Goal: Transaction & Acquisition: Book appointment/travel/reservation

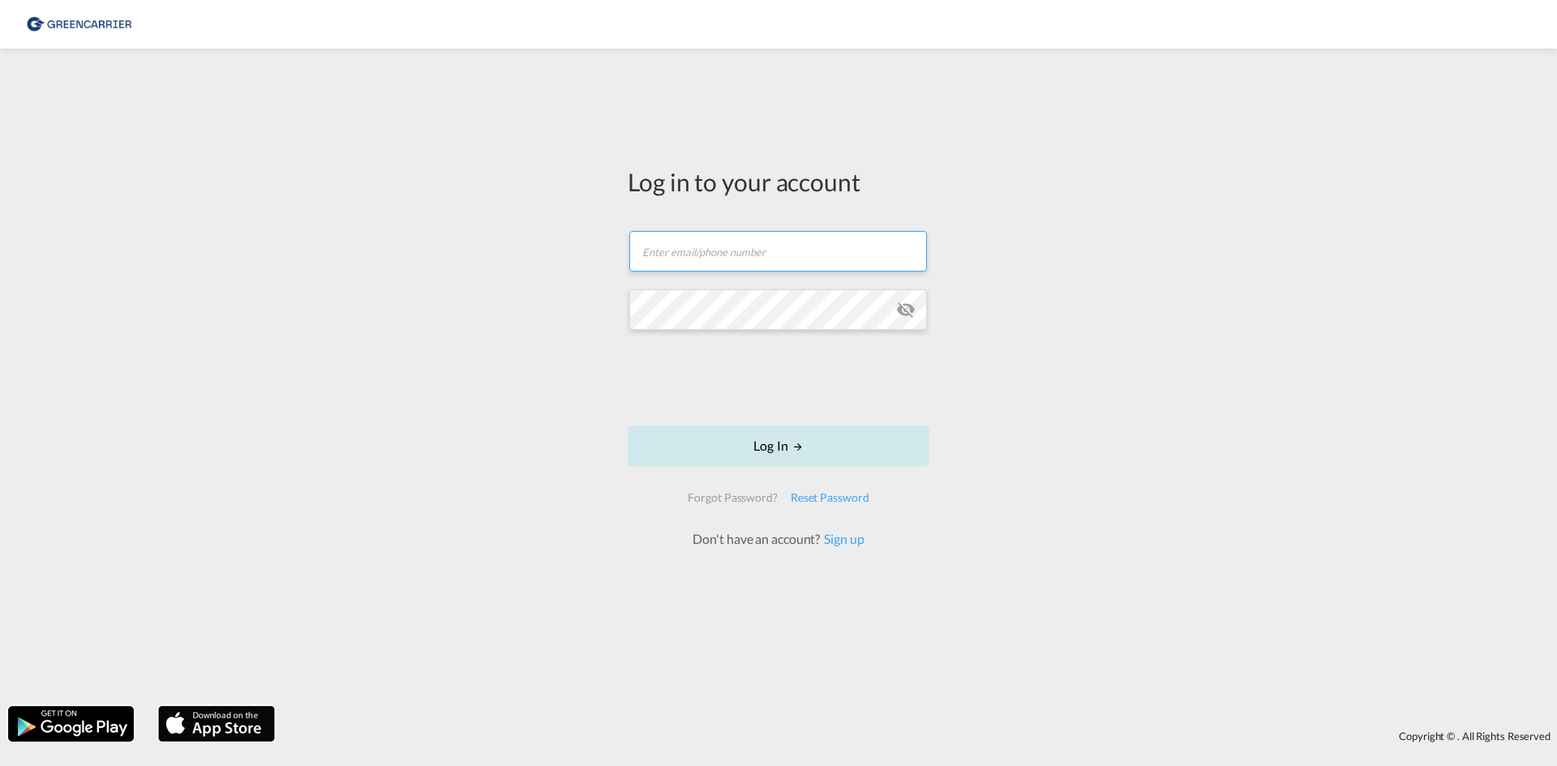
type input "[EMAIL_ADDRESS][DOMAIN_NAME]"
click at [746, 453] on button "Log In" at bounding box center [778, 446] width 302 height 41
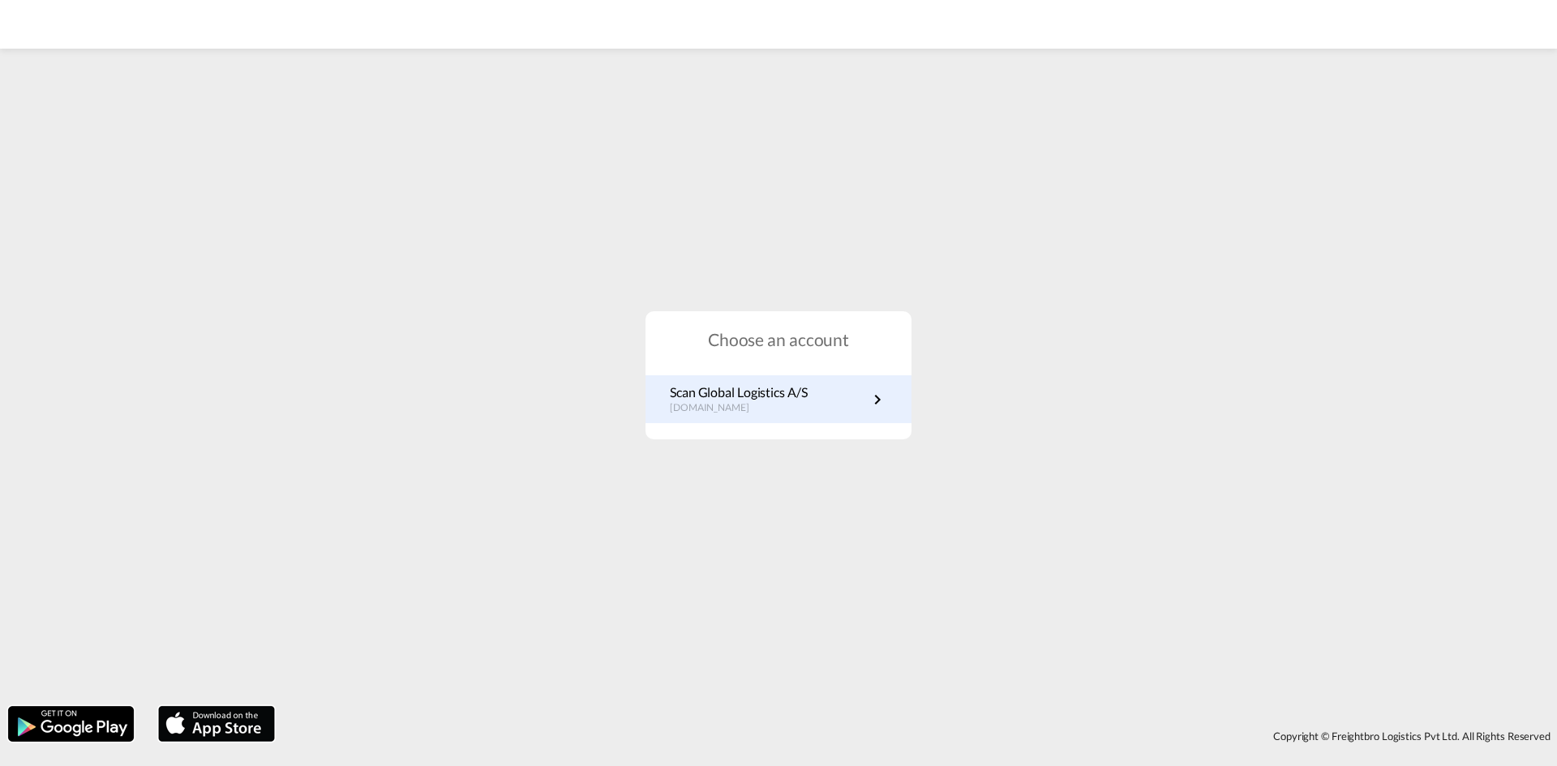
click at [783, 395] on p "Scan Global Logistics A/S" at bounding box center [739, 392] width 138 height 18
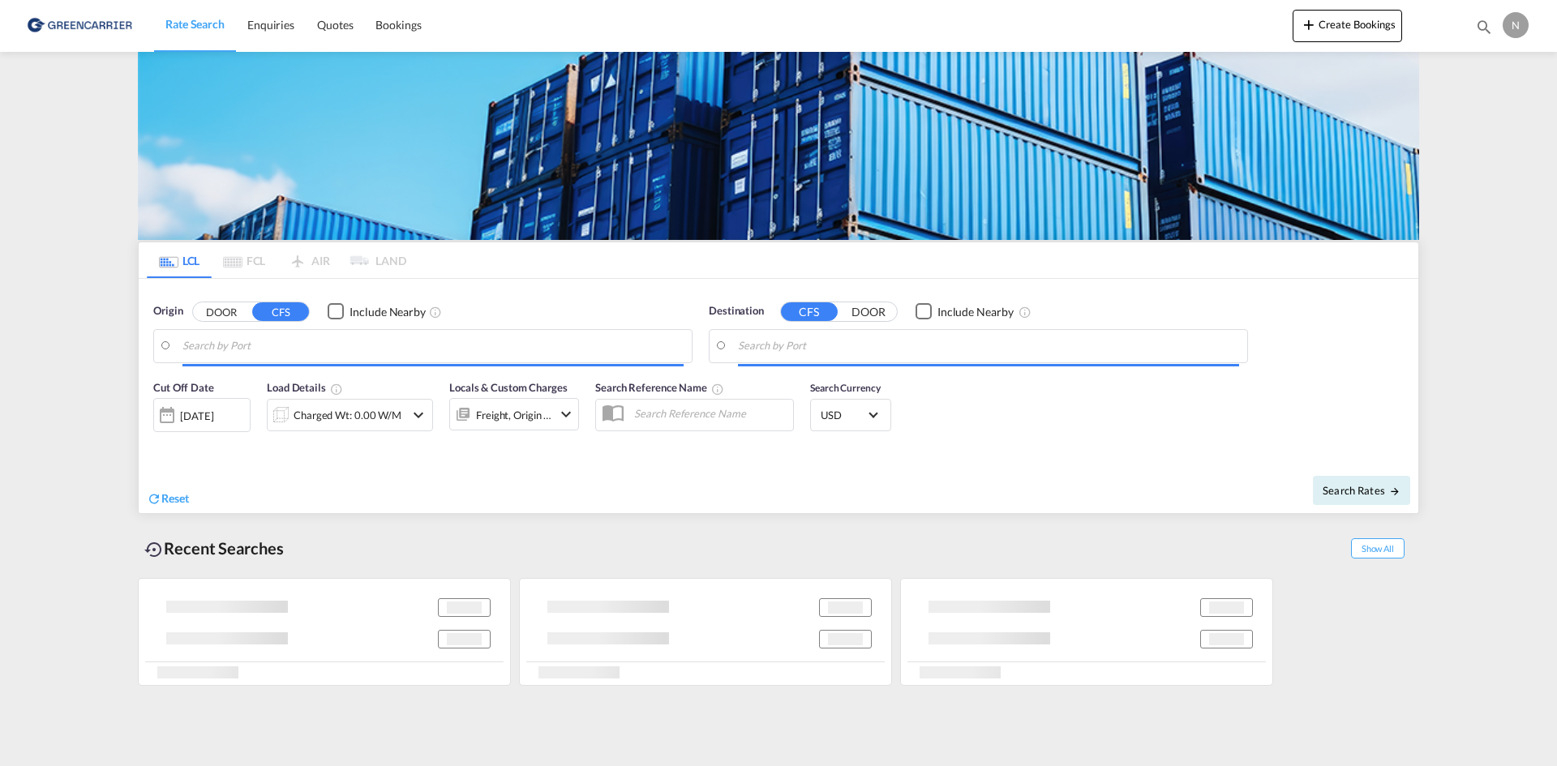
type input "DK-2880, Bagsværd"
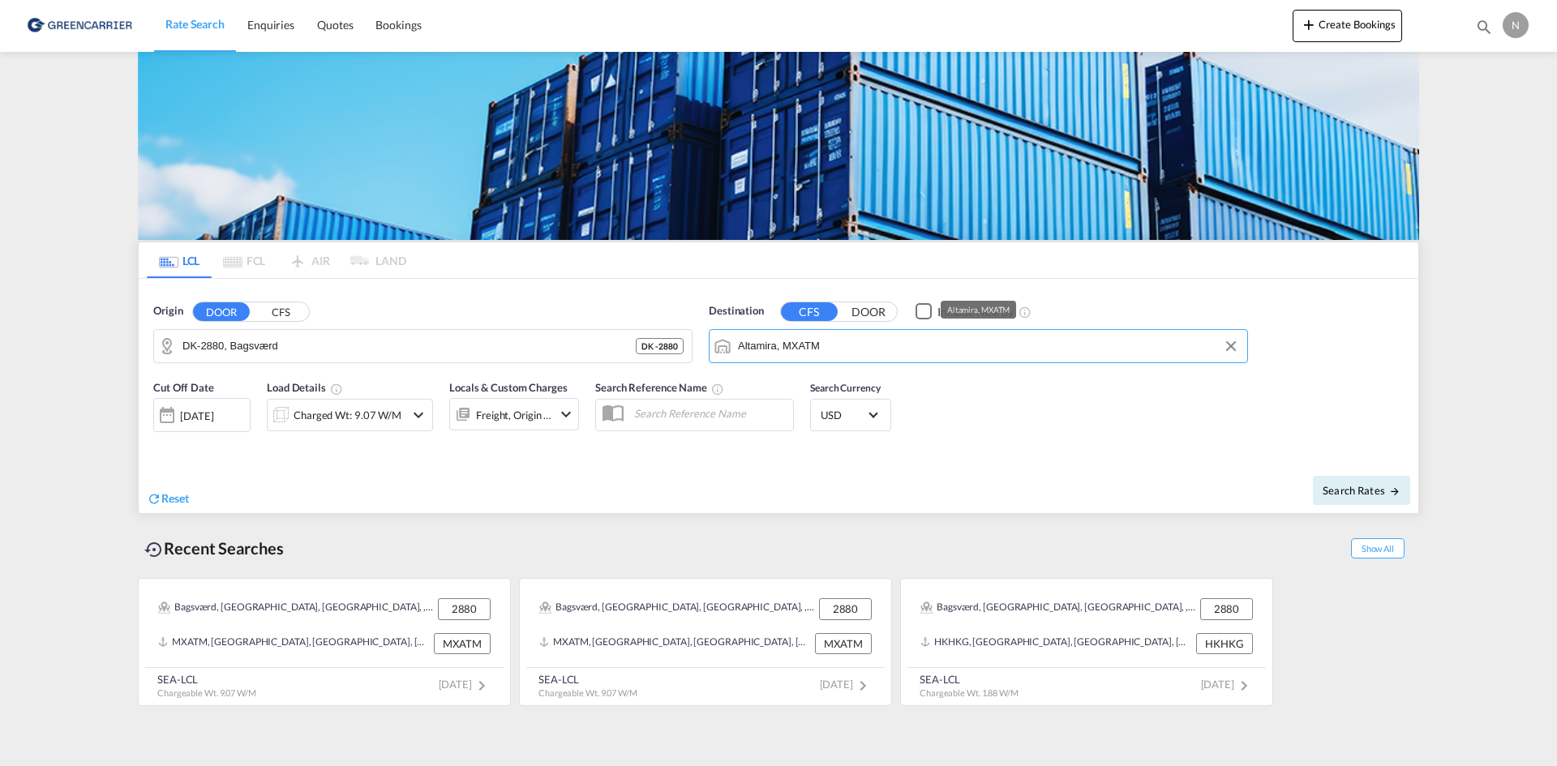
click at [816, 346] on input "Altamira, MXATM" at bounding box center [988, 346] width 501 height 24
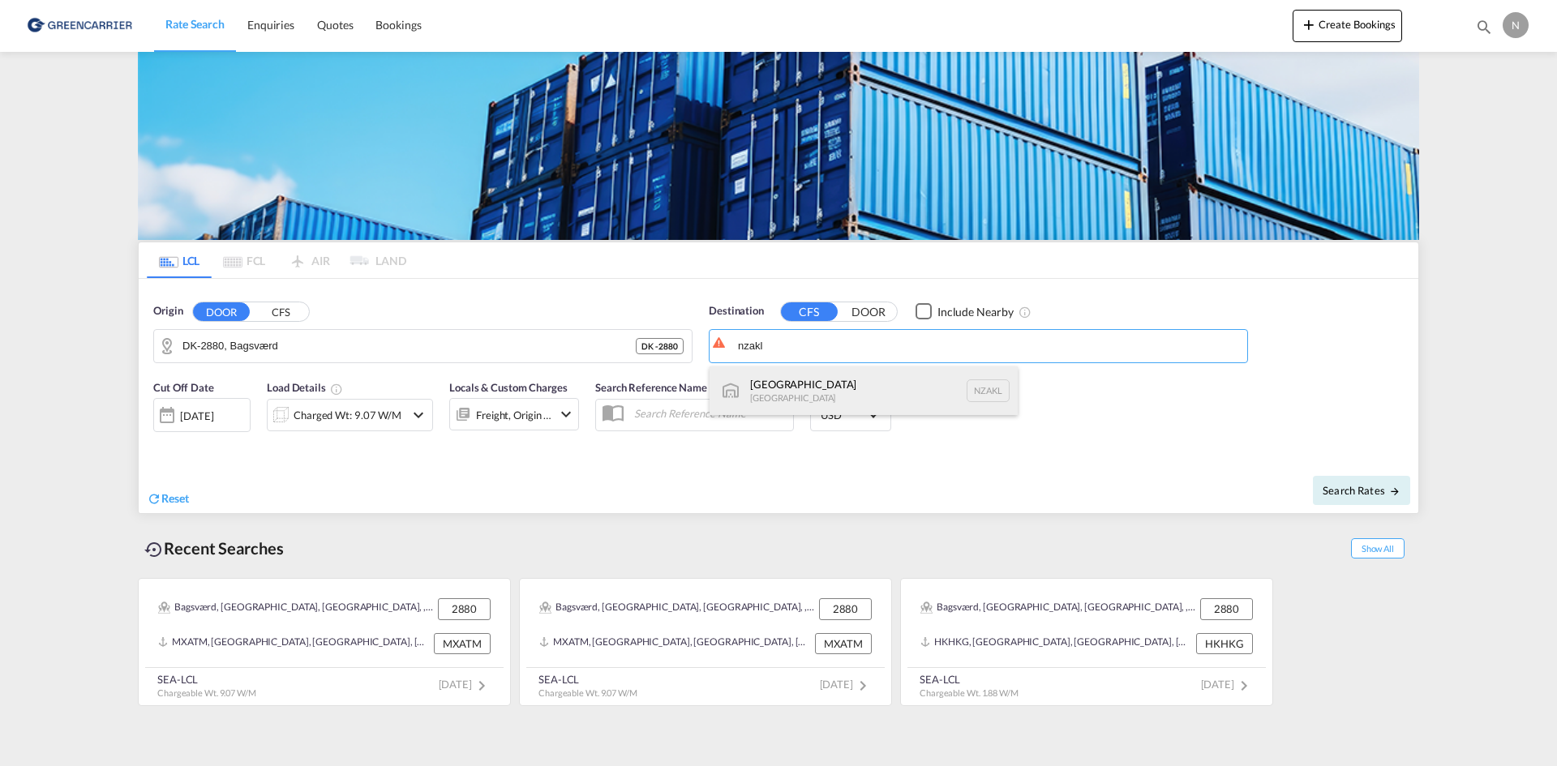
click at [811, 392] on div "Auckland New Zealand NZAKL" at bounding box center [863, 390] width 308 height 49
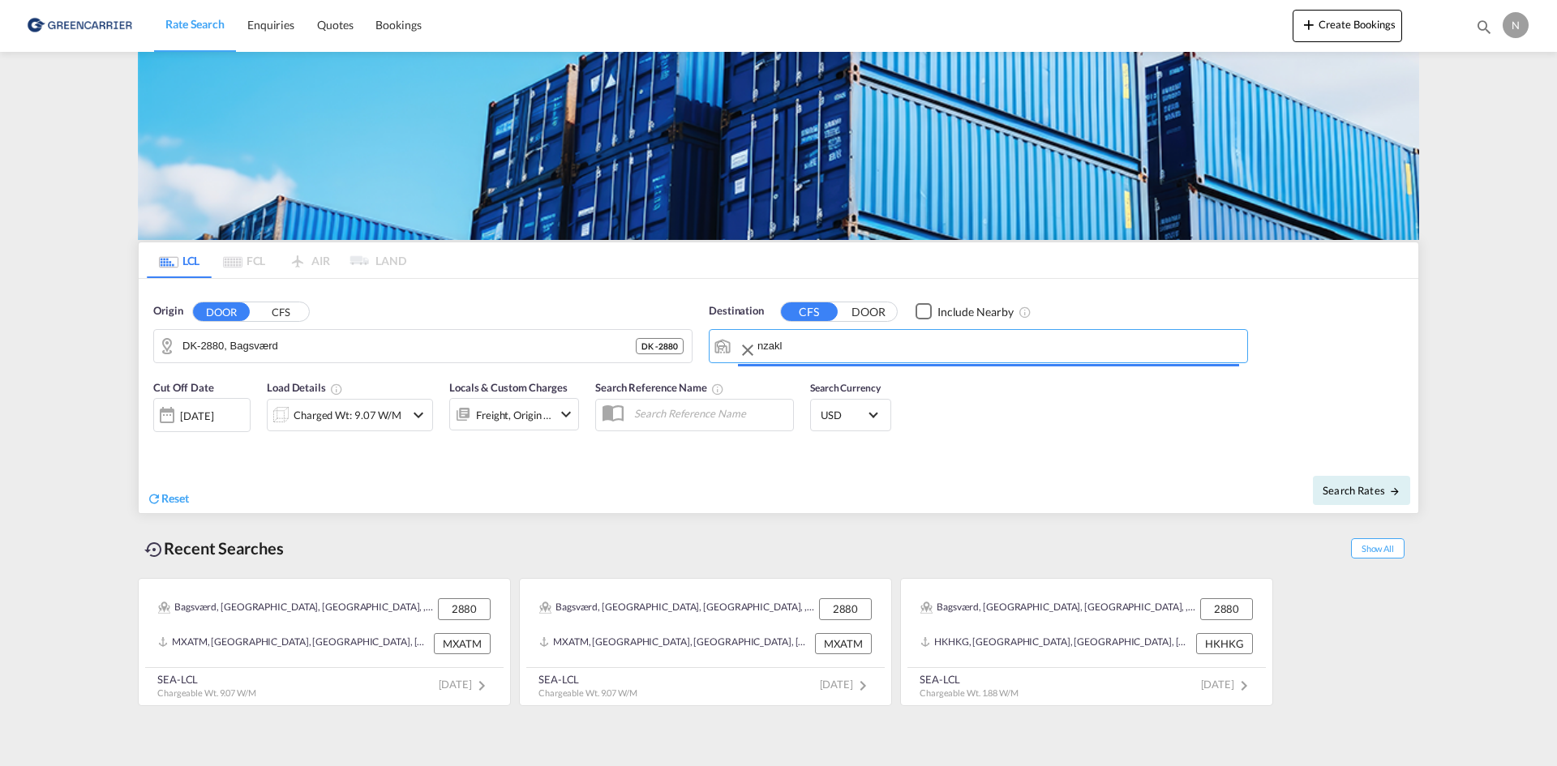
type input "Auckland, NZAKL"
click at [400, 430] on div "Charged Wt: 9.07 W/M" at bounding box center [336, 415] width 137 height 32
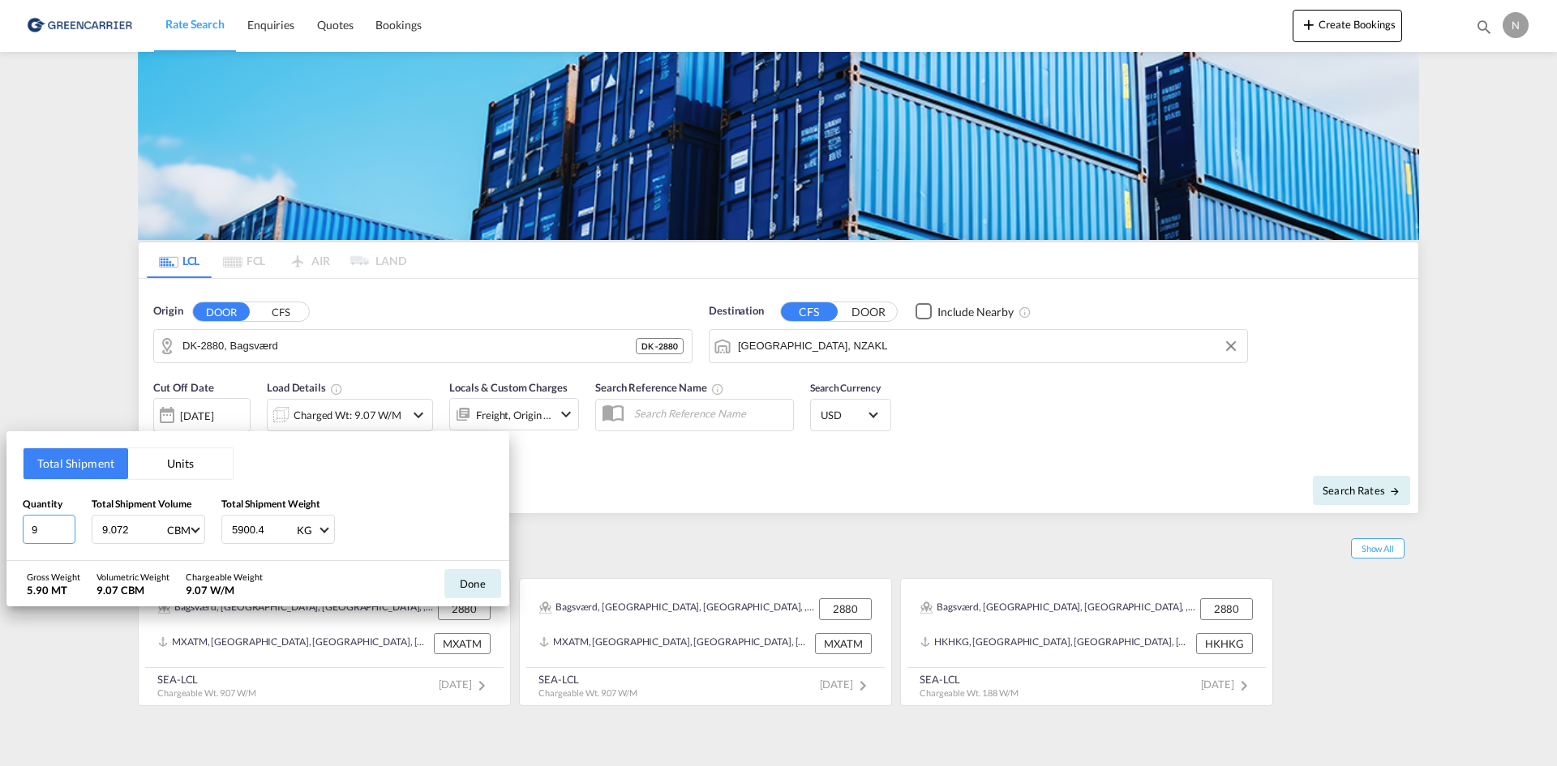
click at [58, 536] on input "9" at bounding box center [49, 529] width 53 height 29
click at [66, 536] on input "9" at bounding box center [49, 529] width 53 height 29
click at [66, 533] on input "8" at bounding box center [49, 529] width 53 height 29
click at [65, 533] on input "7" at bounding box center [49, 529] width 53 height 29
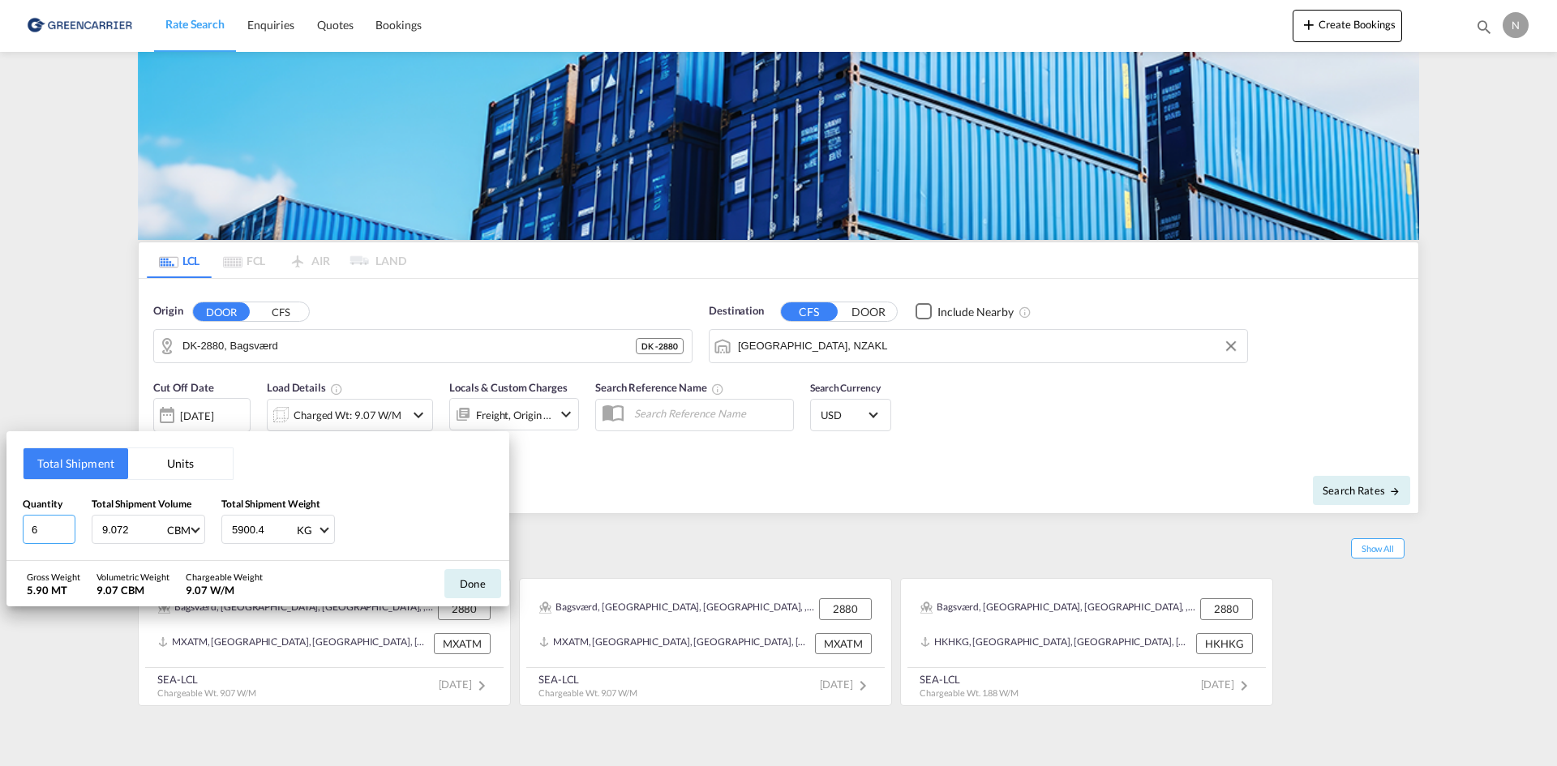
click at [65, 533] on input "6" at bounding box center [49, 529] width 53 height 29
click at [65, 533] on input "5" at bounding box center [49, 529] width 53 height 29
click at [65, 533] on input "4" at bounding box center [49, 529] width 53 height 29
type input "3"
click at [65, 533] on input "3" at bounding box center [49, 529] width 53 height 29
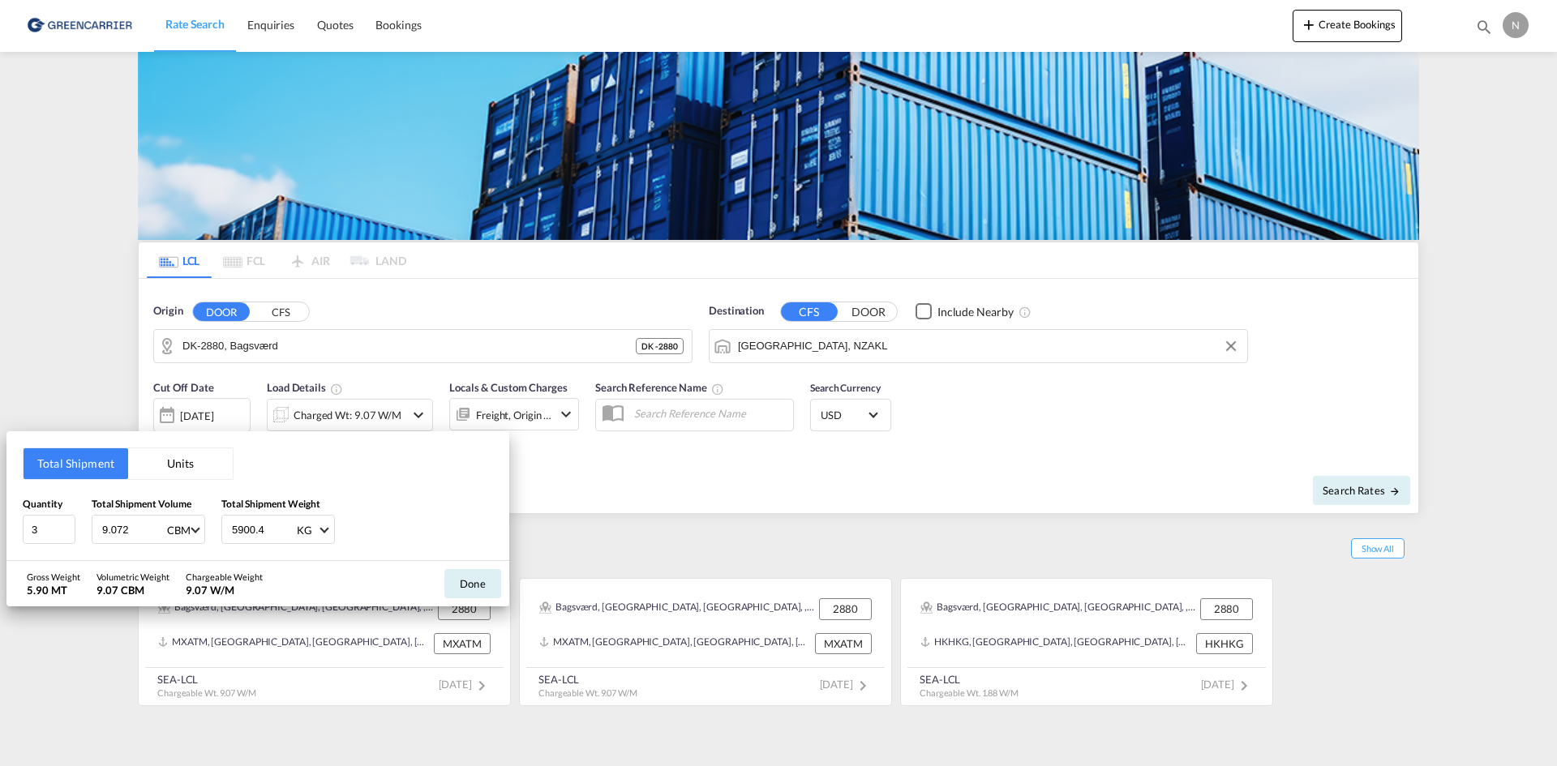
click at [108, 535] on input "9.072" at bounding box center [133, 530] width 65 height 28
type input "2.406"
type input "1580.680"
click at [487, 584] on button "Done" at bounding box center [472, 583] width 57 height 29
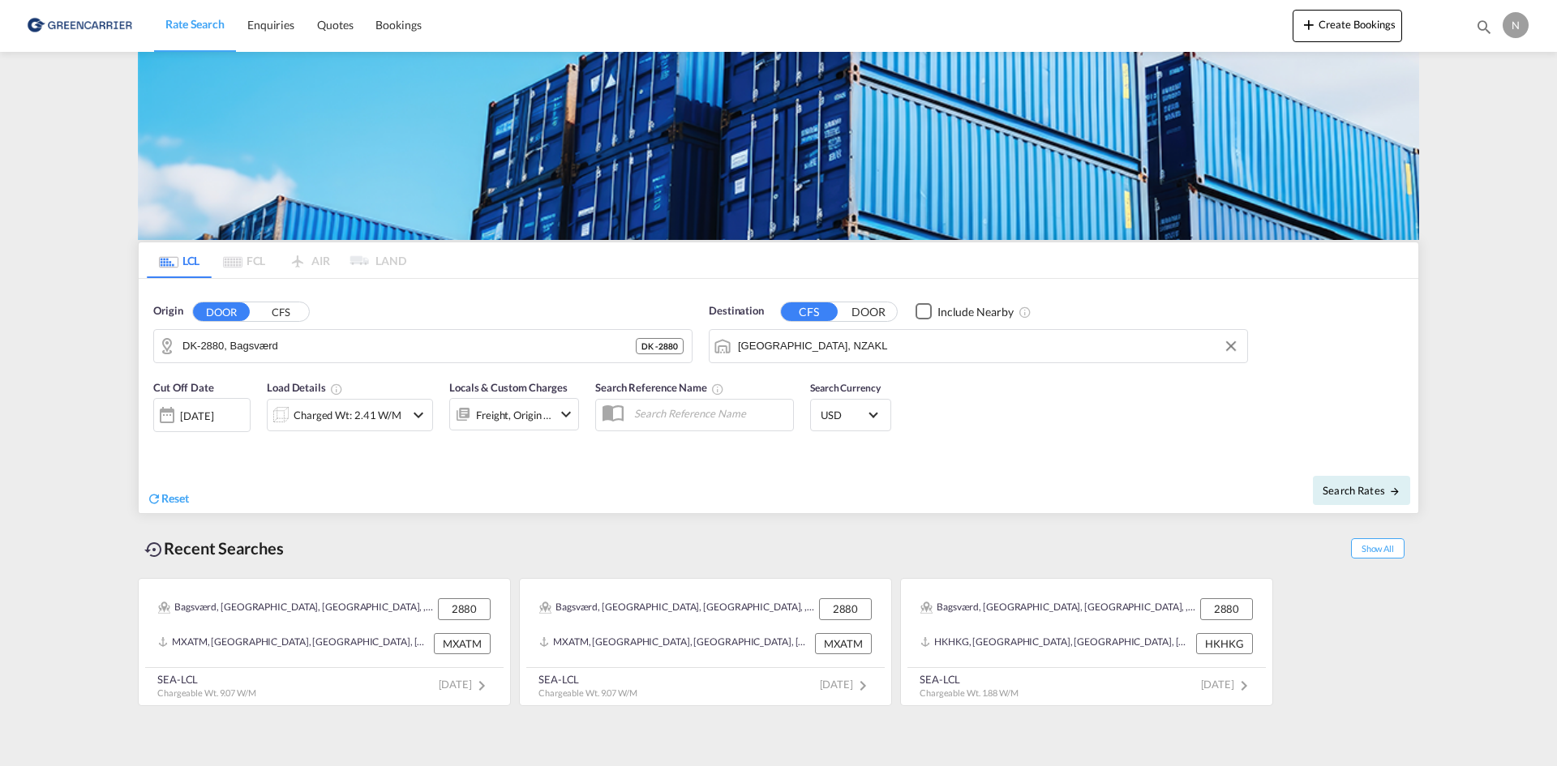
click at [533, 417] on div "Freight, Origin +1" at bounding box center [514, 415] width 76 height 23
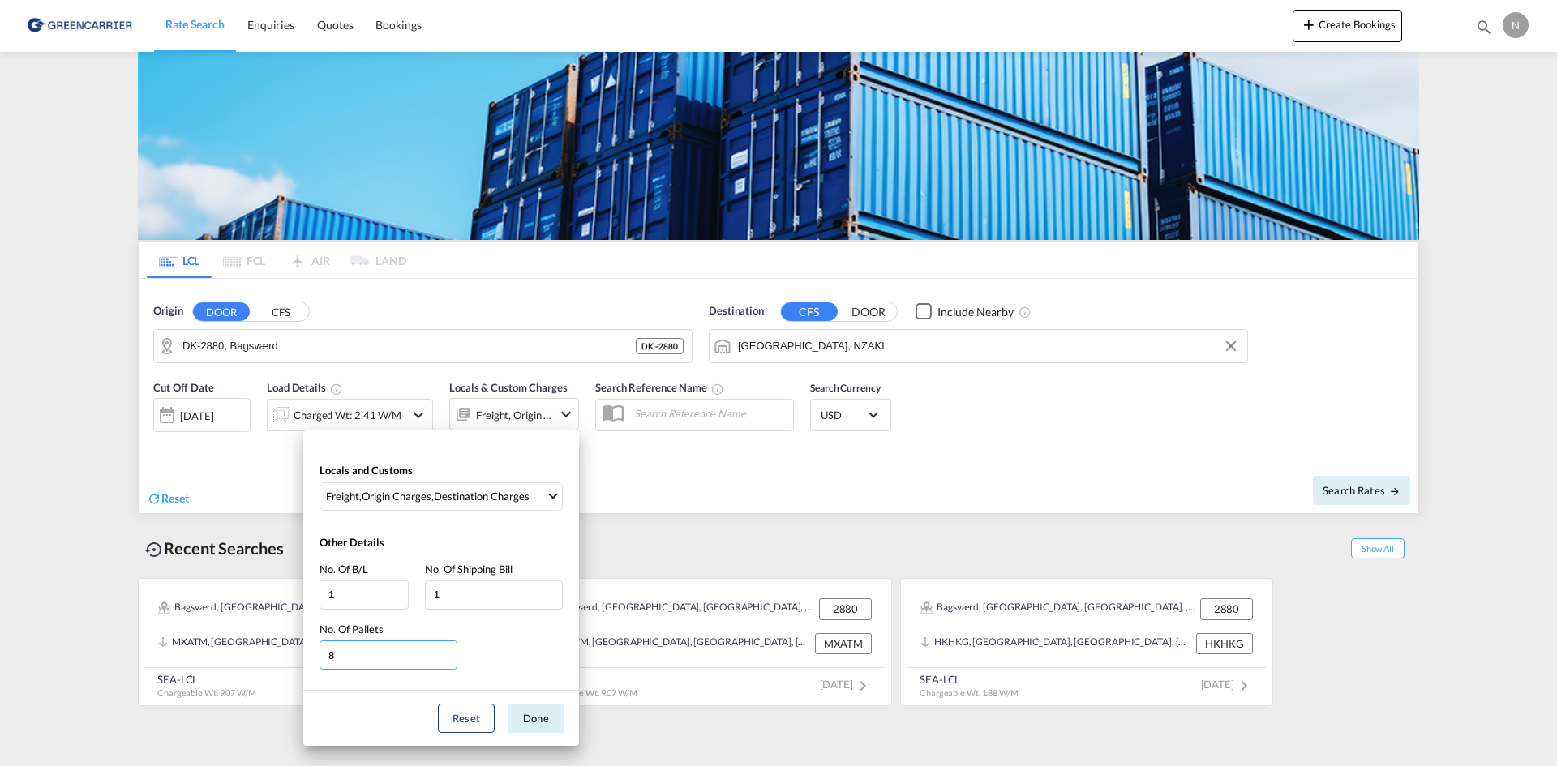
click at [451, 659] on input "8" at bounding box center [388, 654] width 138 height 29
click at [451, 659] on input "7" at bounding box center [388, 654] width 138 height 29
click at [451, 659] on input "6" at bounding box center [388, 654] width 138 height 29
click at [451, 659] on input "5" at bounding box center [388, 654] width 138 height 29
click at [451, 661] on input "4" at bounding box center [388, 654] width 138 height 29
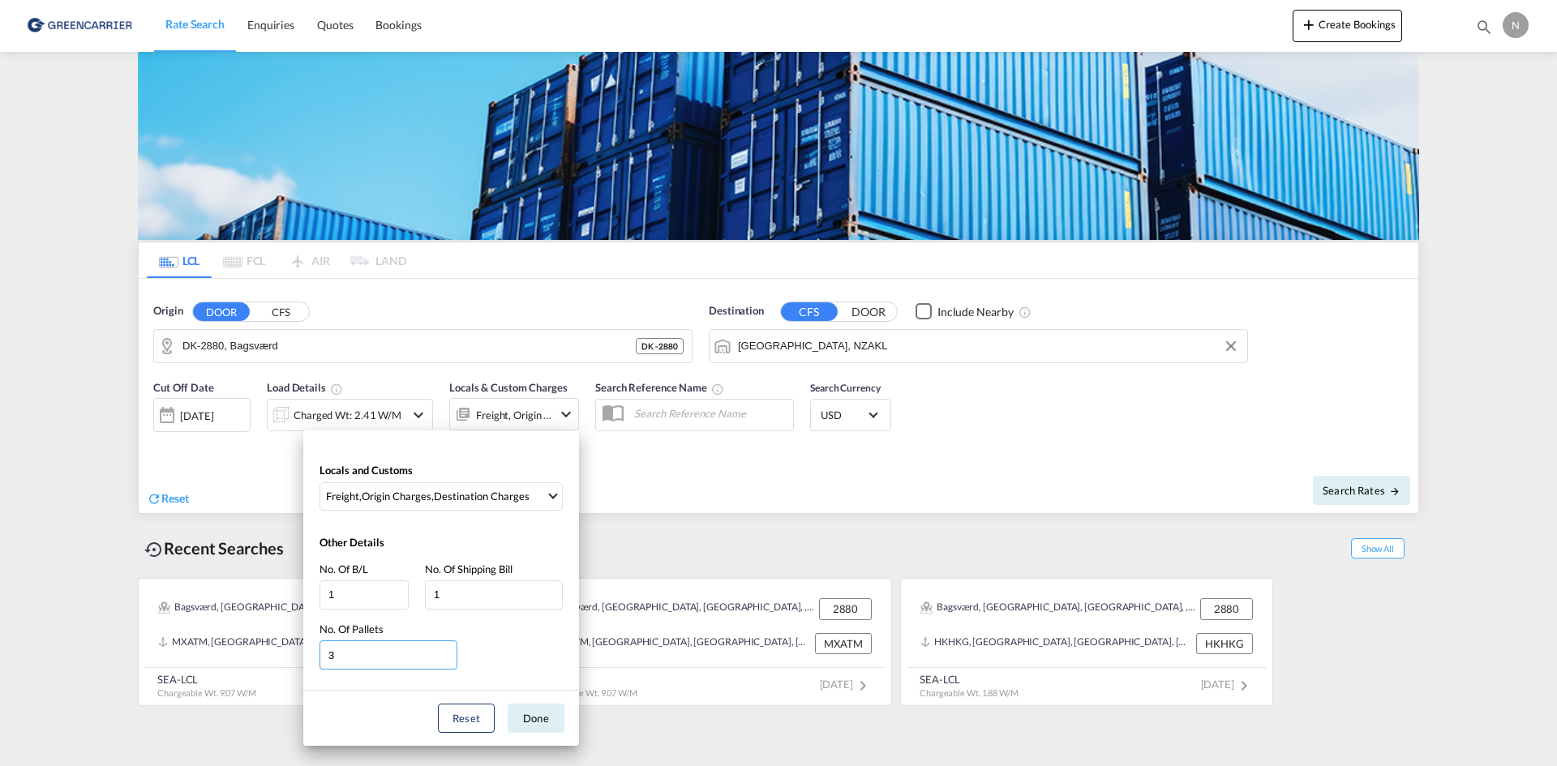
type input "3"
click at [451, 661] on input "3" at bounding box center [388, 654] width 138 height 29
drag, startPoint x: 554, startPoint y: 722, endPoint x: 587, endPoint y: 713, distance: 34.4
click at [555, 722] on button "Done" at bounding box center [536, 718] width 57 height 29
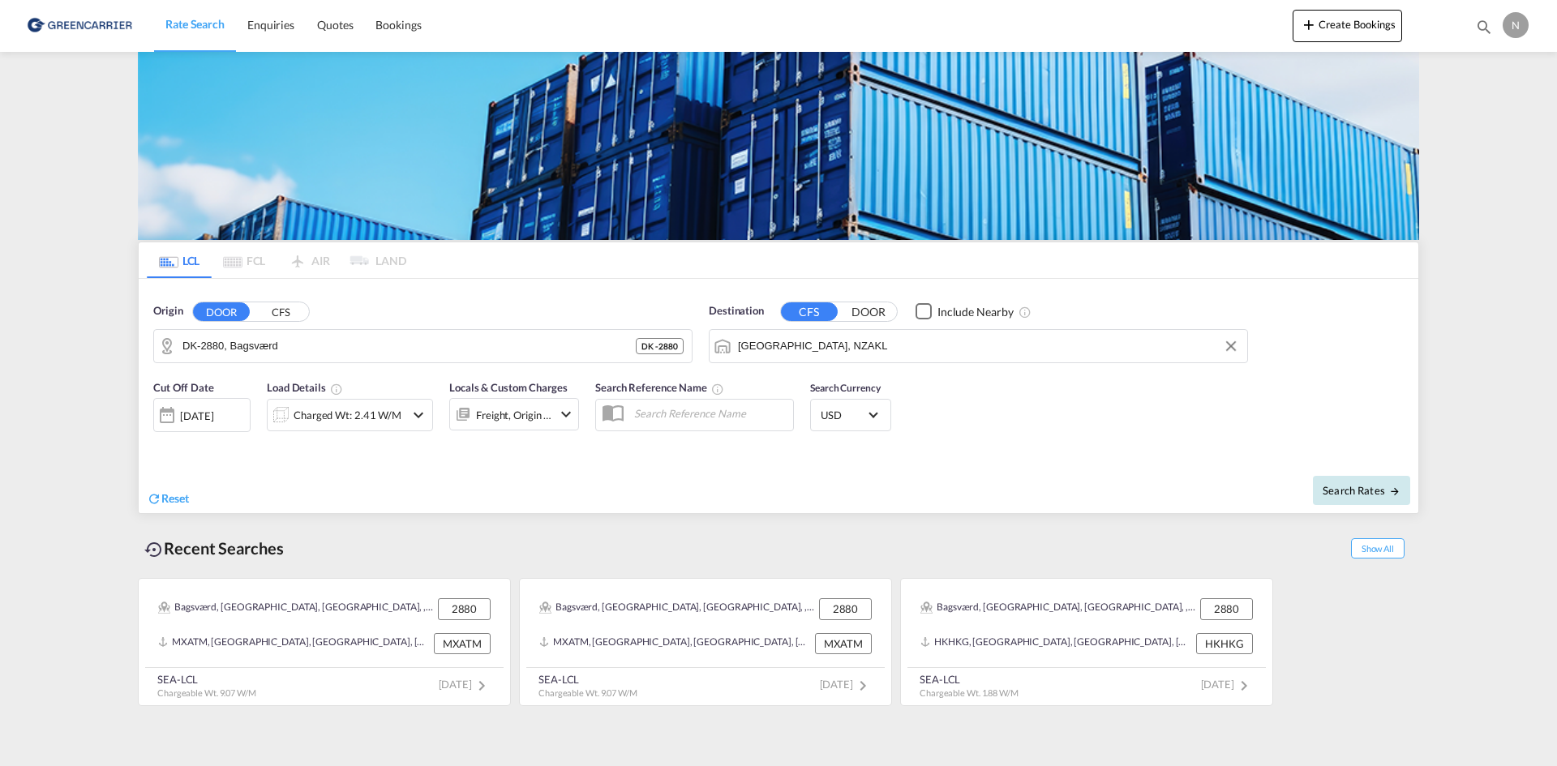
click at [1343, 487] on span "Search Rates" at bounding box center [1361, 490] width 78 height 13
type input "2880 to NZAKL / 2 Sep 2025"
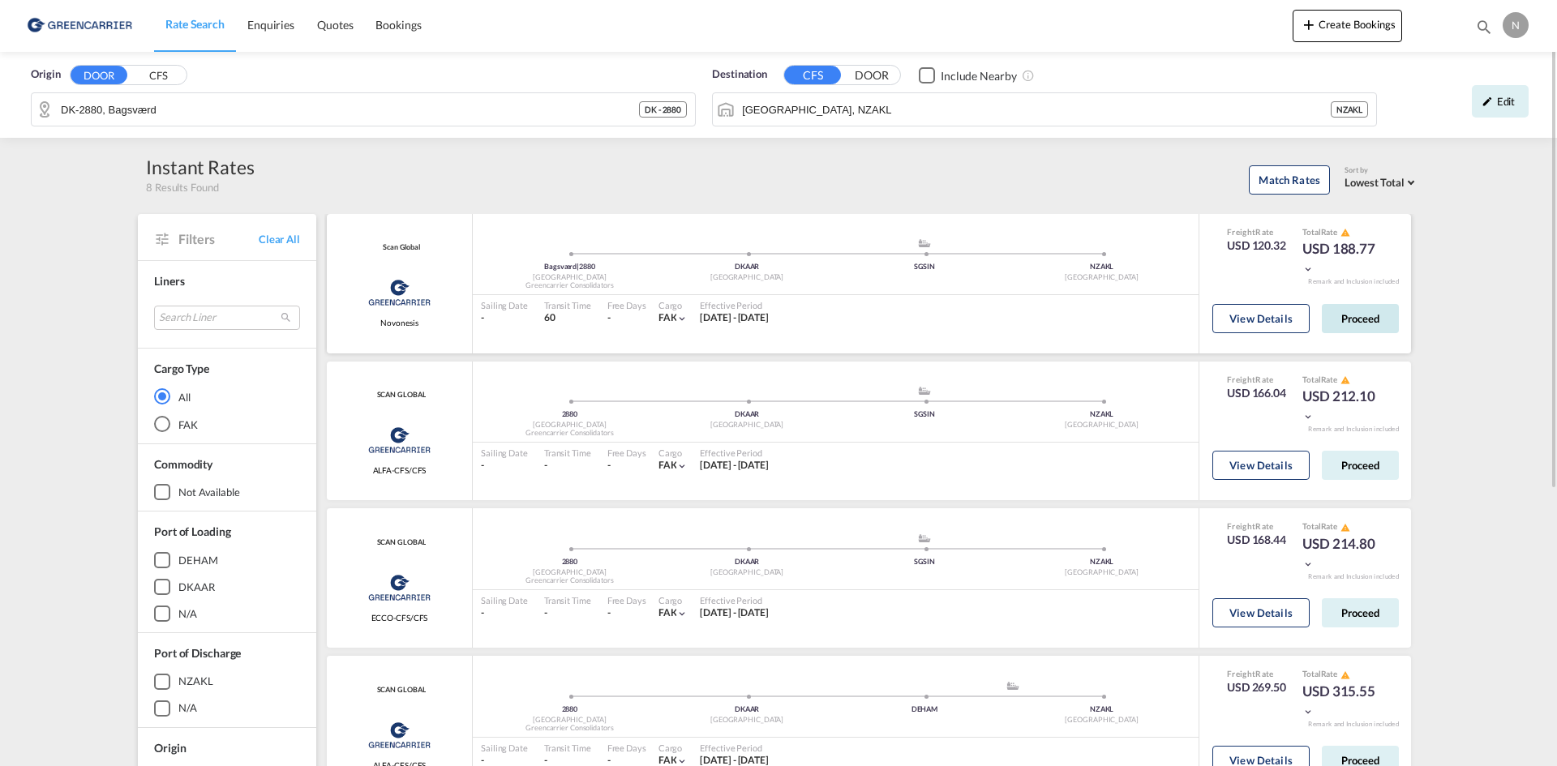
click at [1345, 316] on button "Proceed" at bounding box center [1359, 318] width 77 height 29
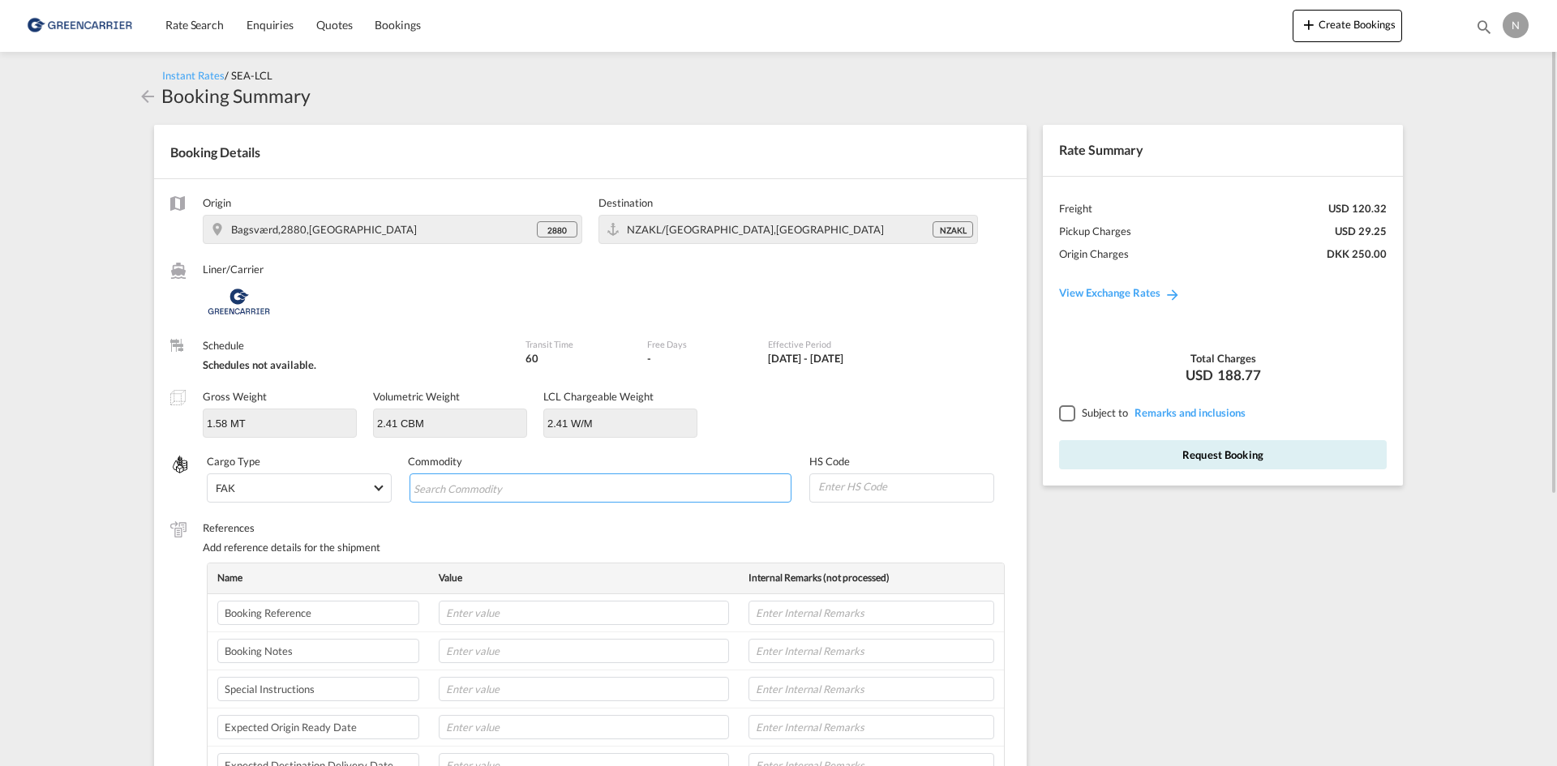
click at [497, 486] on input "Search Commodity" at bounding box center [487, 489] width 148 height 26
type input "ENZYMES"
type input "350790"
click at [533, 615] on input "NOVONESIS" at bounding box center [584, 613] width 290 height 24
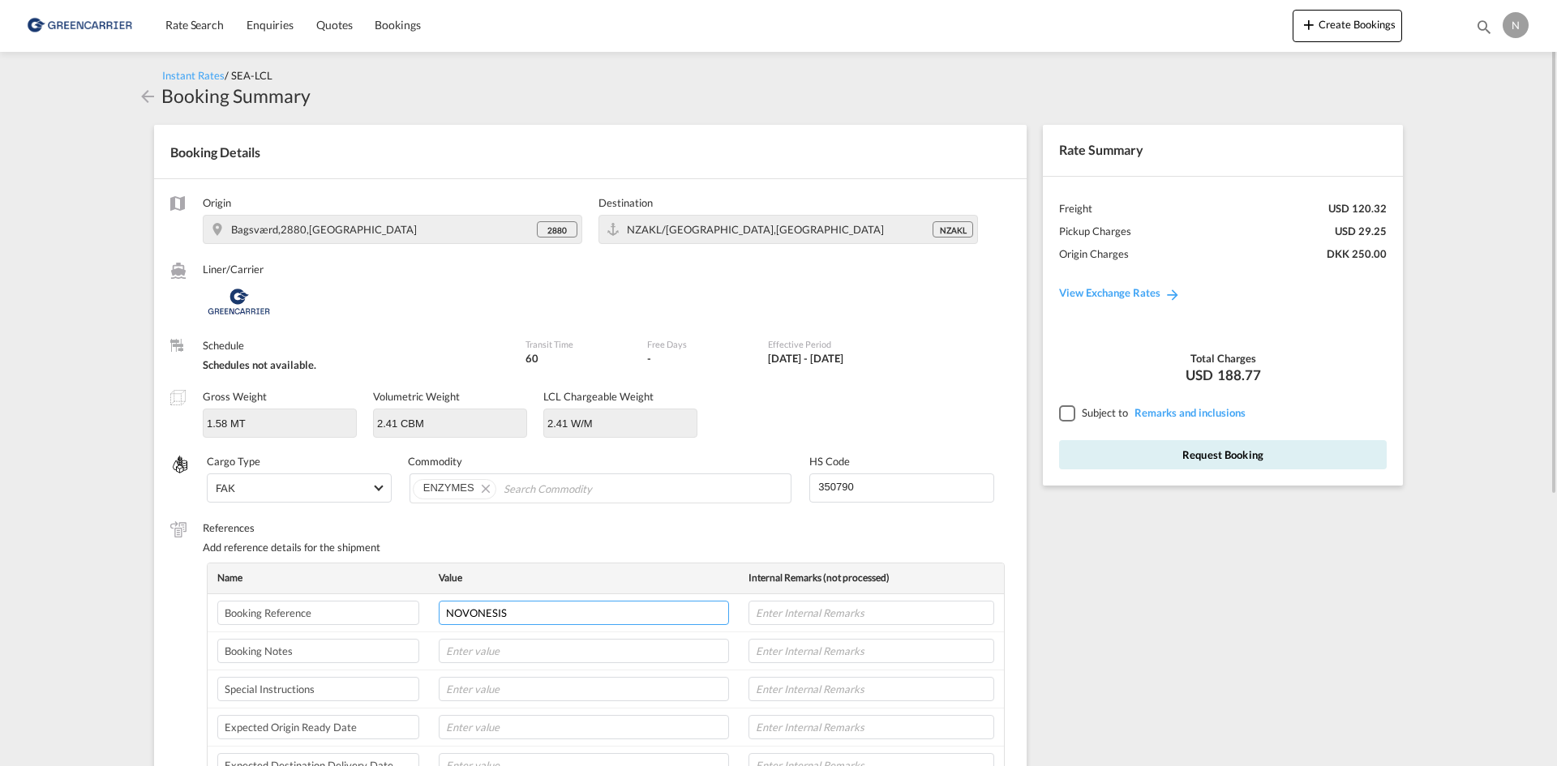
paste input "CPH32106776"
click at [719, 615] on input "CPH32106776" at bounding box center [584, 613] width 290 height 24
type input "CPH32106776"
click at [769, 613] on input "text" at bounding box center [871, 613] width 246 height 24
type input "NOVONESIS"
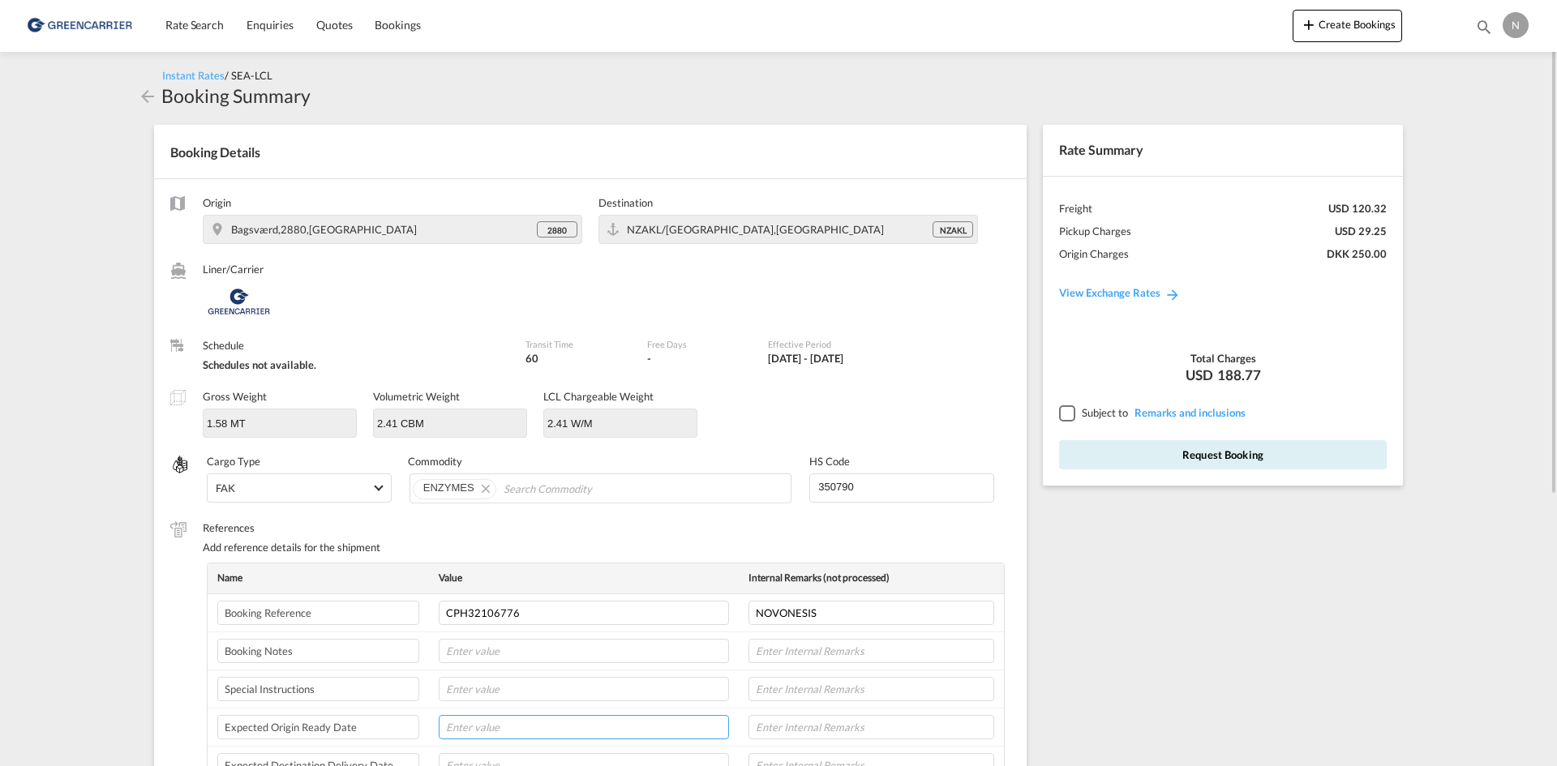
click at [491, 730] on input "text" at bounding box center [584, 727] width 290 height 24
type input "04-09"
type input "8L"
drag, startPoint x: 1068, startPoint y: 416, endPoint x: 1098, endPoint y: 449, distance: 44.8
click at [1068, 416] on div at bounding box center [1066, 412] width 15 height 15
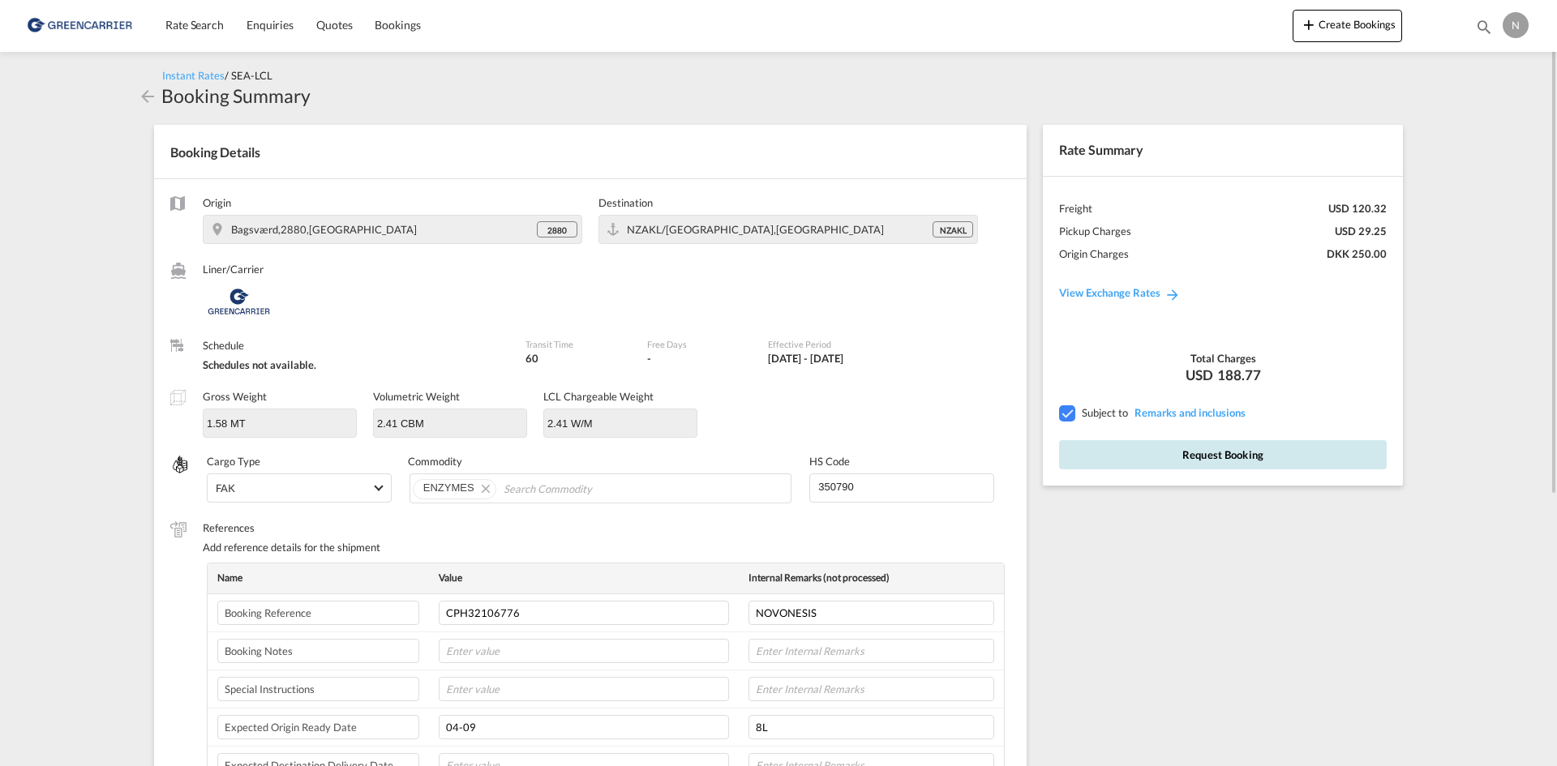
click at [1107, 456] on button "Request Booking" at bounding box center [1223, 454] width 328 height 29
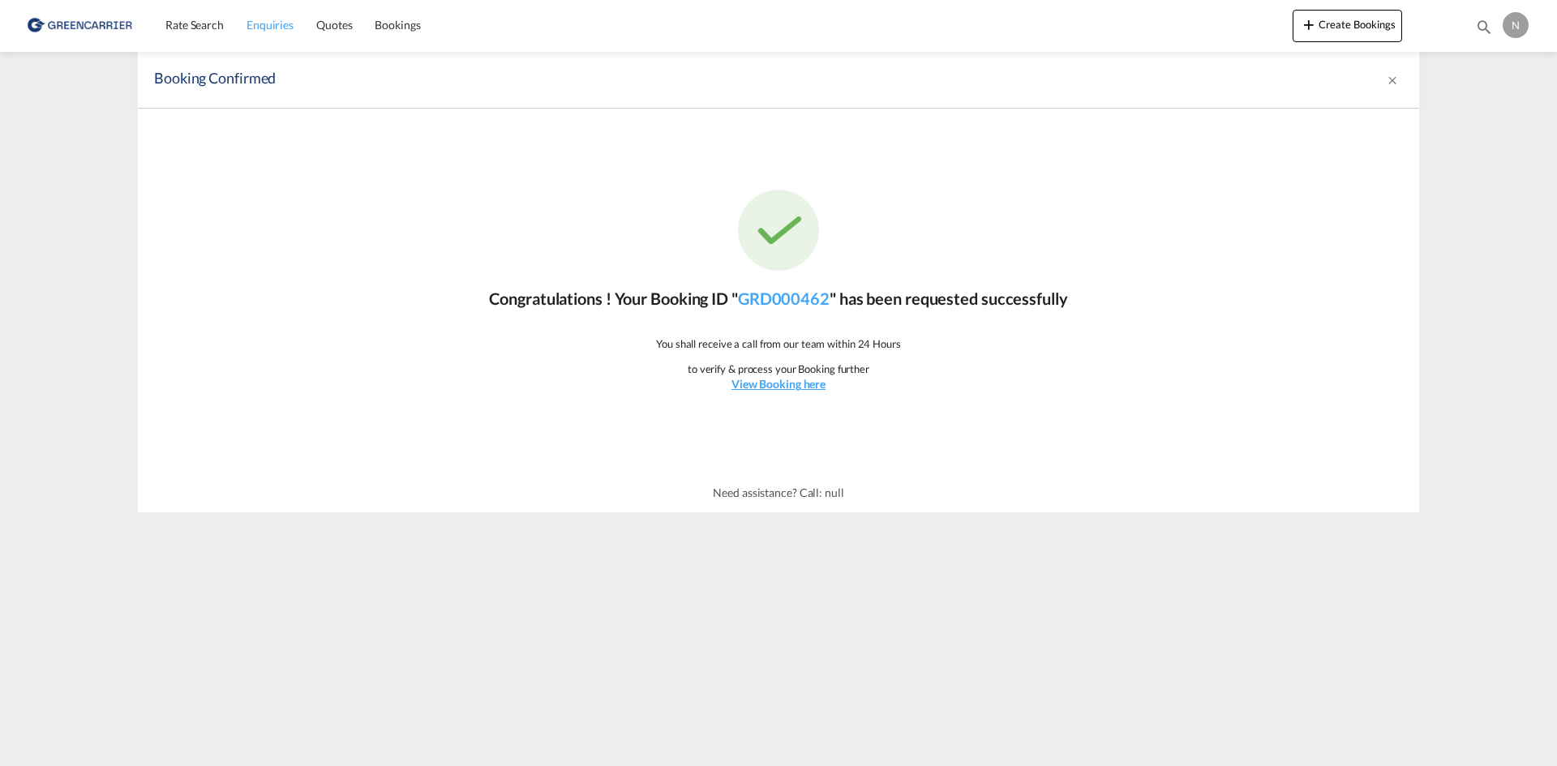
drag, startPoint x: 187, startPoint y: 23, endPoint x: 276, endPoint y: 38, distance: 90.5
click at [188, 22] on span "Rate Search" at bounding box center [194, 25] width 58 height 14
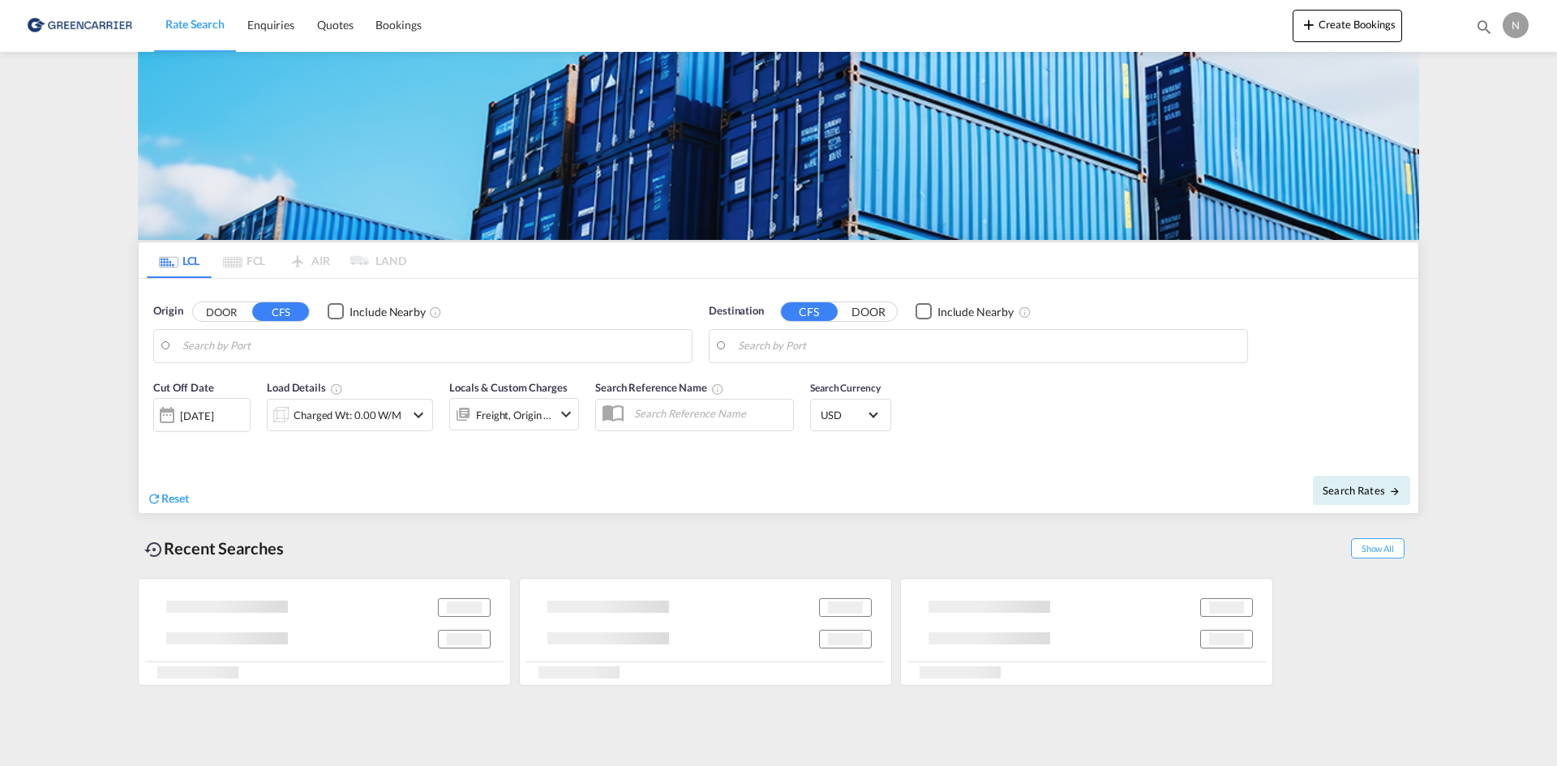
type input "DK-2880, Bagsværd"
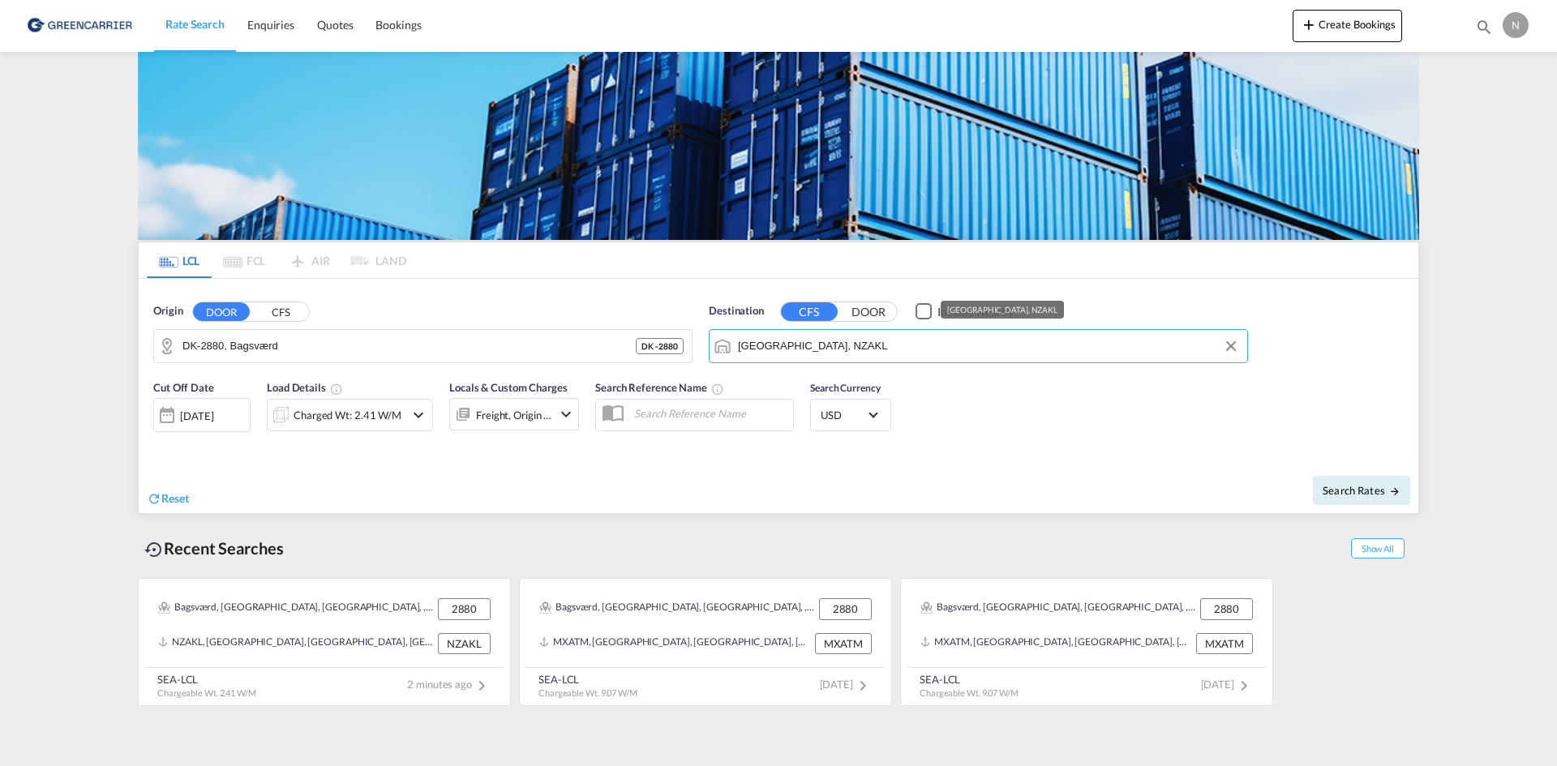
click at [846, 345] on input "Auckland, NZAKL" at bounding box center [988, 346] width 501 height 24
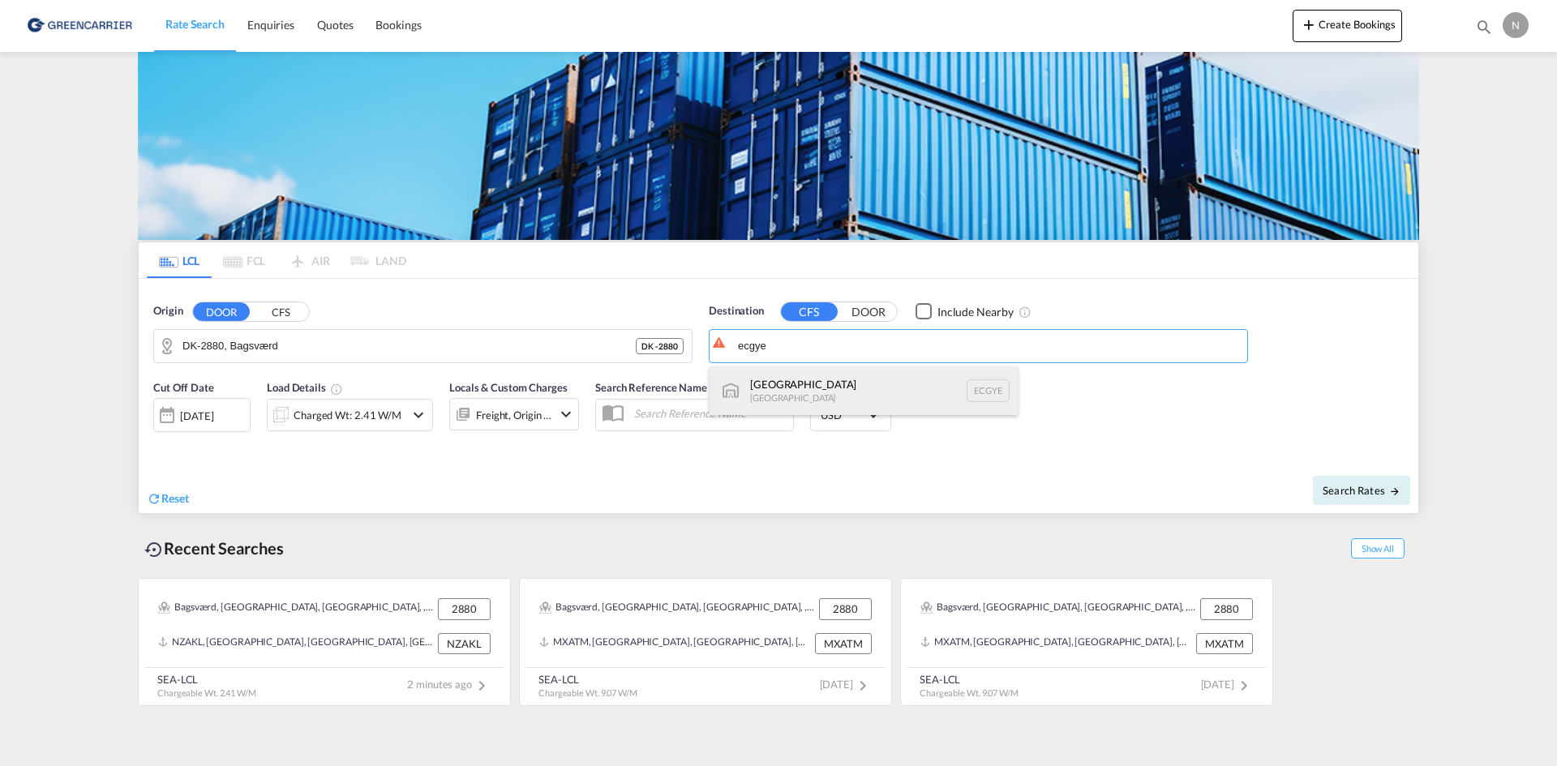
click at [783, 389] on div "Guayaquil Ecuador ECGYE" at bounding box center [863, 390] width 308 height 49
type input "Guayaquil, ECGYE"
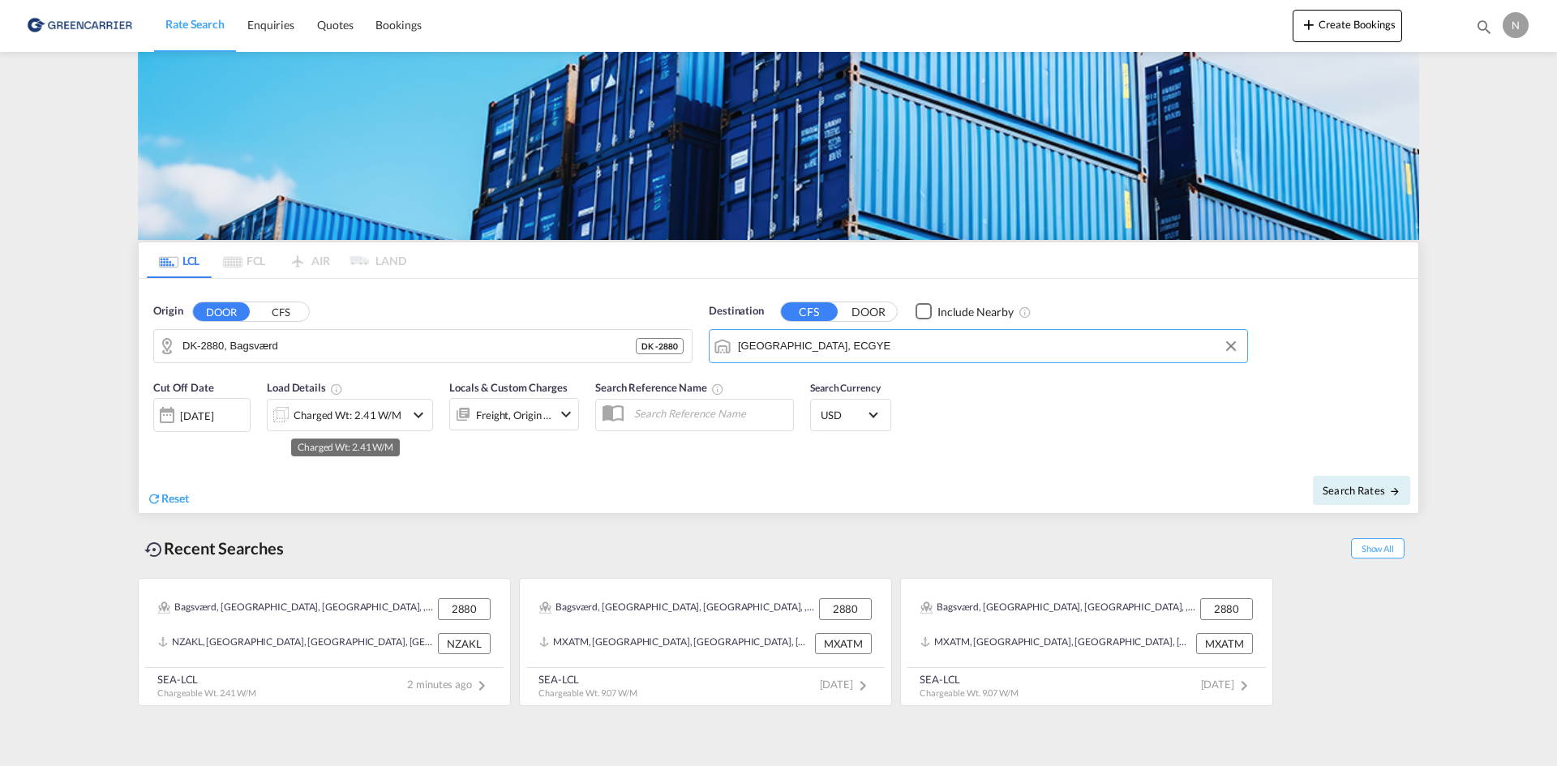
click at [332, 411] on div "Charged Wt: 2.41 W/M" at bounding box center [347, 415] width 108 height 23
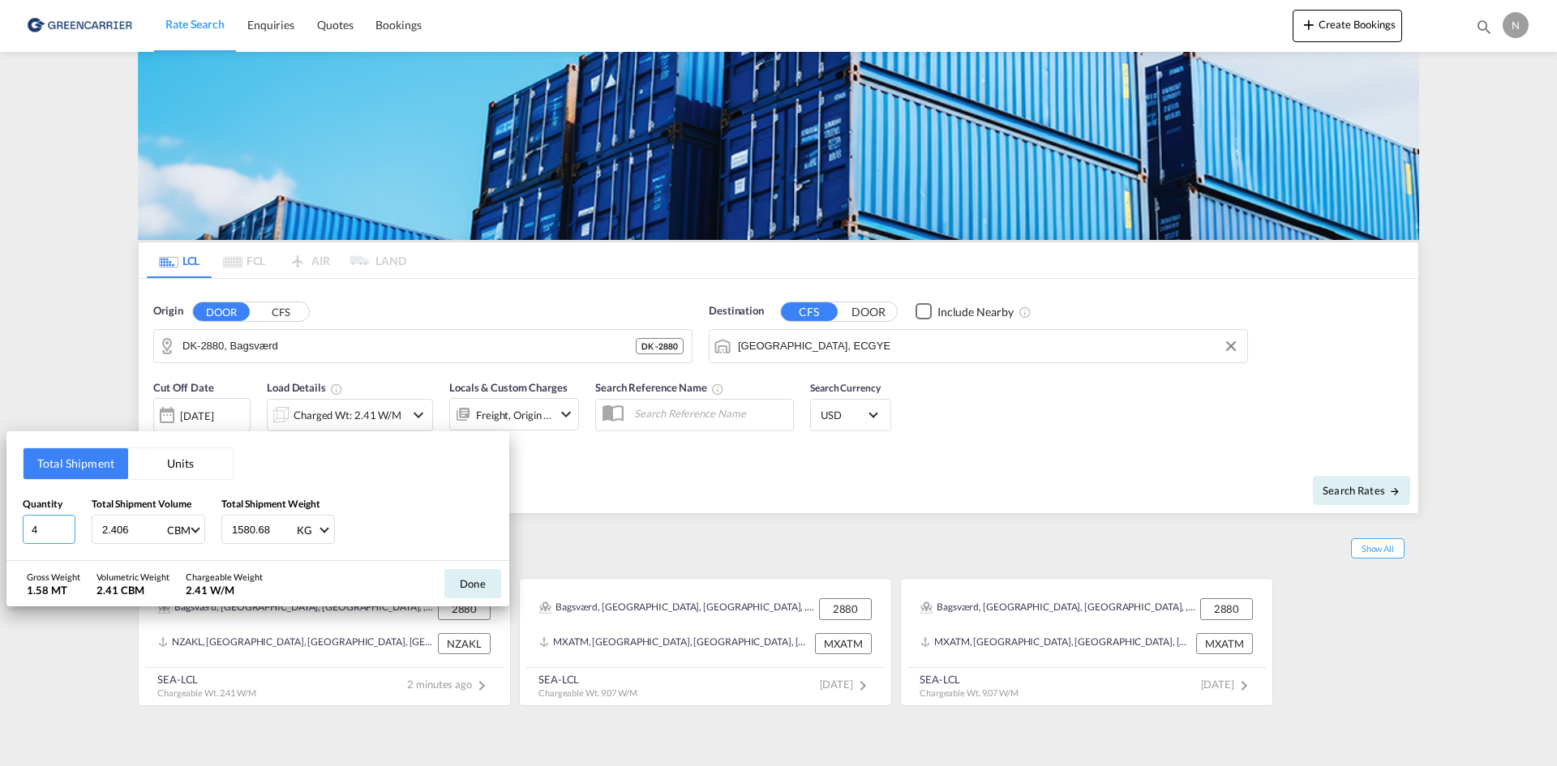
click at [71, 525] on input "4" at bounding box center [49, 529] width 53 height 29
click at [71, 525] on input "5" at bounding box center [49, 529] width 53 height 29
click at [71, 525] on input "6" at bounding box center [49, 529] width 53 height 29
type input "5"
click at [68, 534] on input "5" at bounding box center [49, 529] width 53 height 29
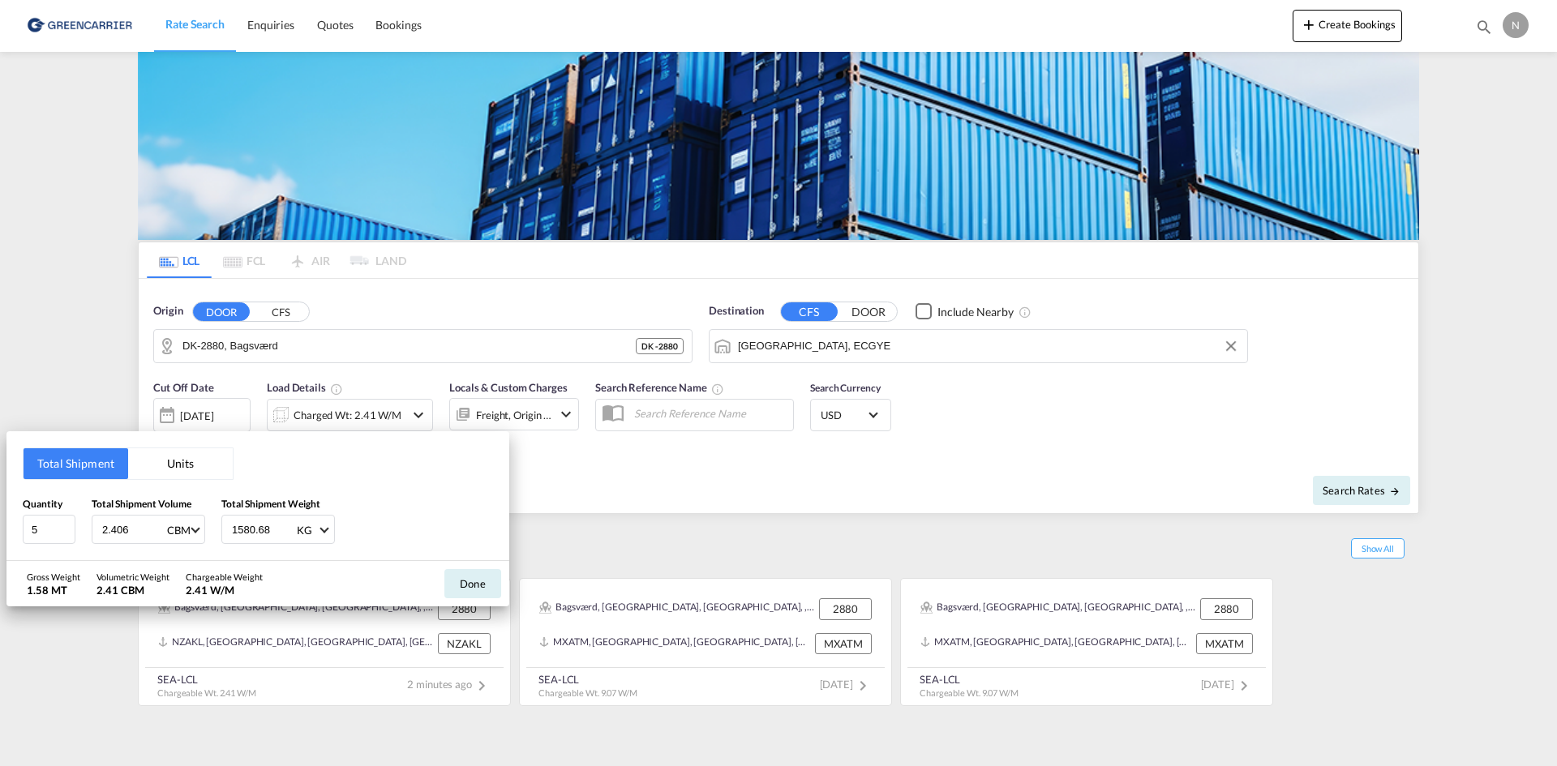
click at [113, 525] on input "2.406" at bounding box center [133, 530] width 65 height 28
type input "3.870"
type input "3161.440"
click at [476, 580] on button "Done" at bounding box center [472, 583] width 57 height 29
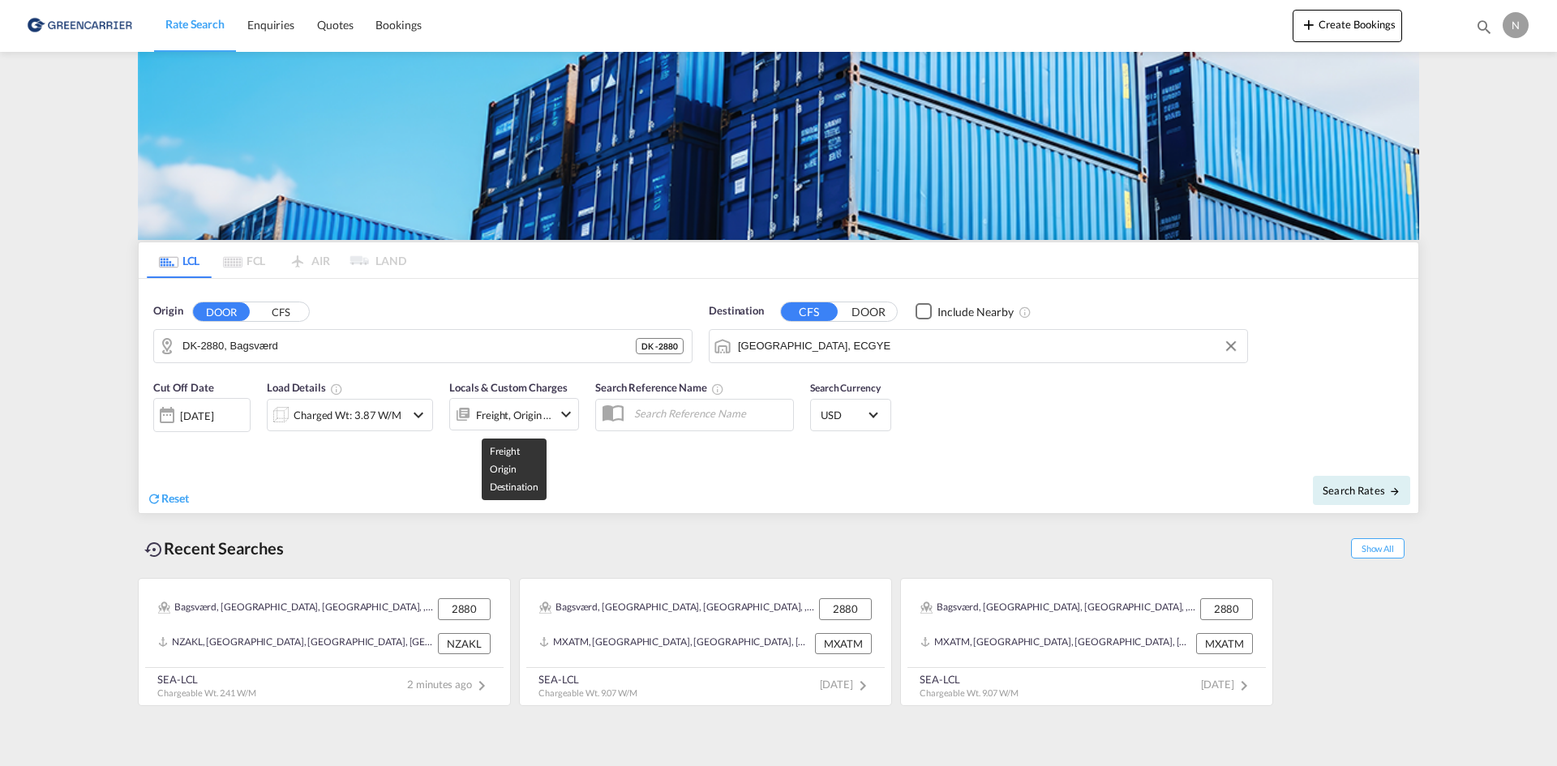
click at [540, 397] on md-input-container "Freight, Origin +1" at bounding box center [514, 411] width 130 height 32
click at [545, 412] on div "Freight, Origin +1" at bounding box center [514, 415] width 76 height 23
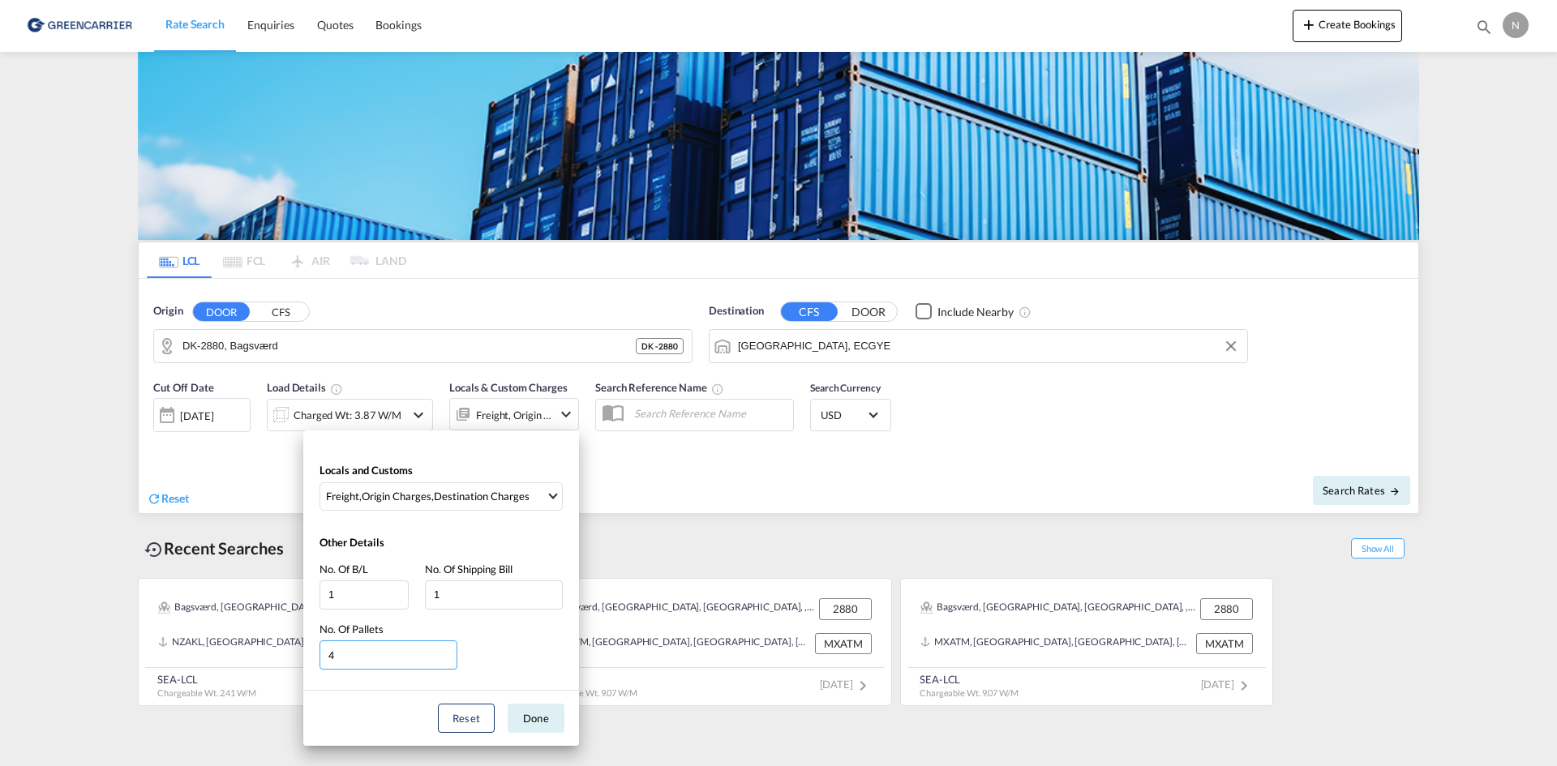
click at [445, 654] on input "4" at bounding box center [388, 654] width 138 height 29
type input "5"
click at [445, 654] on input "5" at bounding box center [388, 654] width 138 height 29
click at [520, 715] on button "Done" at bounding box center [536, 718] width 57 height 29
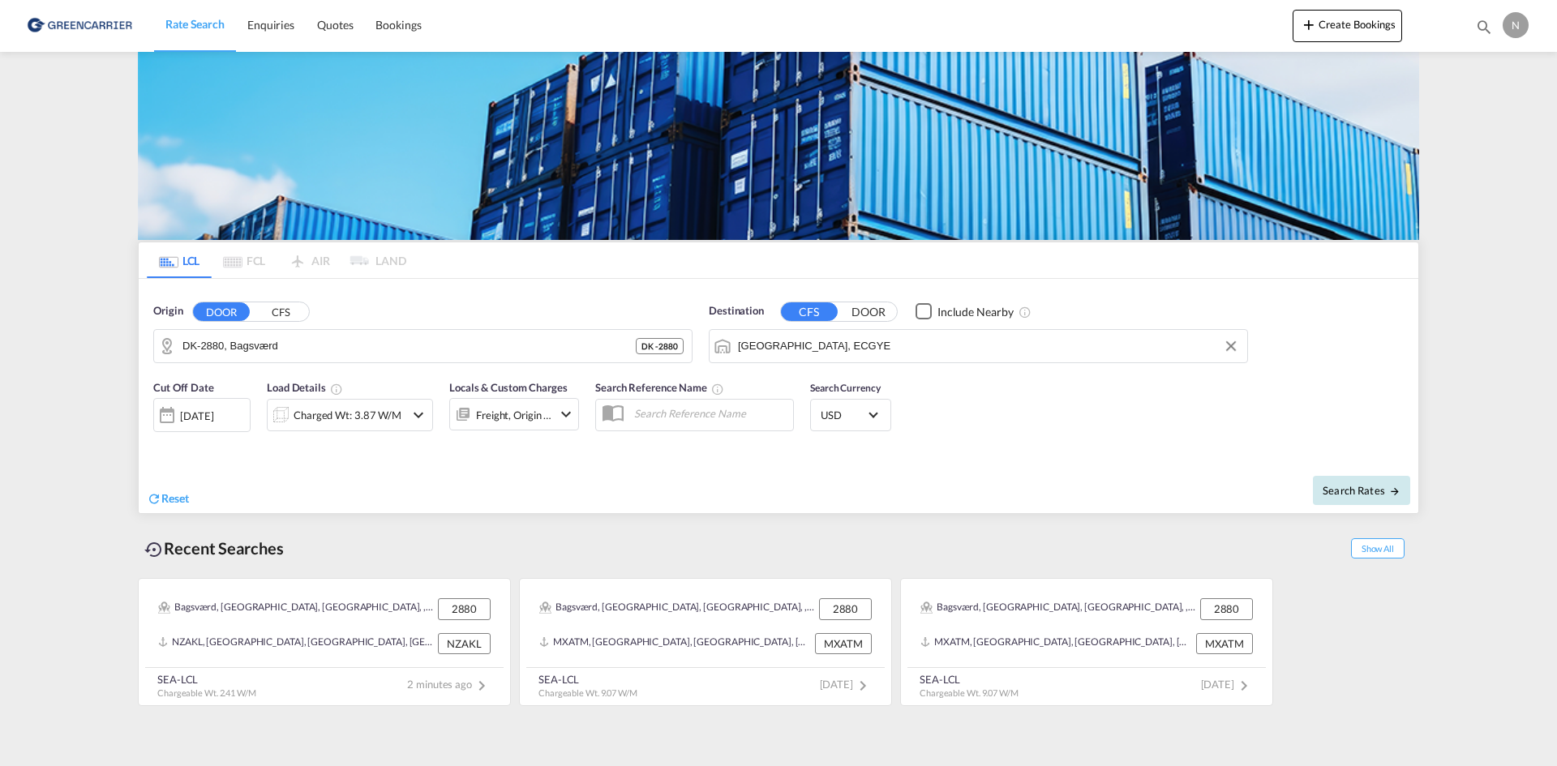
click at [1377, 499] on button "Search Rates" at bounding box center [1361, 490] width 97 height 29
type input "2880 to ECGYE / 2 Sep 2025"
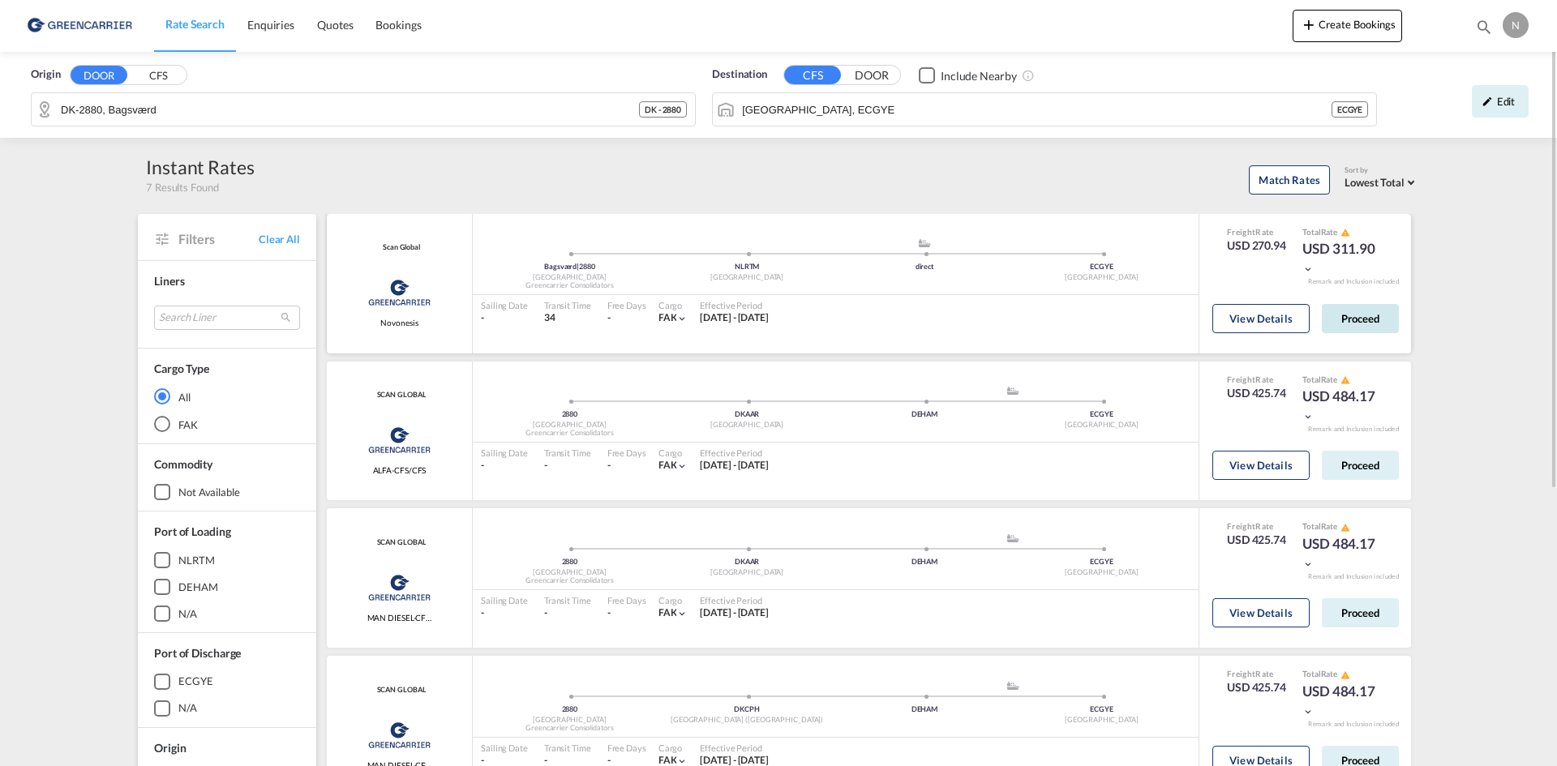
click at [1334, 307] on button "Proceed" at bounding box center [1359, 318] width 77 height 29
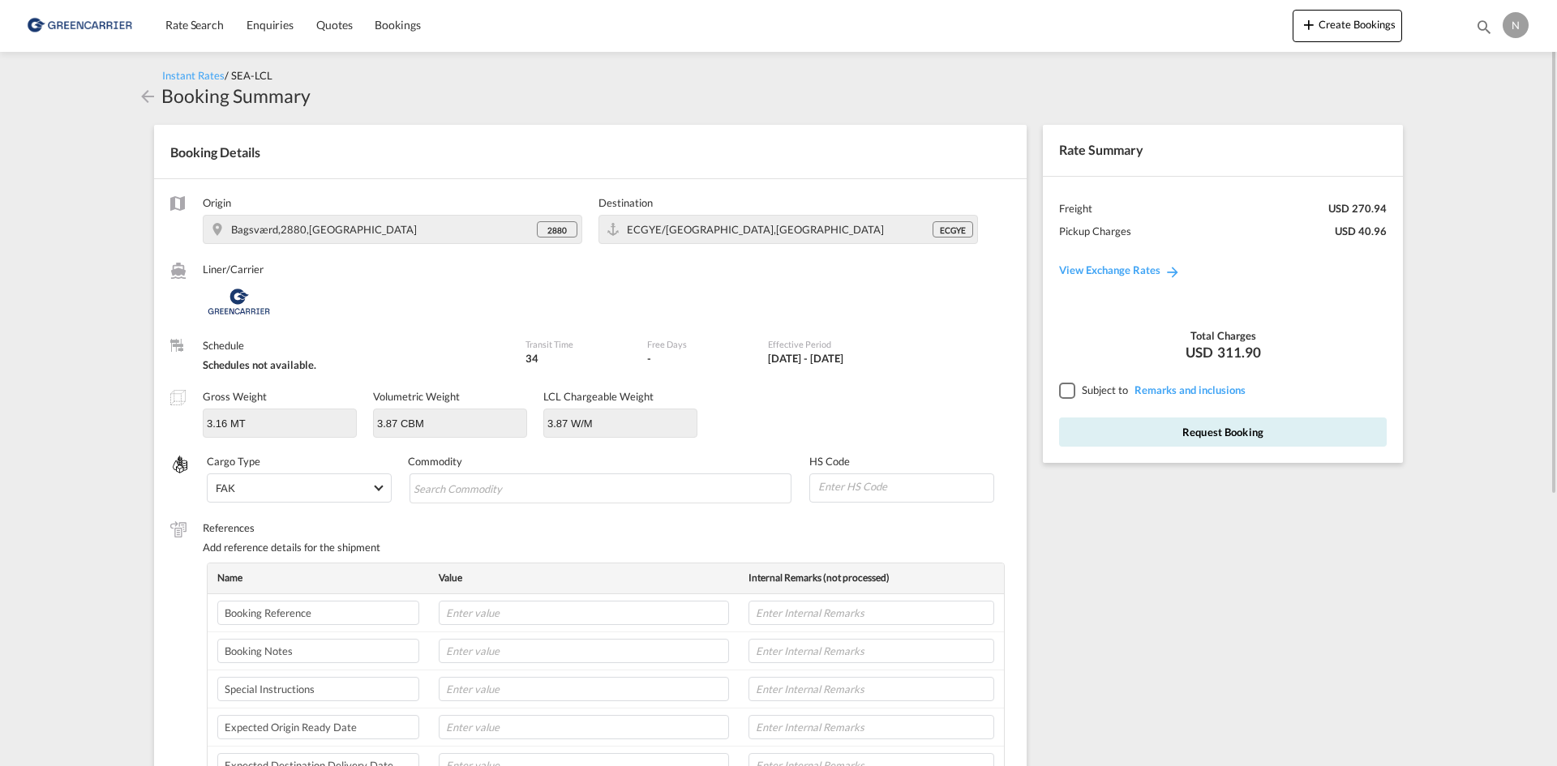
click at [512, 512] on div "Origin Bagsværd,2880,Denmark 2880 Destination ECGYE/Guayaquil,Americas ECGYE Li…" at bounding box center [590, 509] width 872 height 660
click at [515, 498] on input "Search Commodity" at bounding box center [487, 489] width 148 height 26
type input "ENZYMES"
type input "350790"
click at [523, 613] on input "text" at bounding box center [584, 613] width 290 height 24
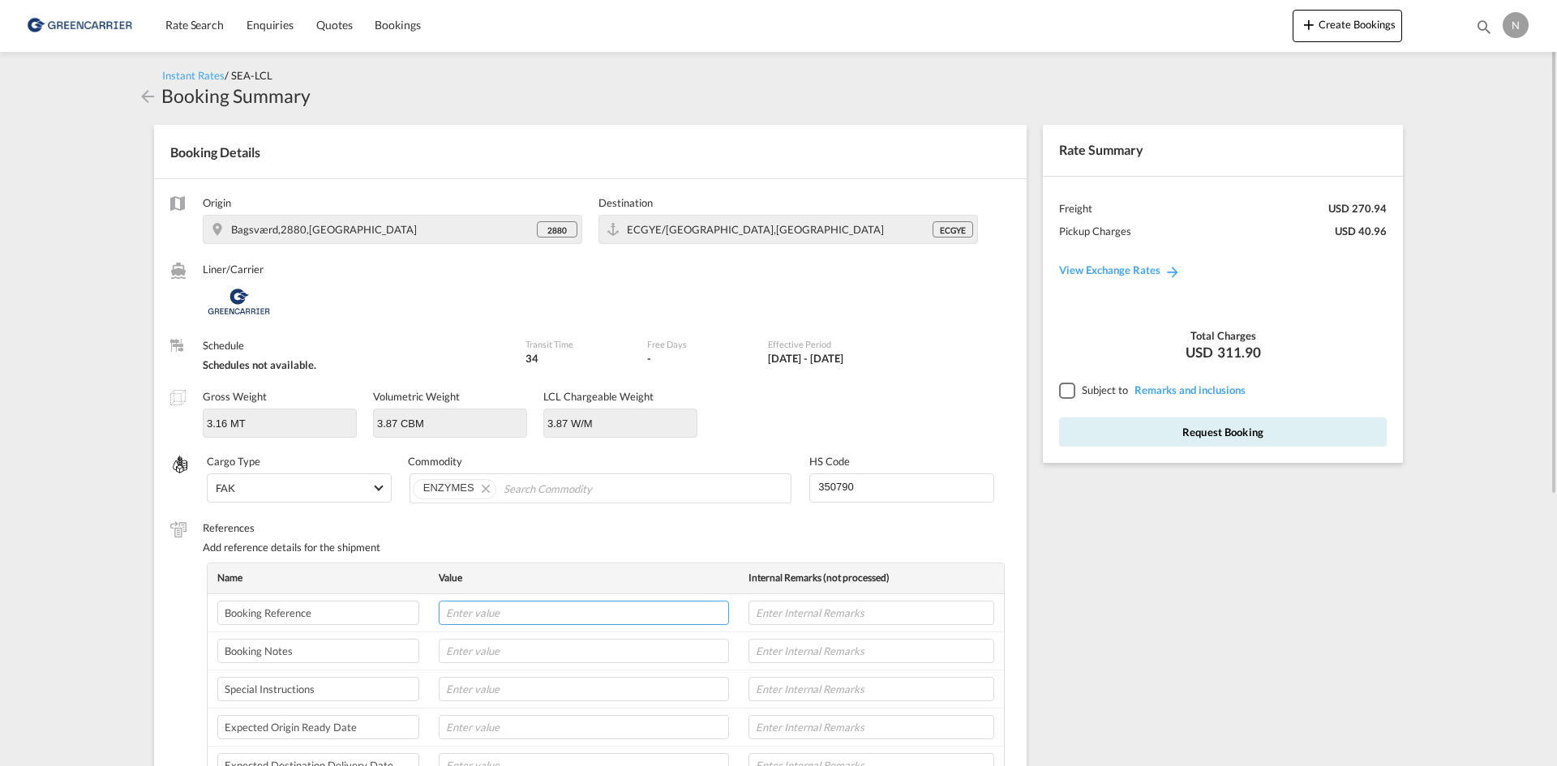
paste input "CPH32106777"
type input "CPH32106777"
type input "NOVONESIS"
type input "04-09"
type input "8L"
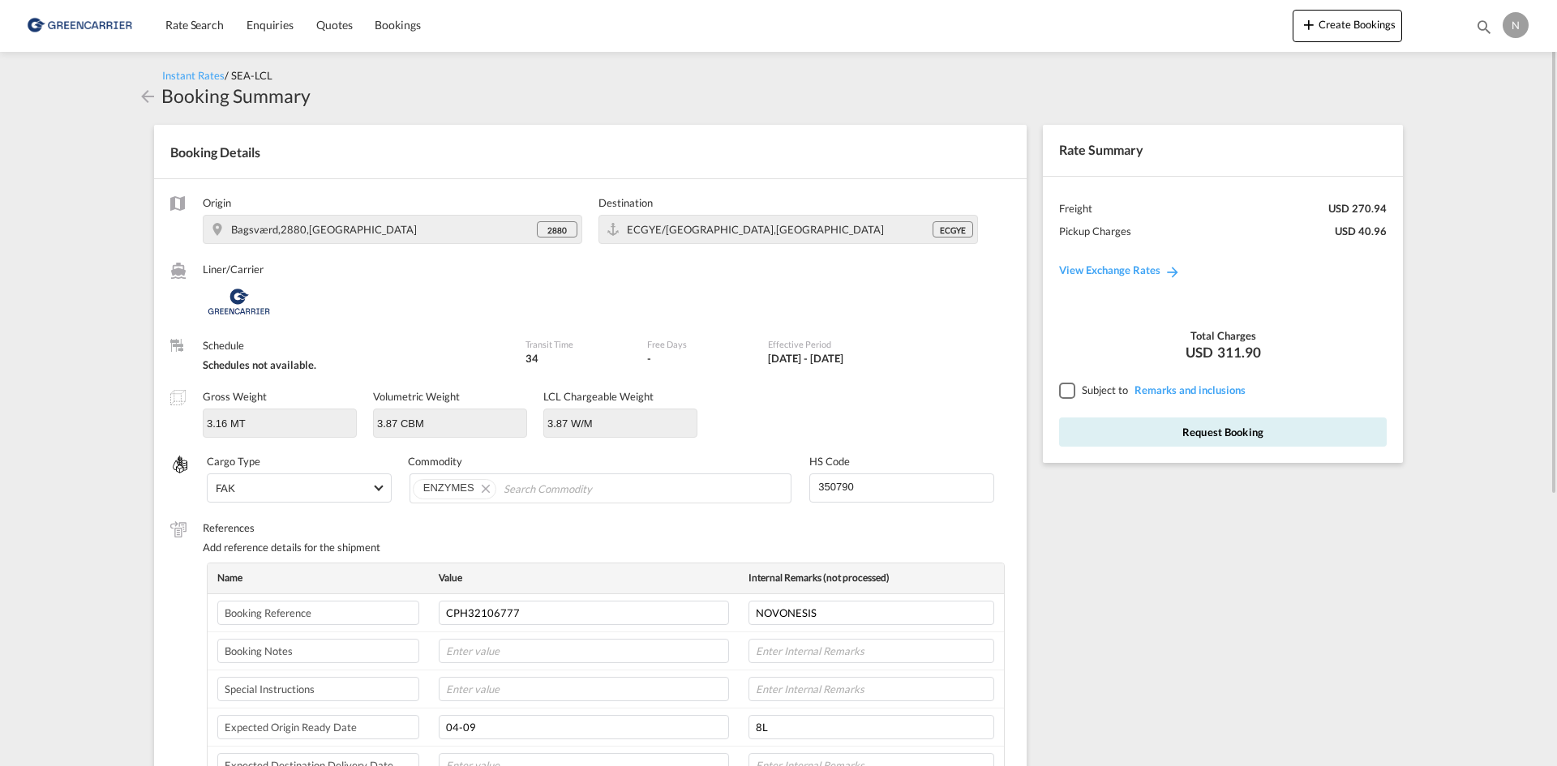
click at [1062, 392] on div at bounding box center [1066, 390] width 15 height 15
click at [1103, 430] on button "Request Booking" at bounding box center [1223, 432] width 328 height 29
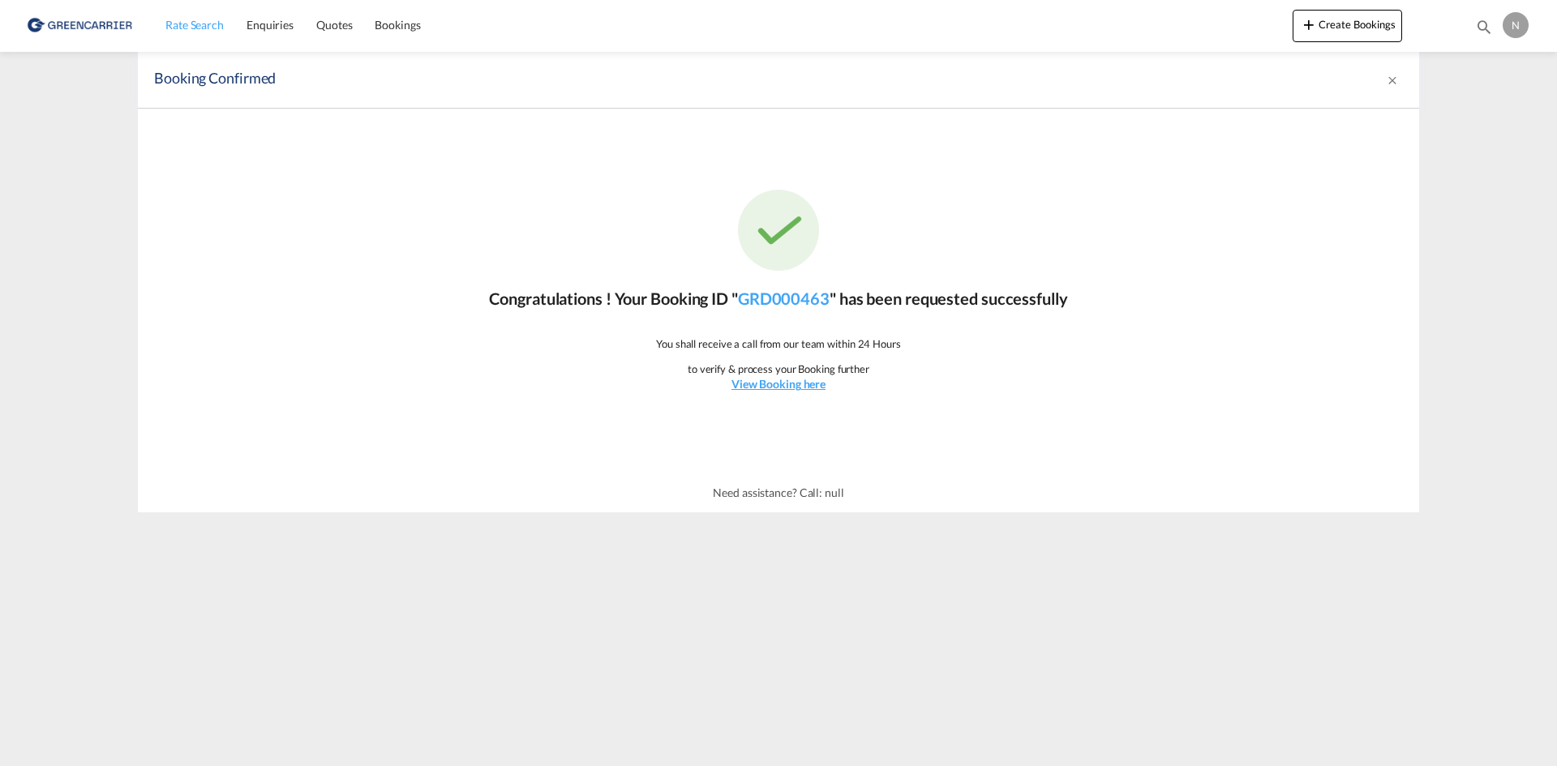
click at [162, 29] on link "Rate Search" at bounding box center [194, 25] width 81 height 53
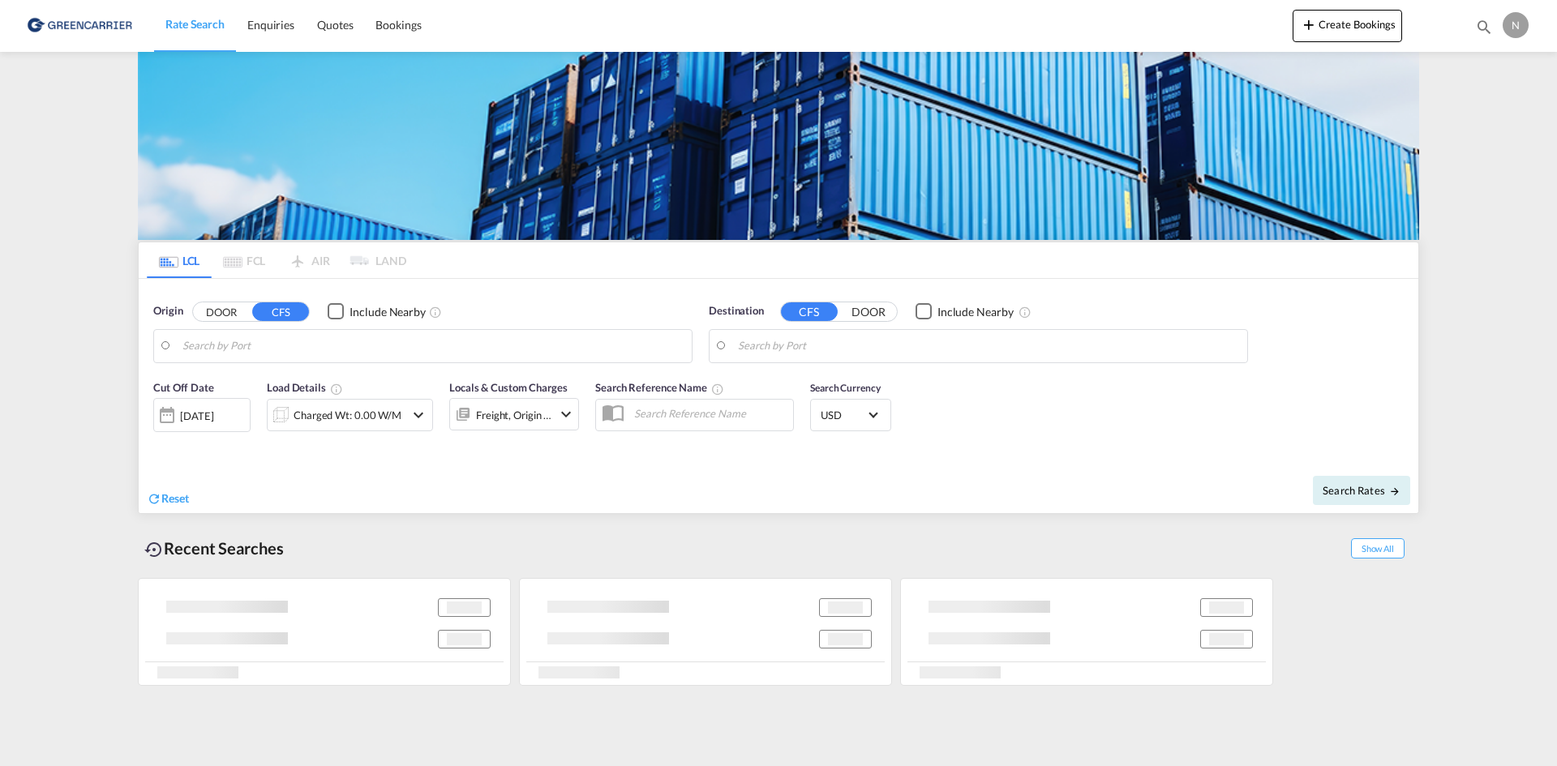
type input "DK-2880, Bagsværd"
type input "Guayaquil, ECGYE"
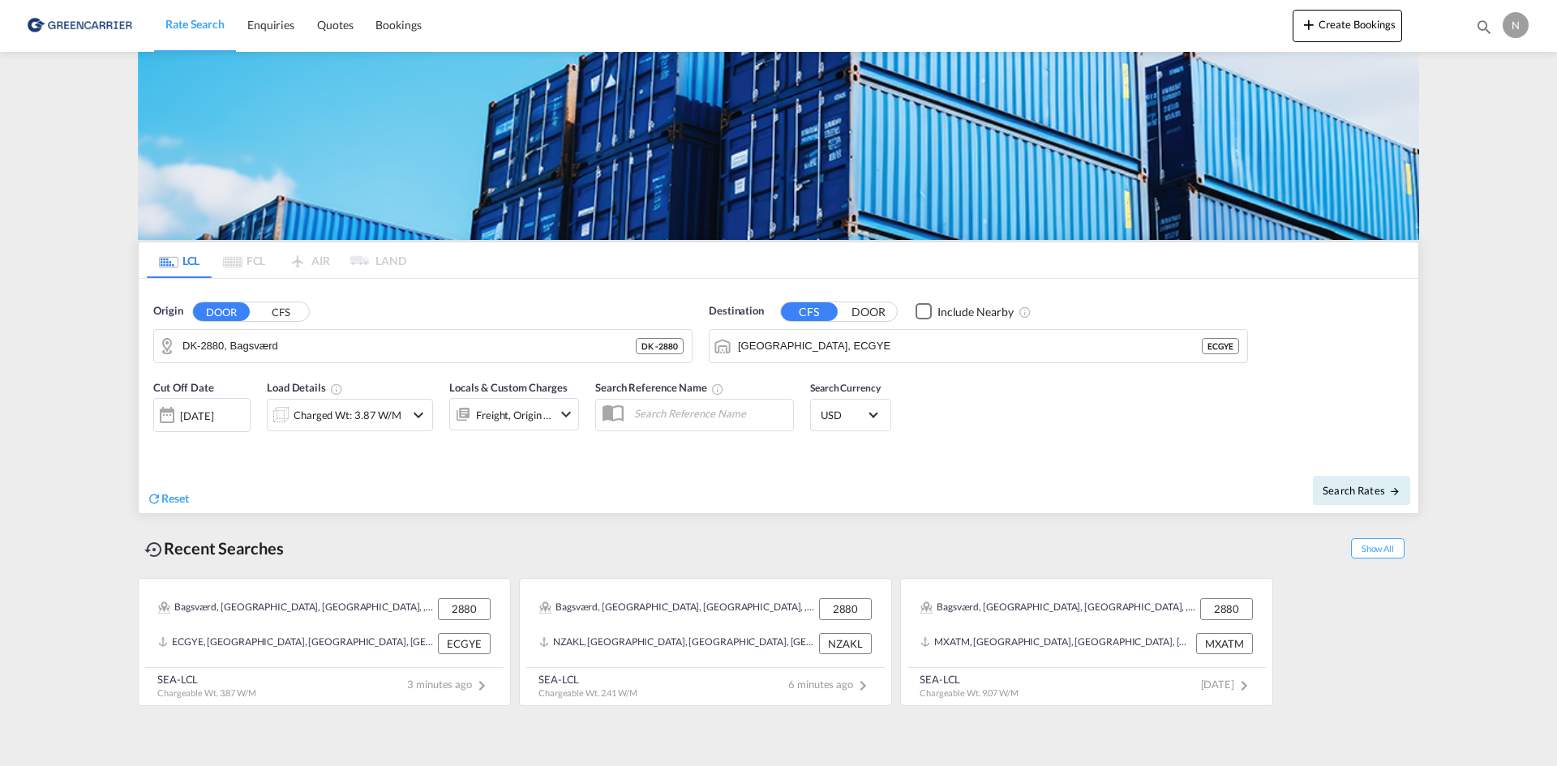
click at [322, 422] on div "Charged Wt: 3.87 W/M" at bounding box center [347, 415] width 108 height 23
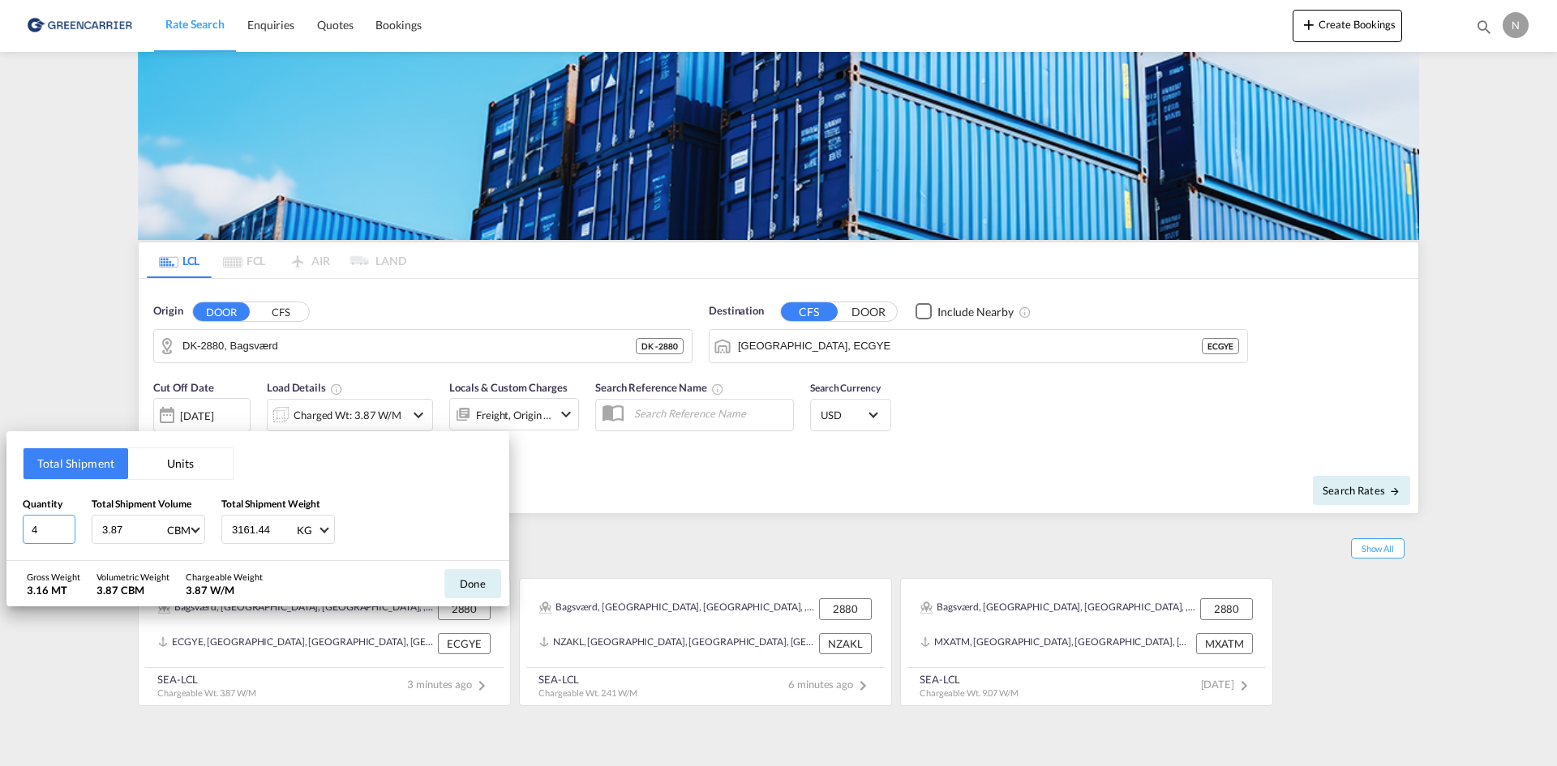
click at [66, 531] on input "4" at bounding box center [49, 529] width 53 height 29
click at [66, 531] on input "3" at bounding box center [49, 529] width 53 height 29
click at [66, 531] on input "2" at bounding box center [49, 529] width 53 height 29
type input "1"
click at [66, 531] on input "1" at bounding box center [49, 529] width 53 height 29
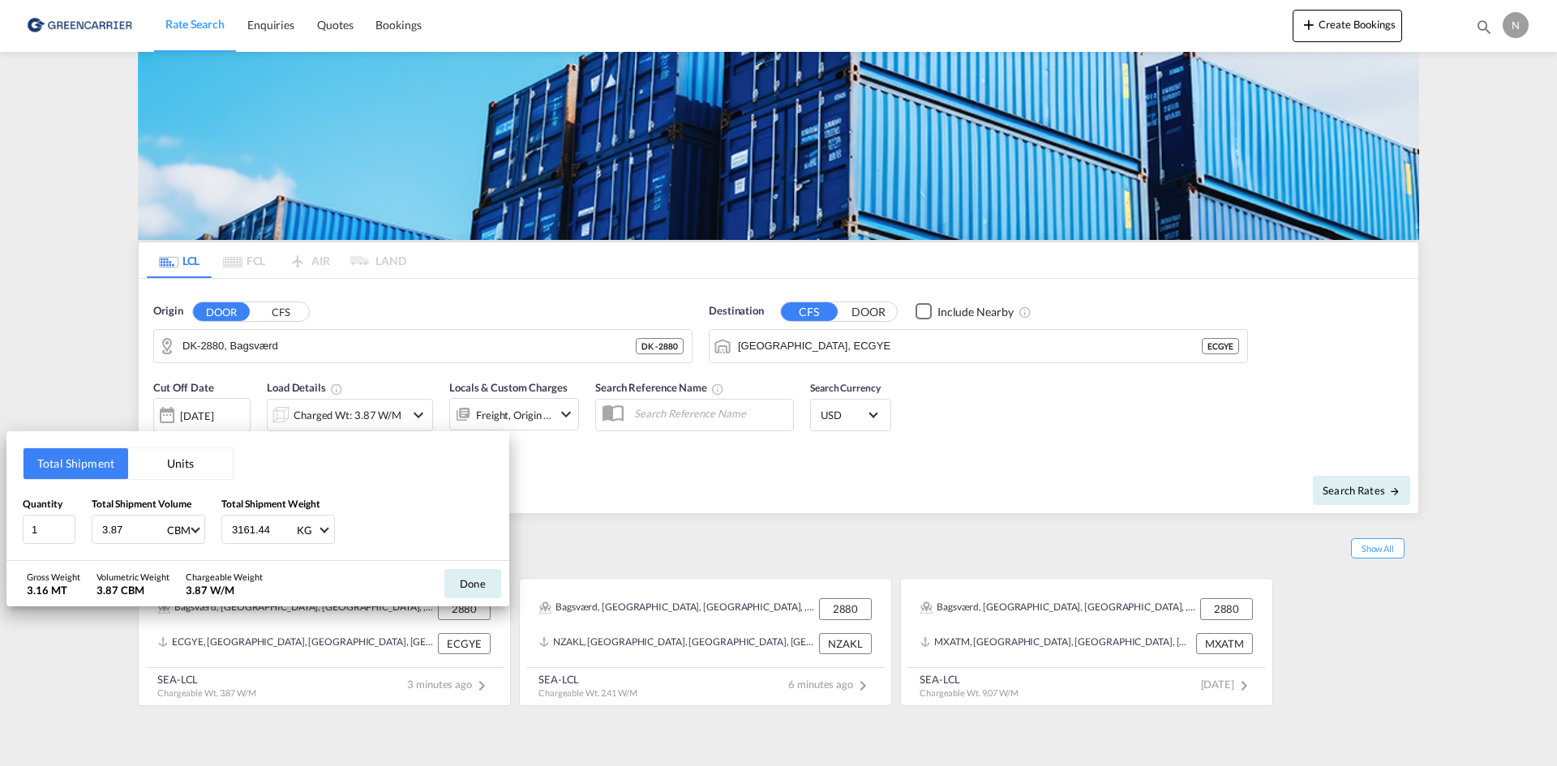
click at [116, 529] on input "3.87" at bounding box center [133, 530] width 65 height 28
click at [114, 529] on input "3.87" at bounding box center [133, 530] width 65 height 28
click at [105, 525] on input "3.87" at bounding box center [133, 530] width 65 height 28
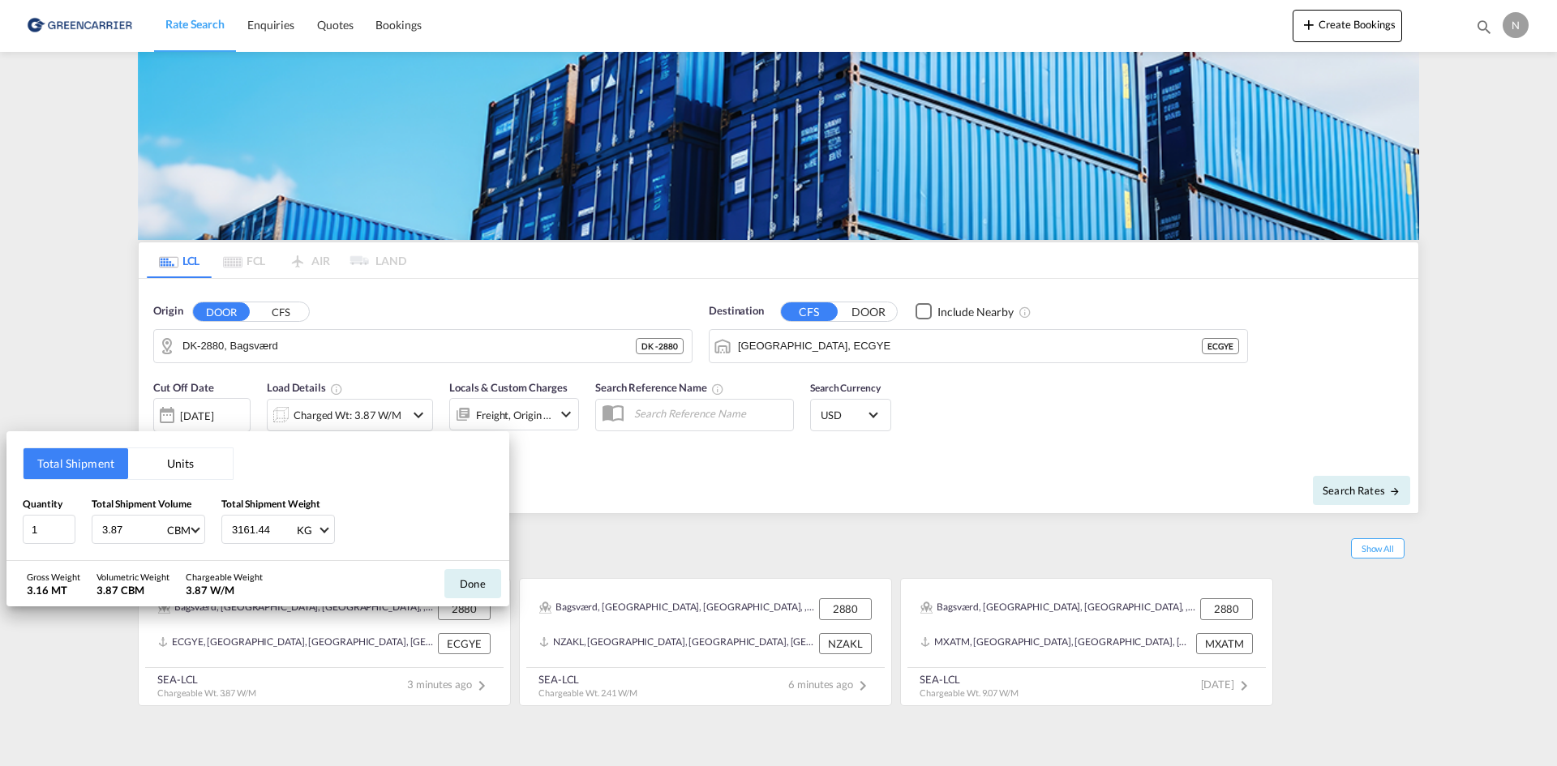
click at [105, 525] on input "3.87" at bounding box center [133, 530] width 65 height 28
type input "0.288"
type input "88.825"
click at [457, 589] on button "Done" at bounding box center [472, 583] width 57 height 29
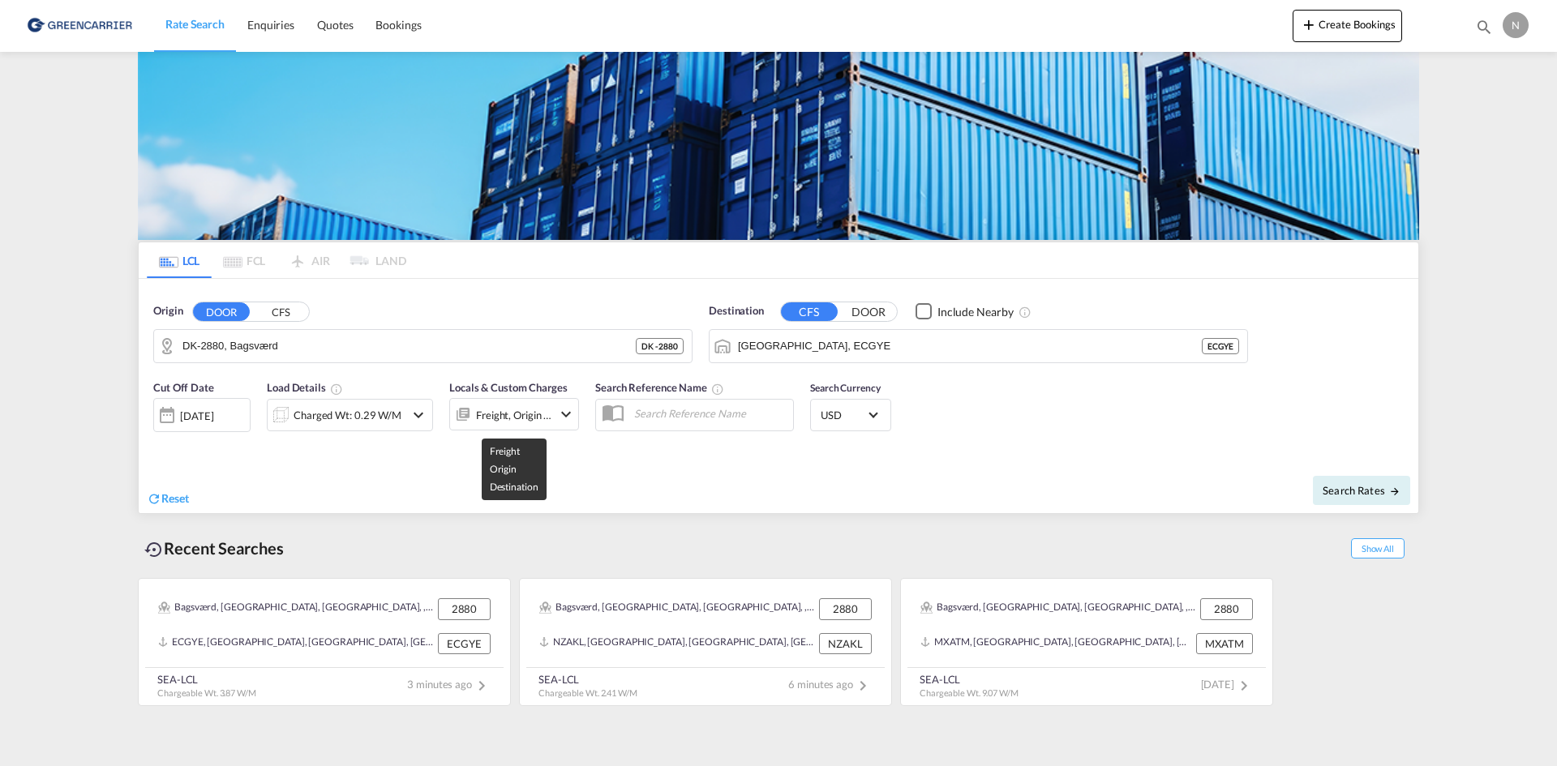
click at [499, 416] on div "Freight, Origin +1" at bounding box center [514, 415] width 76 height 23
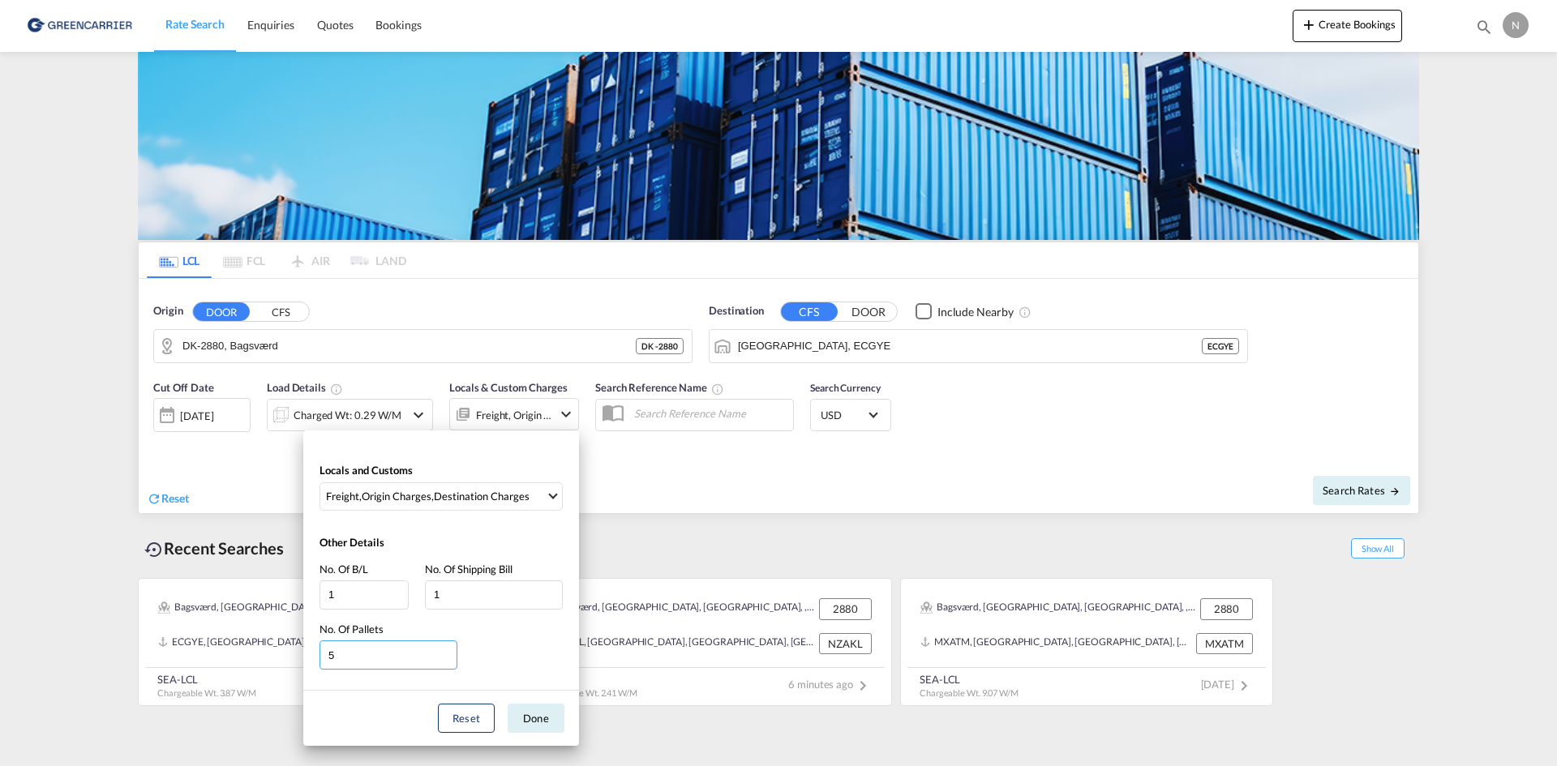
click at [450, 662] on input "5" at bounding box center [388, 654] width 138 height 29
click at [446, 660] on input "4" at bounding box center [388, 654] width 138 height 29
click at [446, 660] on input "3" at bounding box center [388, 654] width 138 height 29
click at [446, 660] on input "2" at bounding box center [388, 654] width 138 height 29
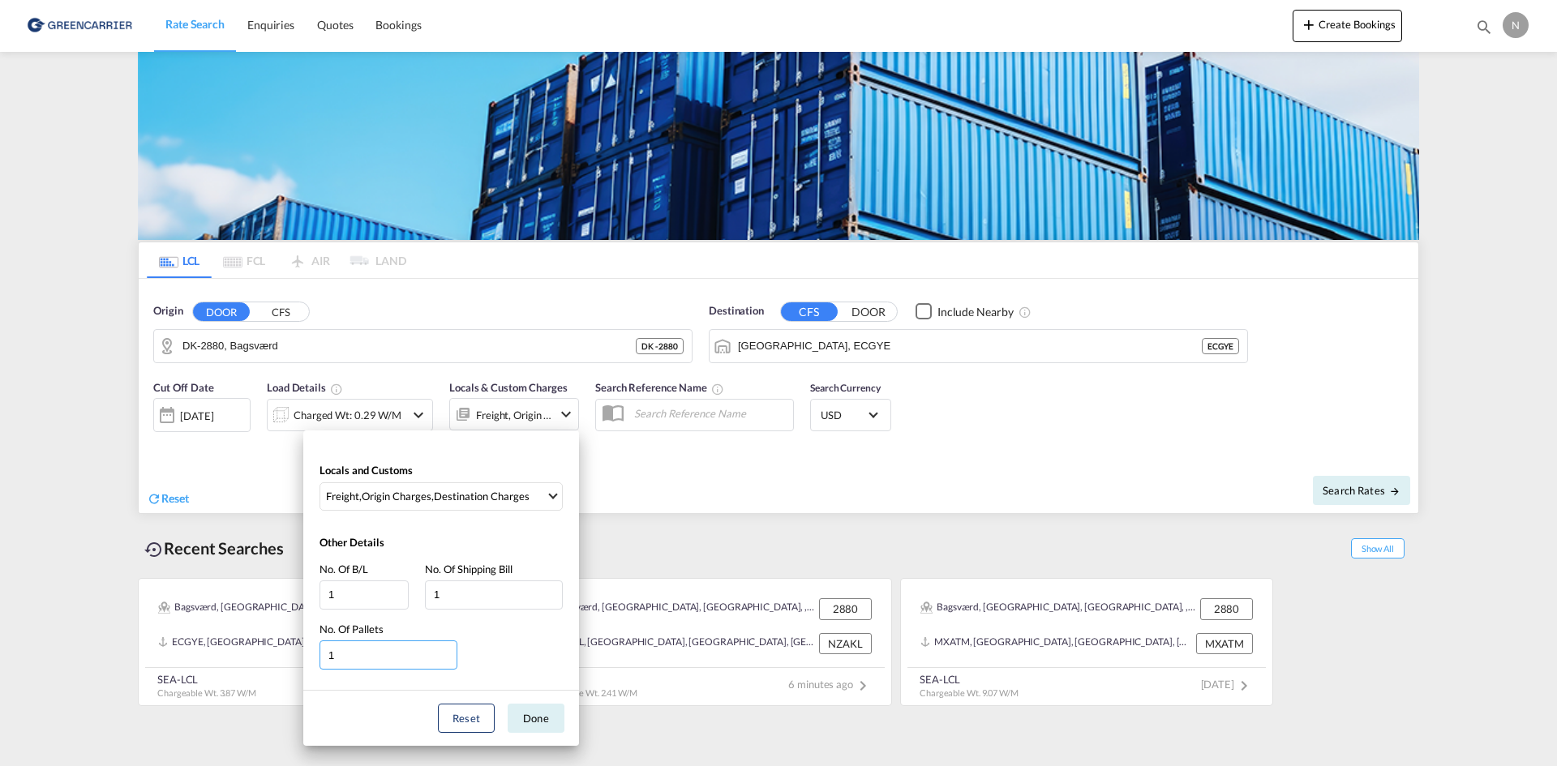
click at [446, 660] on input "1" at bounding box center [388, 654] width 138 height 29
click at [446, 660] on input "0" at bounding box center [388, 654] width 138 height 29
type input "1"
click at [448, 651] on input "1" at bounding box center [388, 654] width 138 height 29
click at [537, 729] on button "Done" at bounding box center [536, 718] width 57 height 29
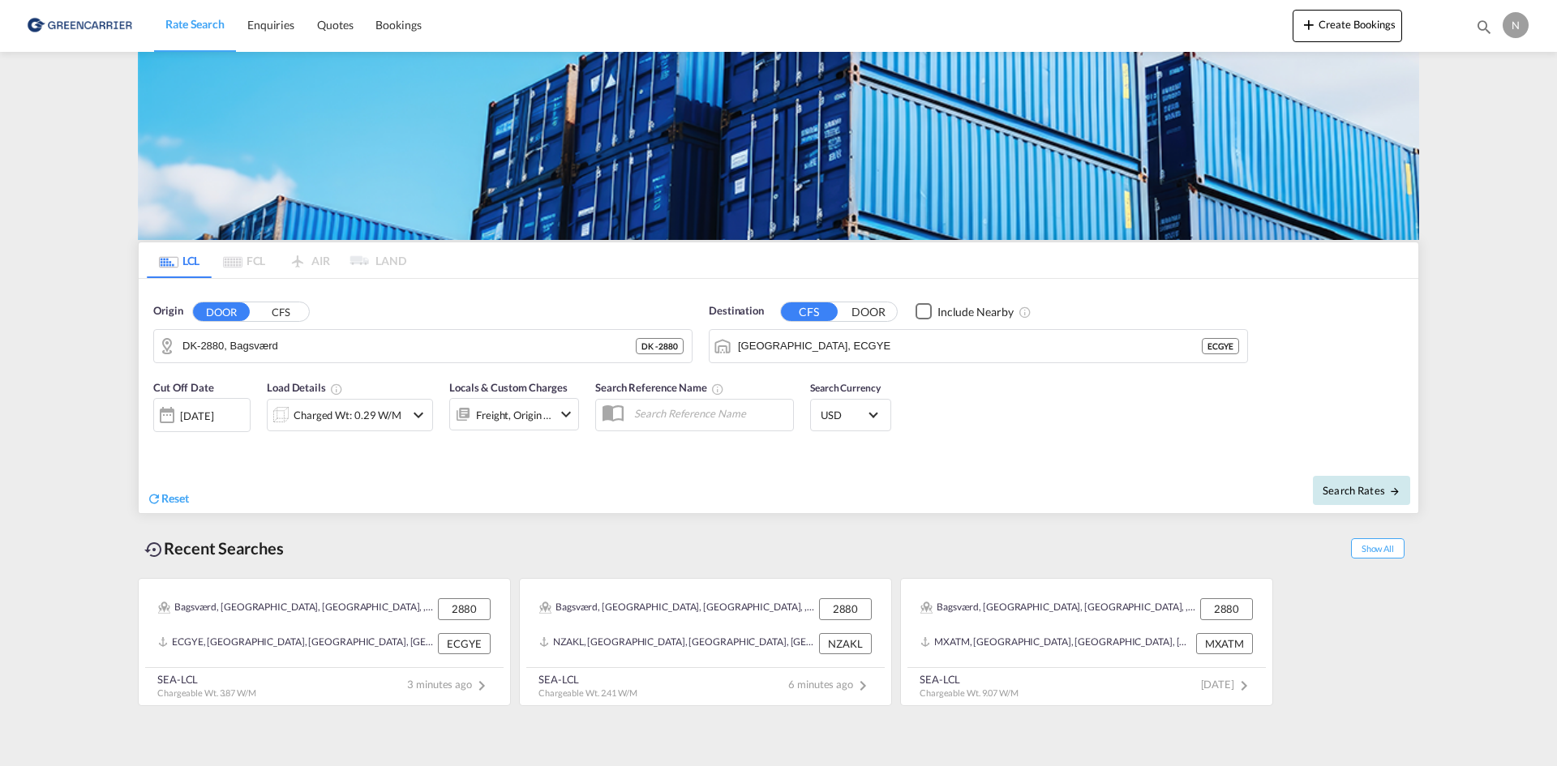
click at [1347, 482] on button "Search Rates" at bounding box center [1361, 490] width 97 height 29
type input "2880 to ECGYE / 2 Sep 2025"
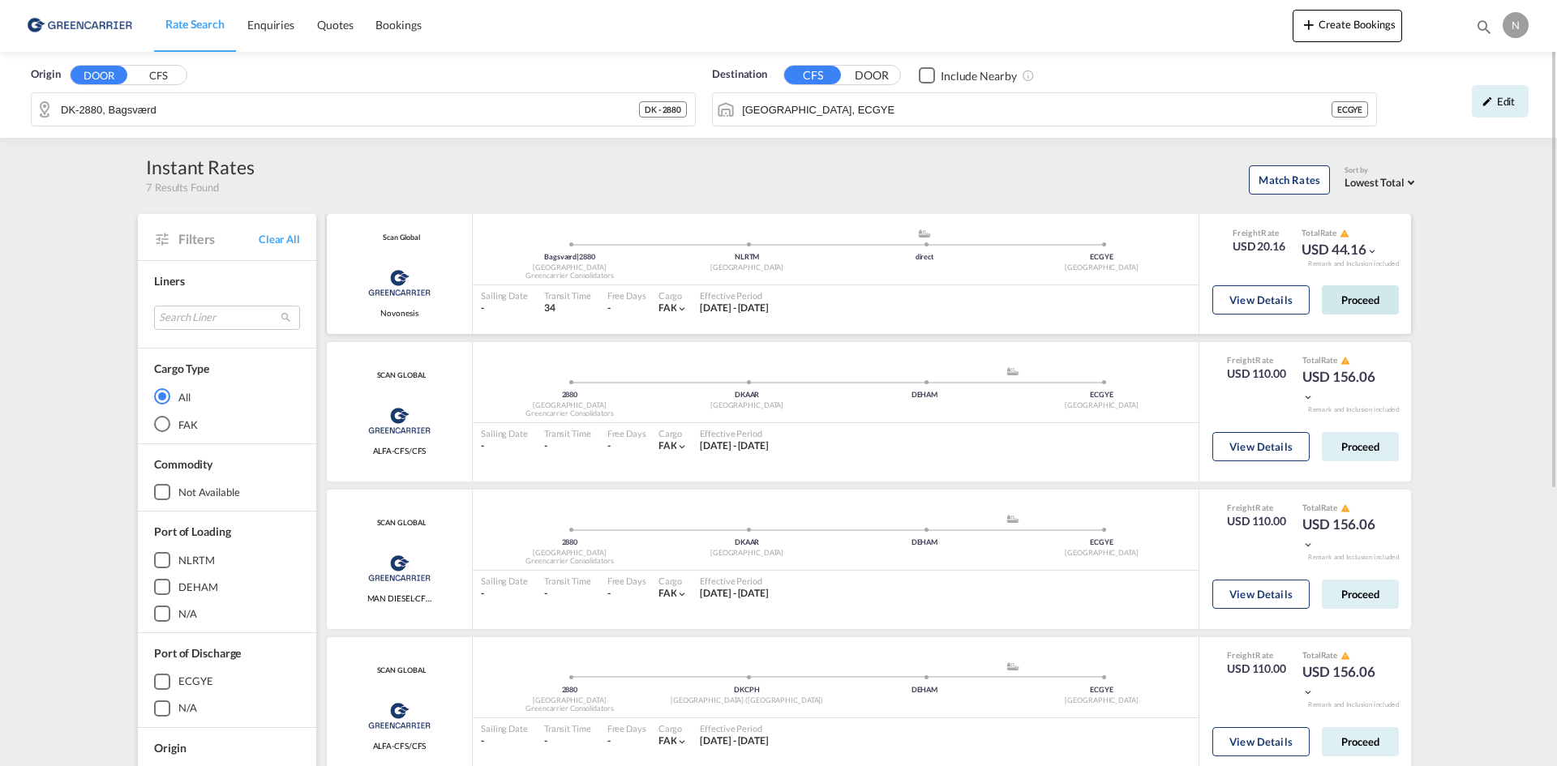
click at [1357, 302] on button "Proceed" at bounding box center [1359, 299] width 77 height 29
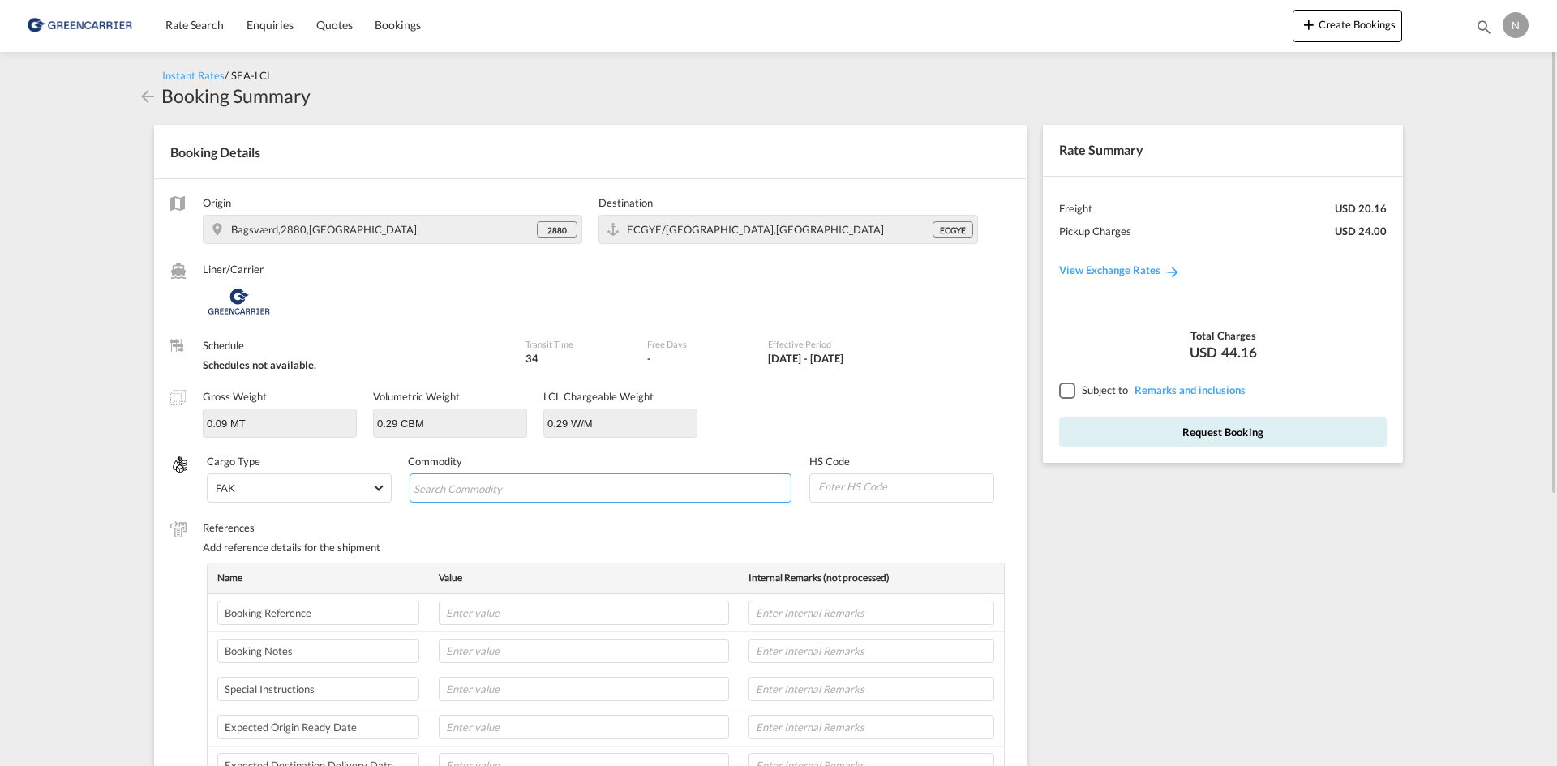
click at [485, 476] on input "Search Commodity" at bounding box center [487, 489] width 148 height 26
type input "ENZYMES"
type input "350790"
click at [508, 613] on input "text" at bounding box center [584, 613] width 290 height 24
paste input "CPH32106778"
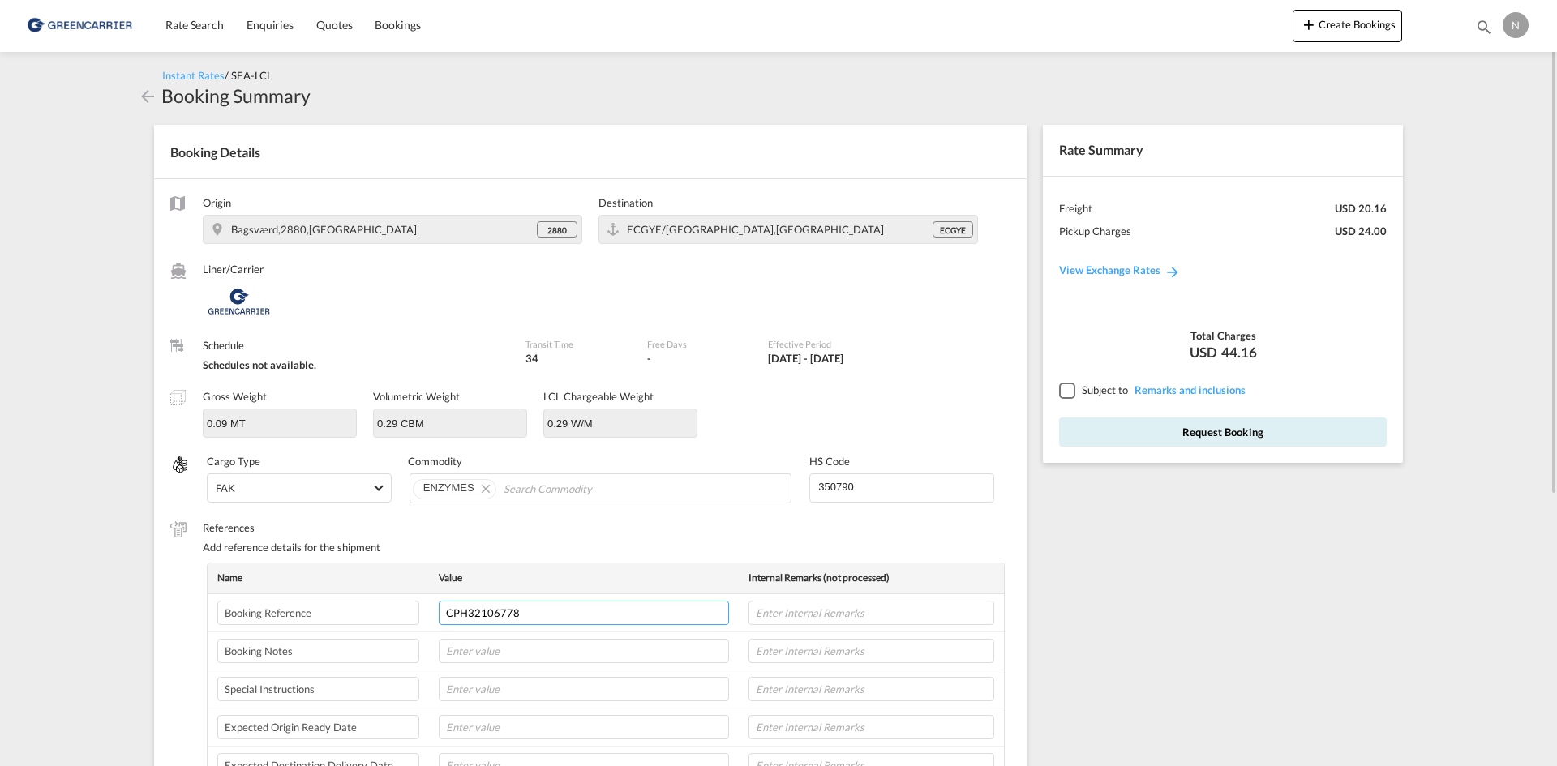
type input "CPH32106778"
type input "NOVONESIS"
type input "09-09"
type input "8L"
click at [1066, 392] on div at bounding box center [1066, 390] width 15 height 15
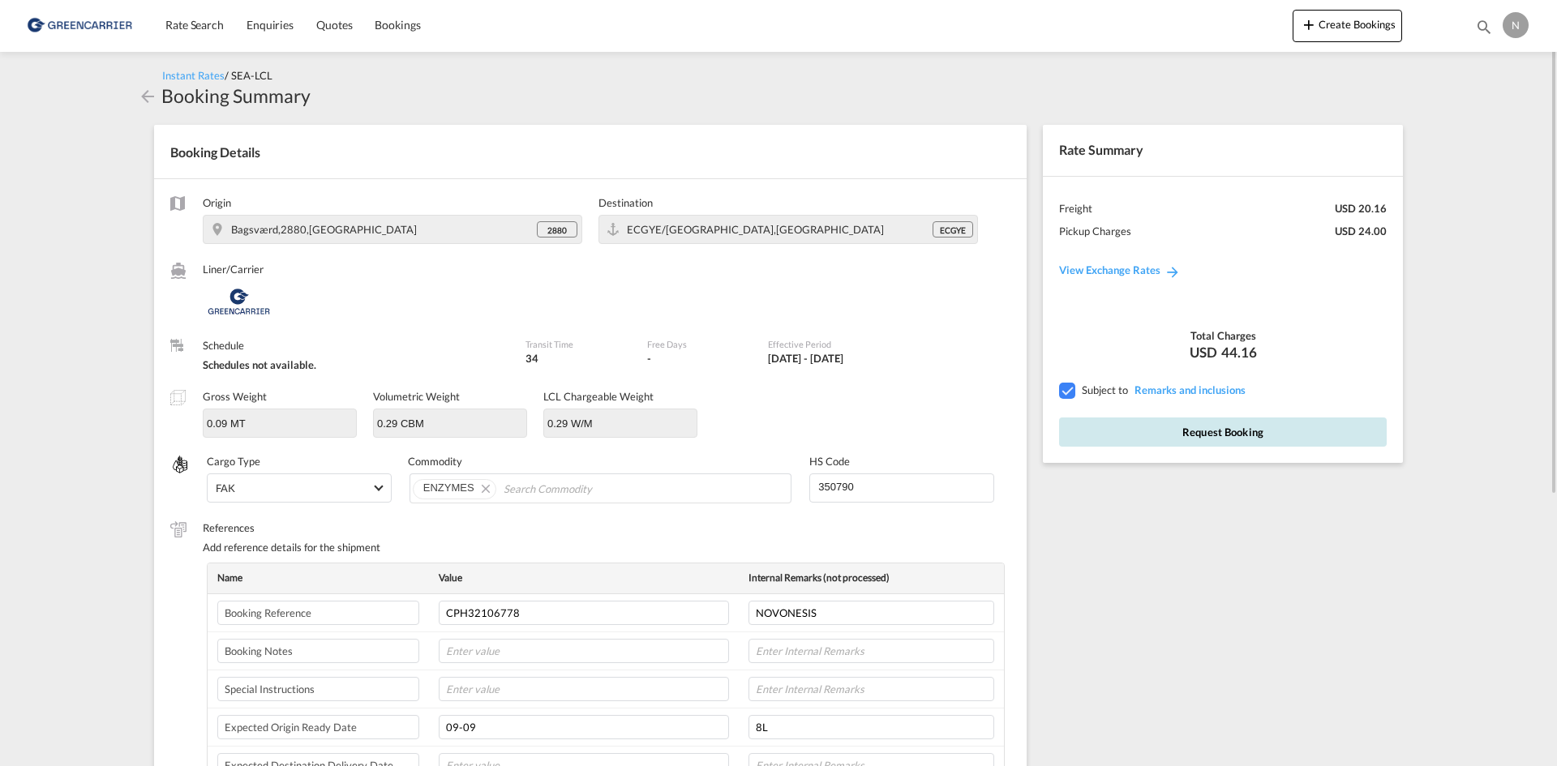
click at [1079, 438] on button "Request Booking" at bounding box center [1223, 432] width 328 height 29
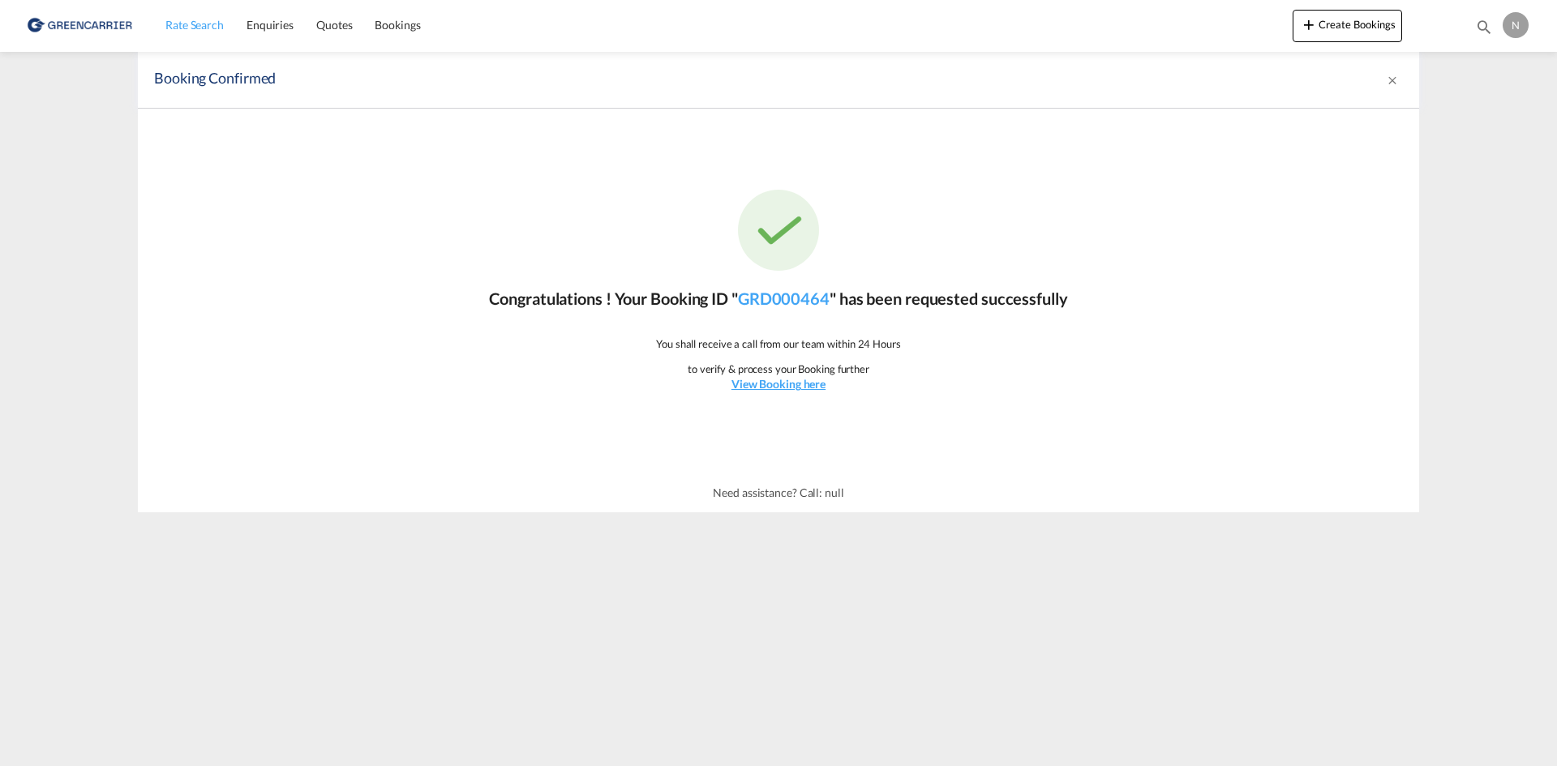
click at [192, 26] on span "Rate Search" at bounding box center [194, 25] width 58 height 14
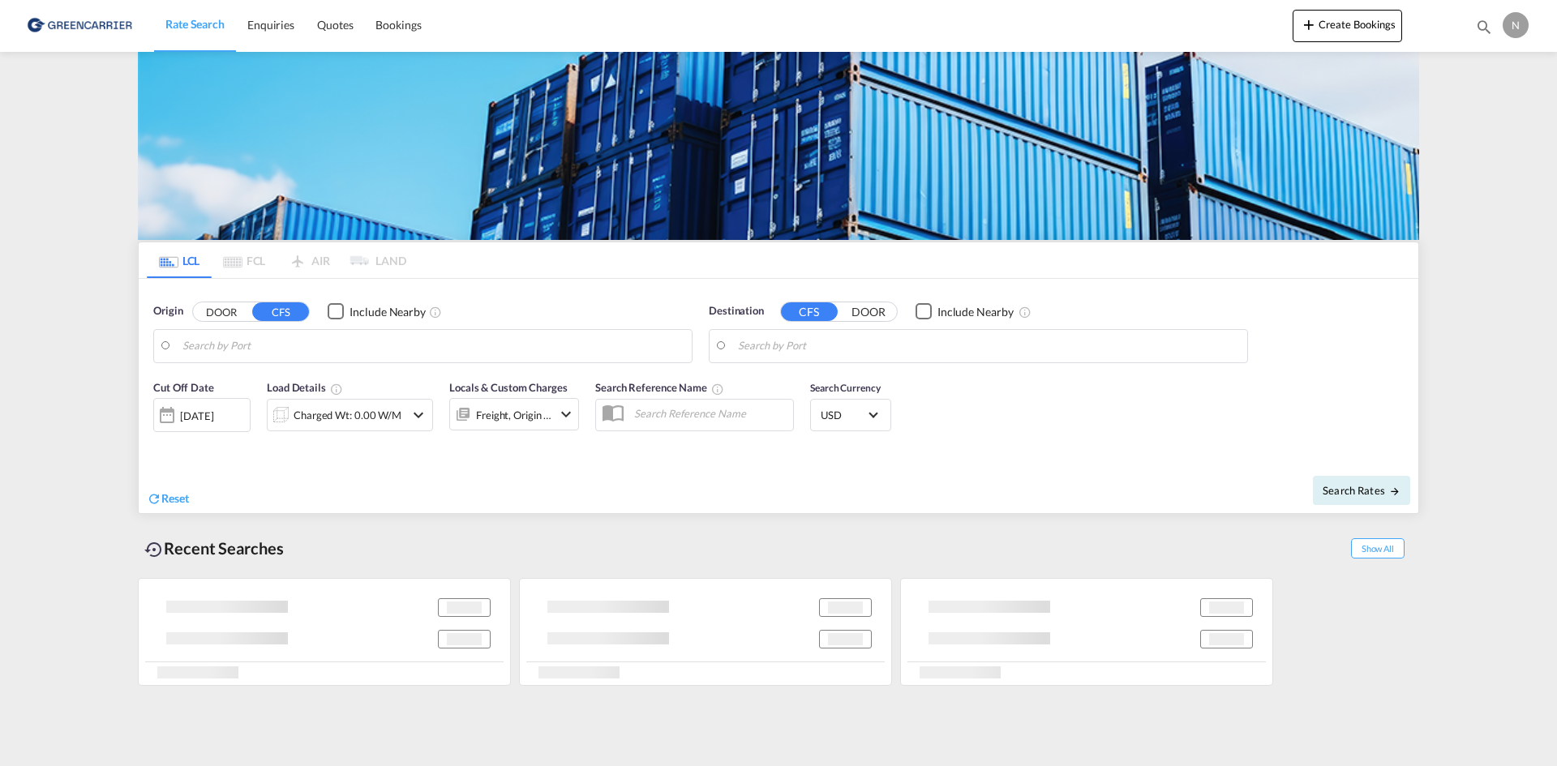
type input "DK-2880, Bagsværd"
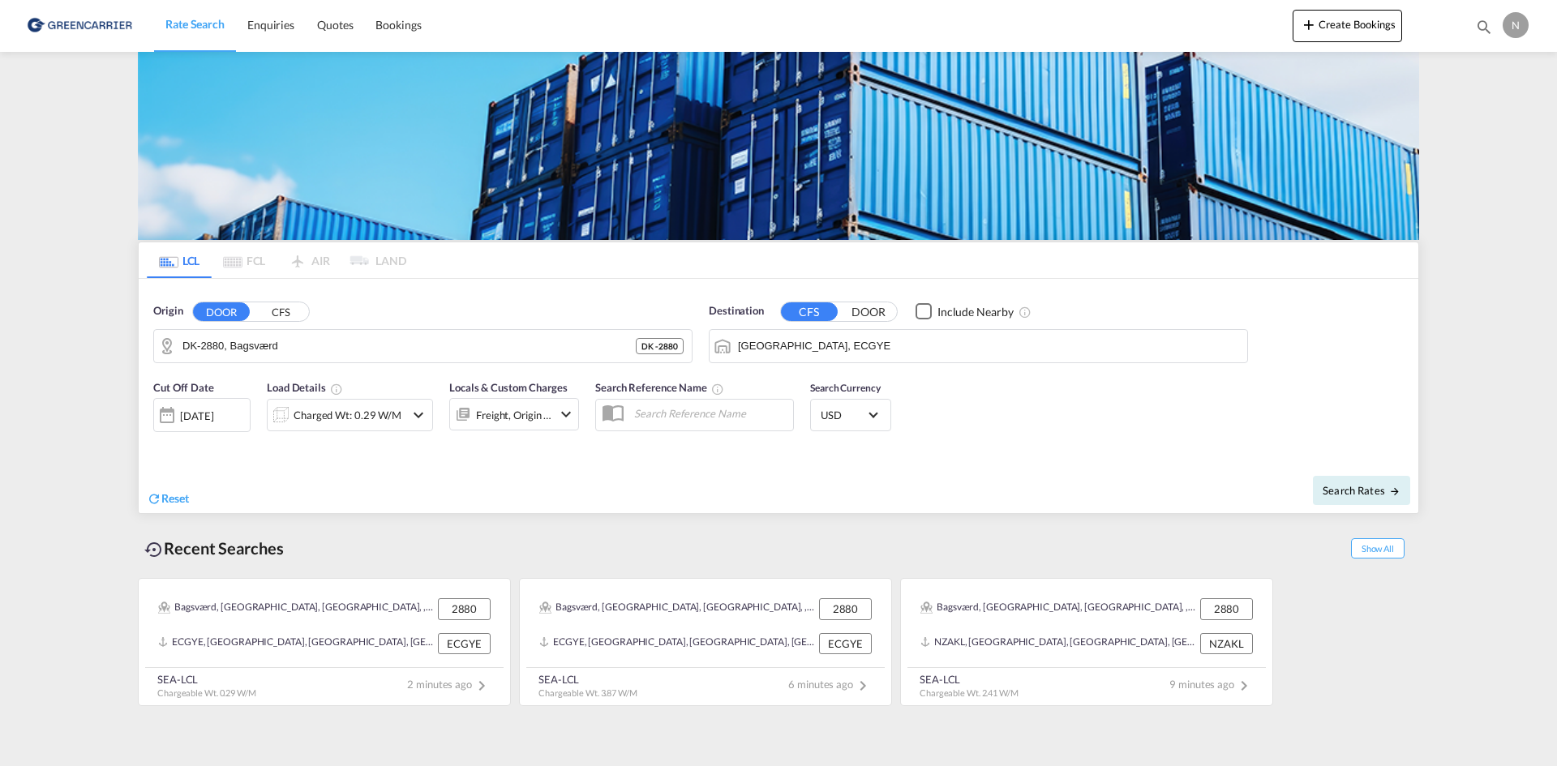
click at [827, 334] on input "Guayaquil, ECGYE" at bounding box center [988, 346] width 501 height 24
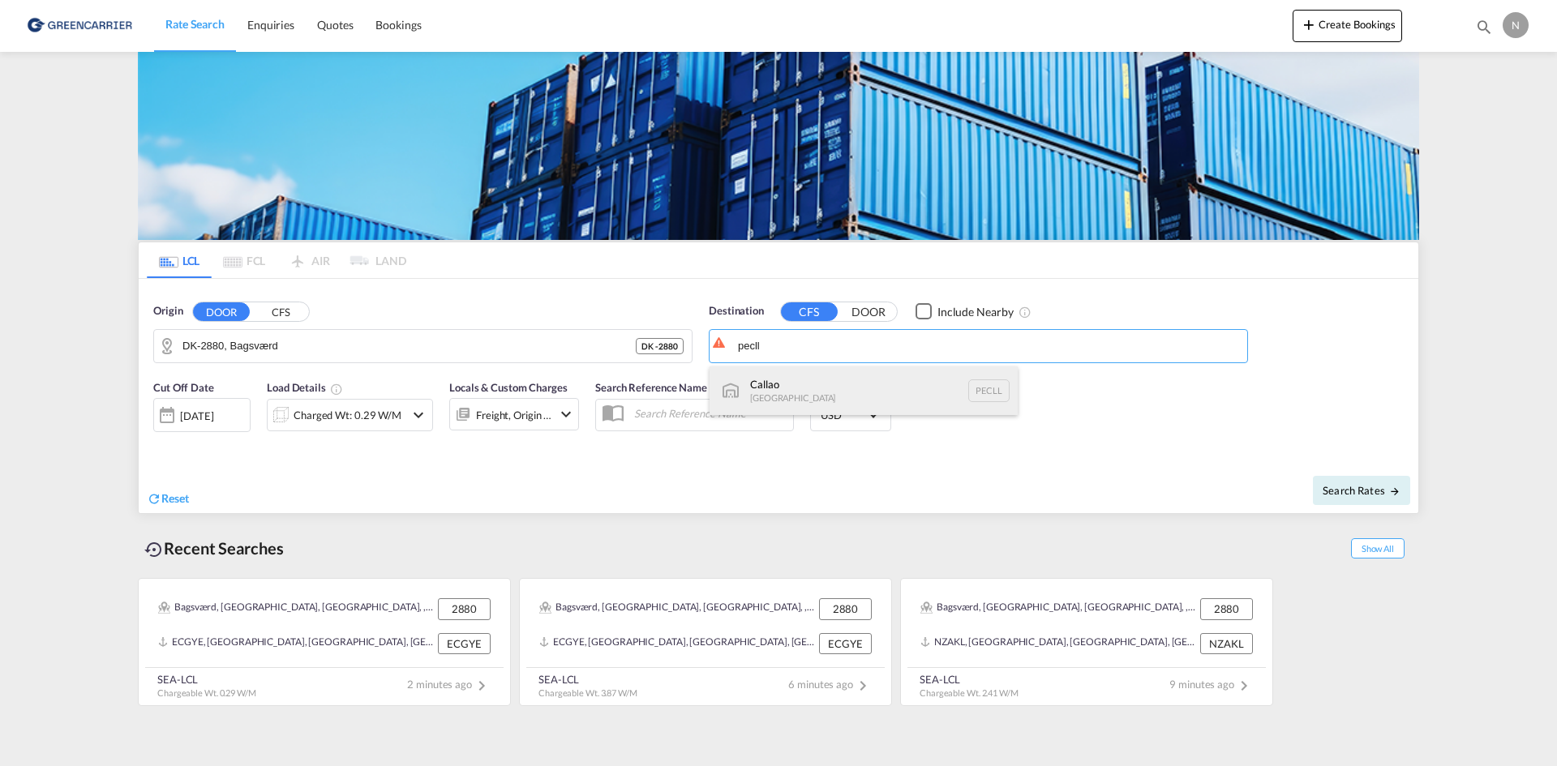
click at [792, 404] on div "Callao Peru PECLL" at bounding box center [863, 390] width 308 height 49
type input "Callao, PECLL"
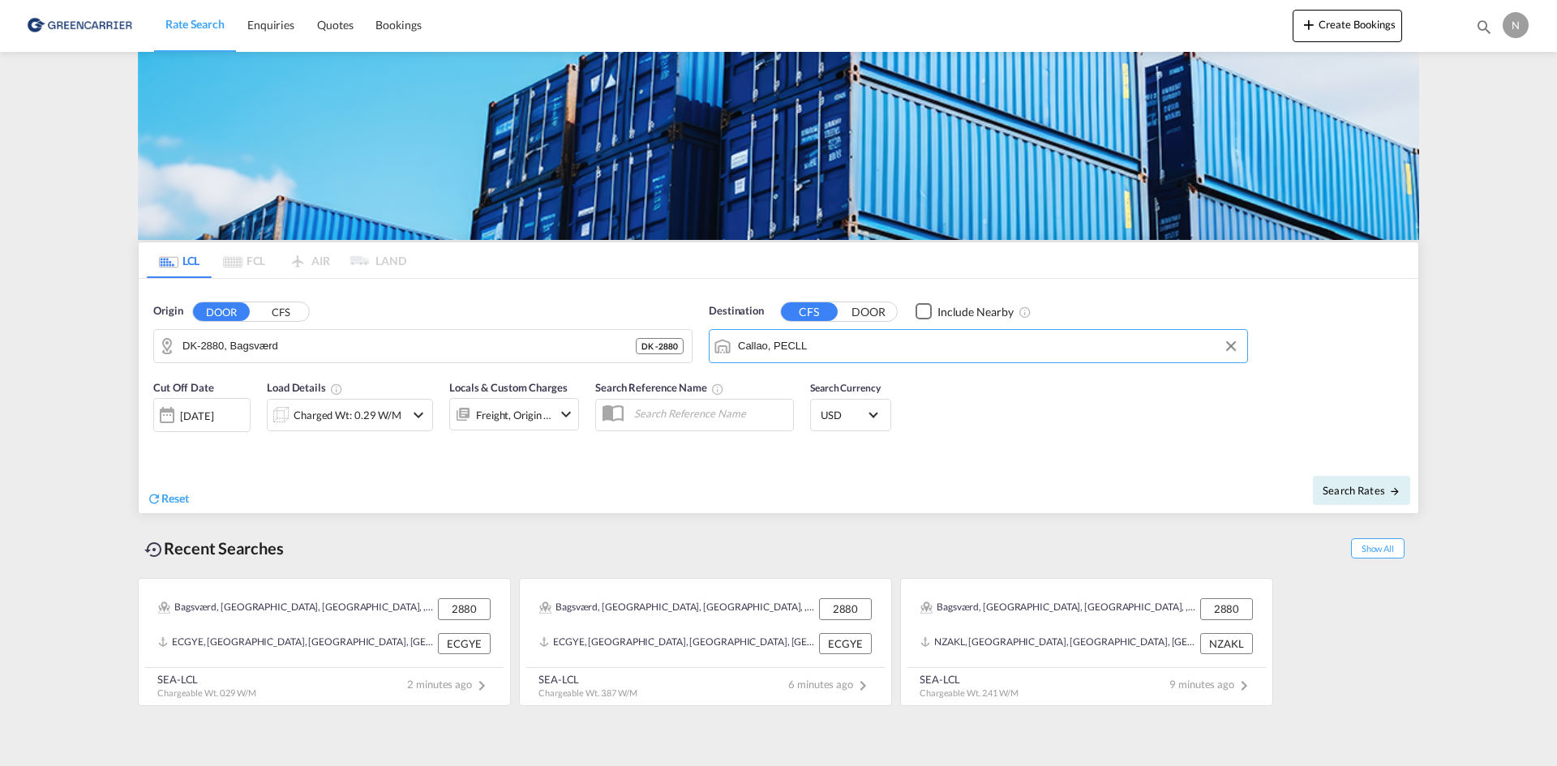
click at [323, 417] on div "Charged Wt: 0.29 W/M" at bounding box center [347, 415] width 108 height 23
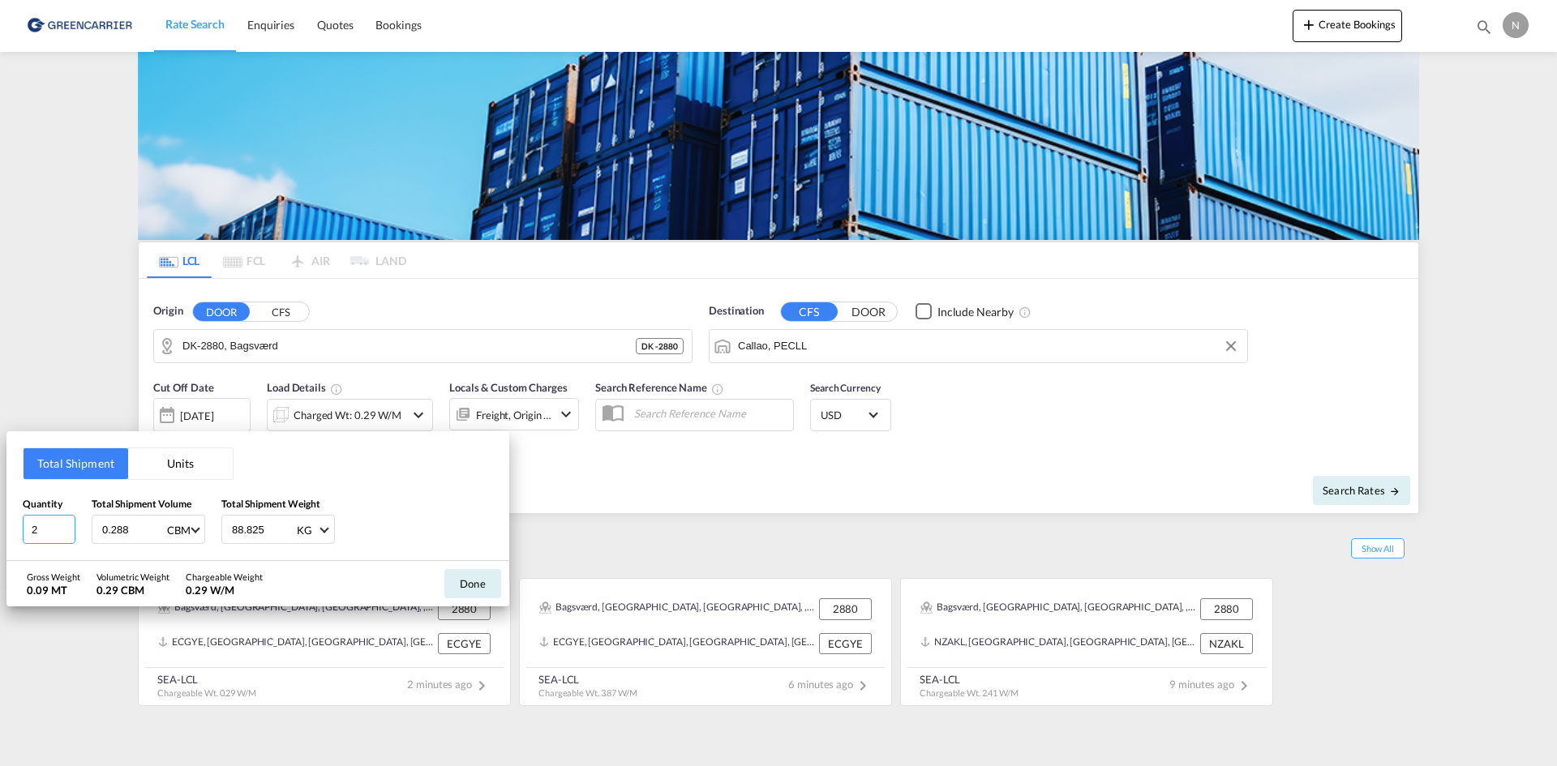
click at [66, 524] on input "2" at bounding box center [49, 529] width 53 height 29
click at [66, 524] on input "3" at bounding box center [49, 529] width 53 height 29
click at [66, 524] on input "4" at bounding box center [49, 529] width 53 height 29
click at [66, 524] on input "5" at bounding box center [49, 529] width 53 height 29
type input "6"
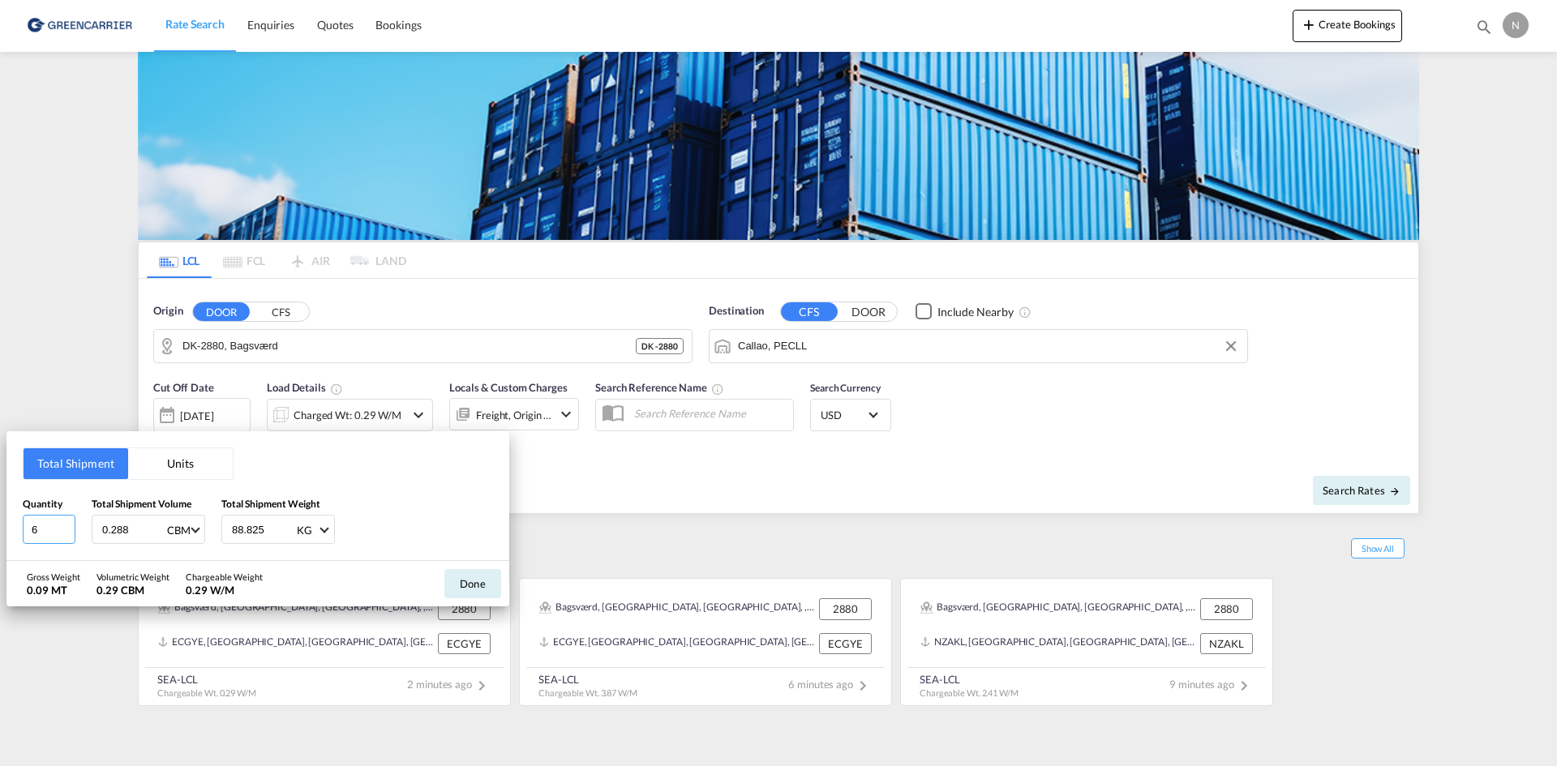
click at [66, 524] on input "6" at bounding box center [49, 529] width 53 height 29
click at [105, 531] on input "0.288" at bounding box center [133, 530] width 65 height 28
type input "5.328"
type input "1117.310"
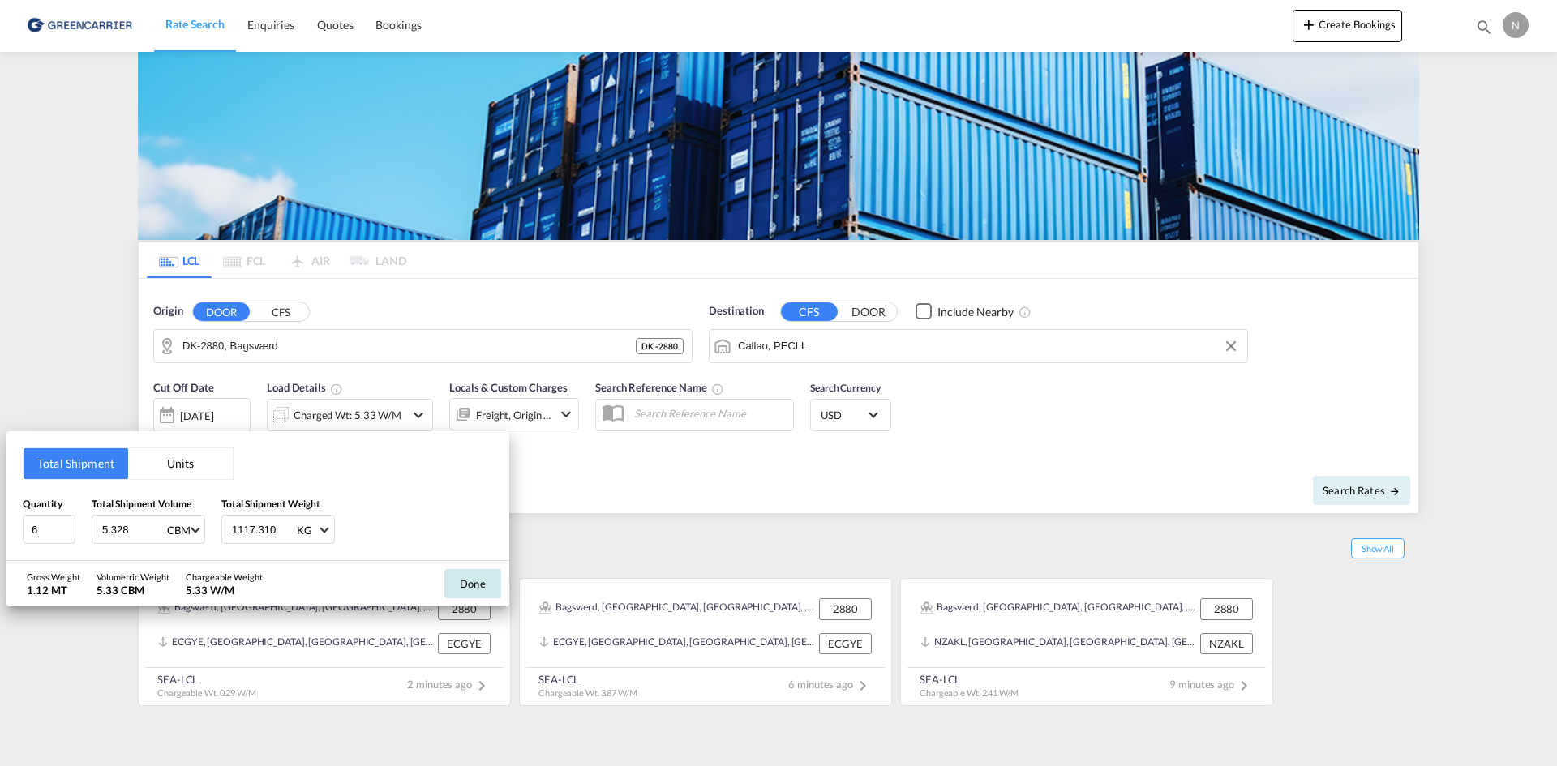
click at [482, 576] on button "Done" at bounding box center [472, 583] width 57 height 29
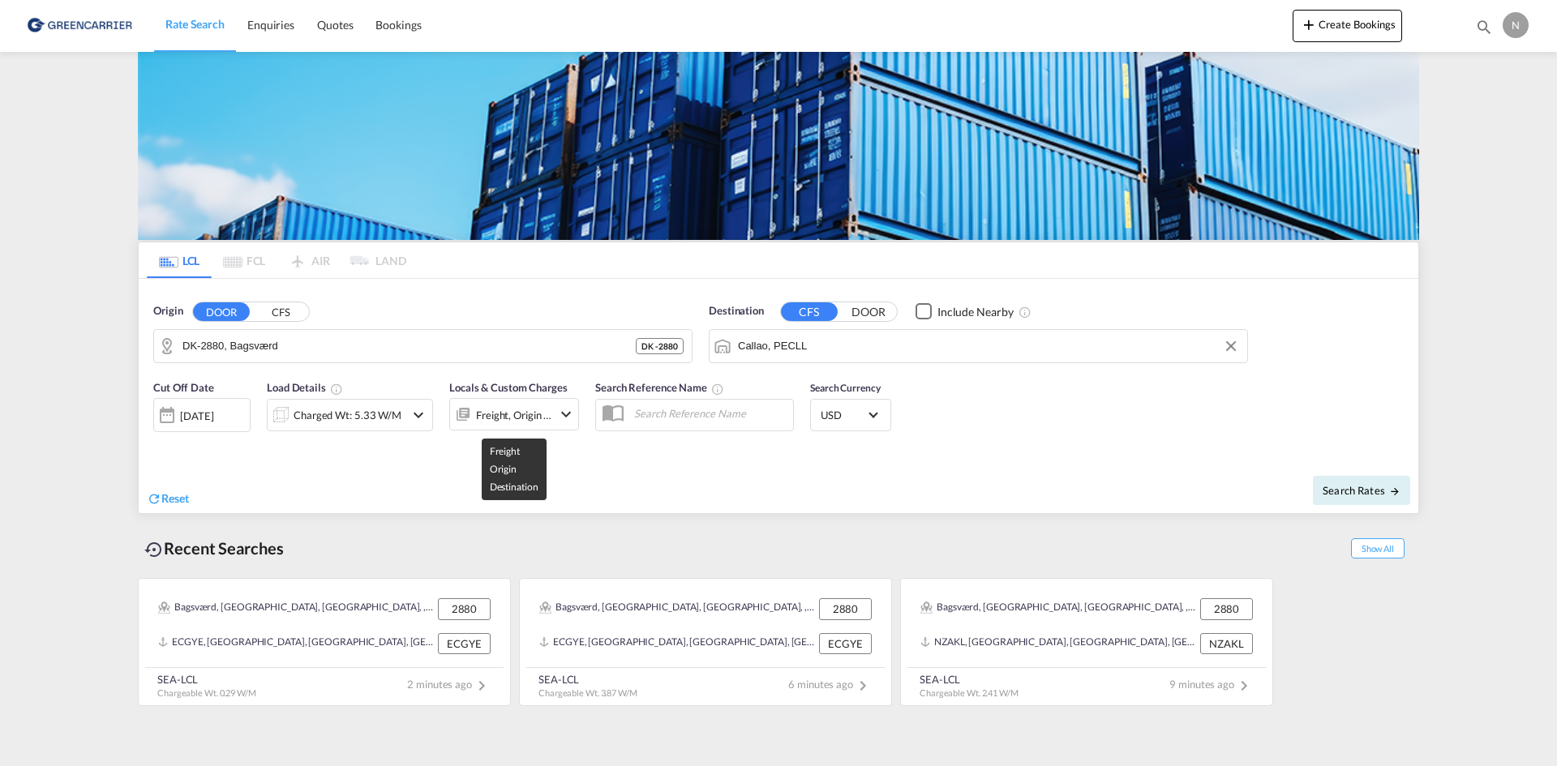
click at [550, 426] on div "Freight, Origin +1" at bounding box center [514, 415] width 76 height 23
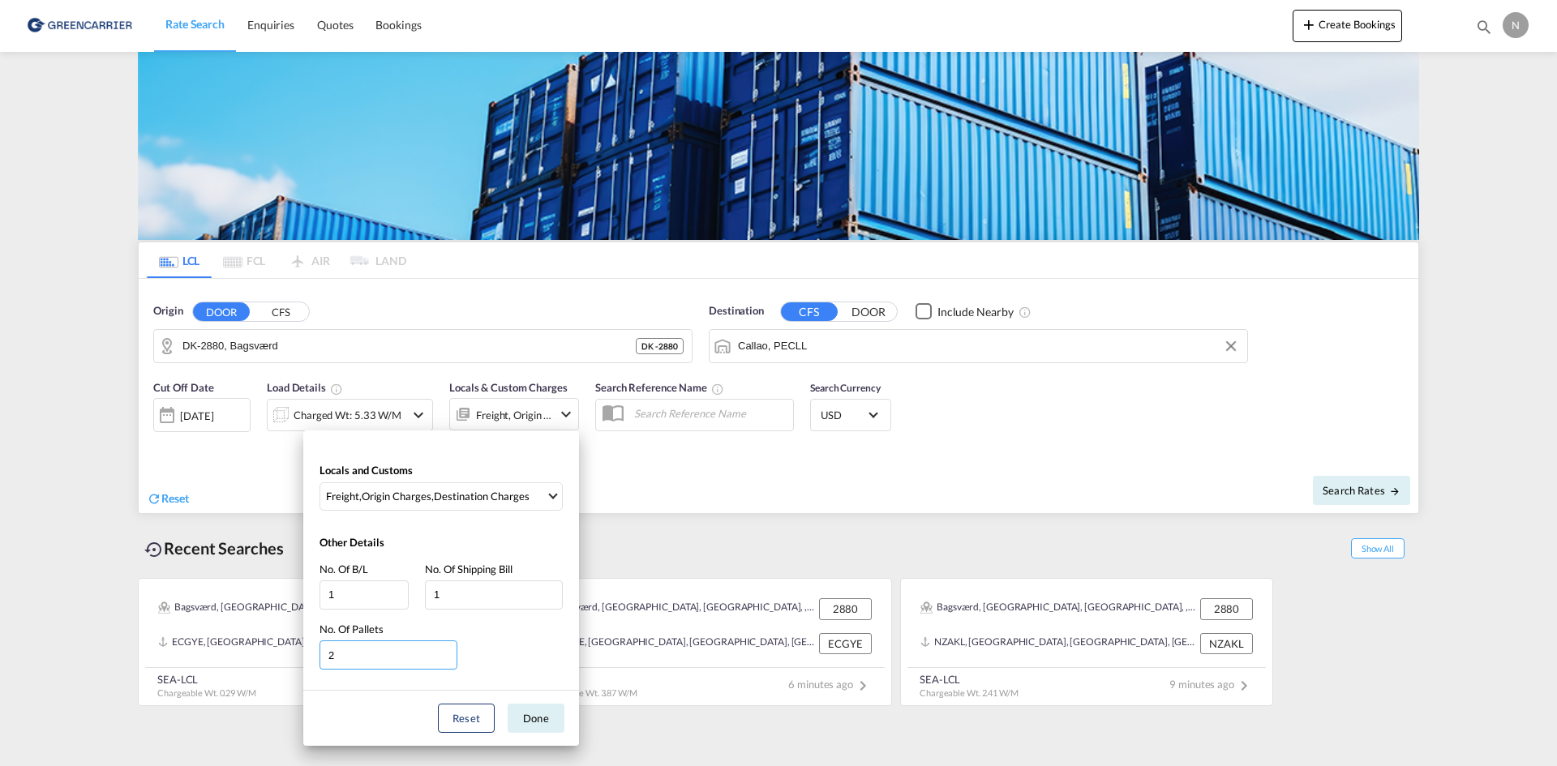
click at [451, 652] on input "2" at bounding box center [388, 654] width 138 height 29
click at [451, 652] on input "3" at bounding box center [388, 654] width 138 height 29
click at [451, 652] on input "4" at bounding box center [388, 654] width 138 height 29
click at [451, 652] on input "5" at bounding box center [388, 654] width 138 height 29
type input "6"
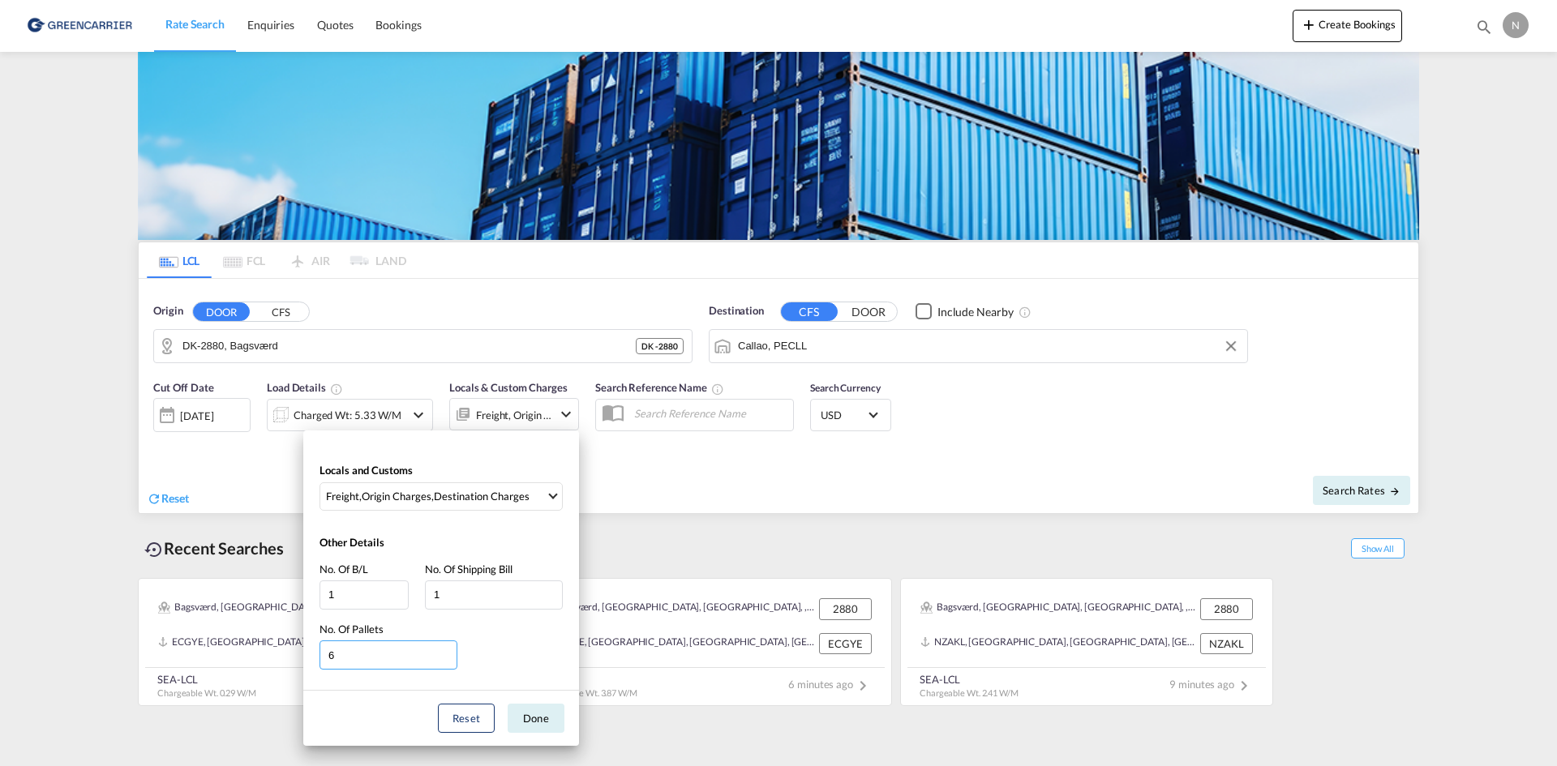
click at [451, 652] on input "6" at bounding box center [388, 654] width 138 height 29
click at [541, 719] on button "Done" at bounding box center [536, 718] width 57 height 29
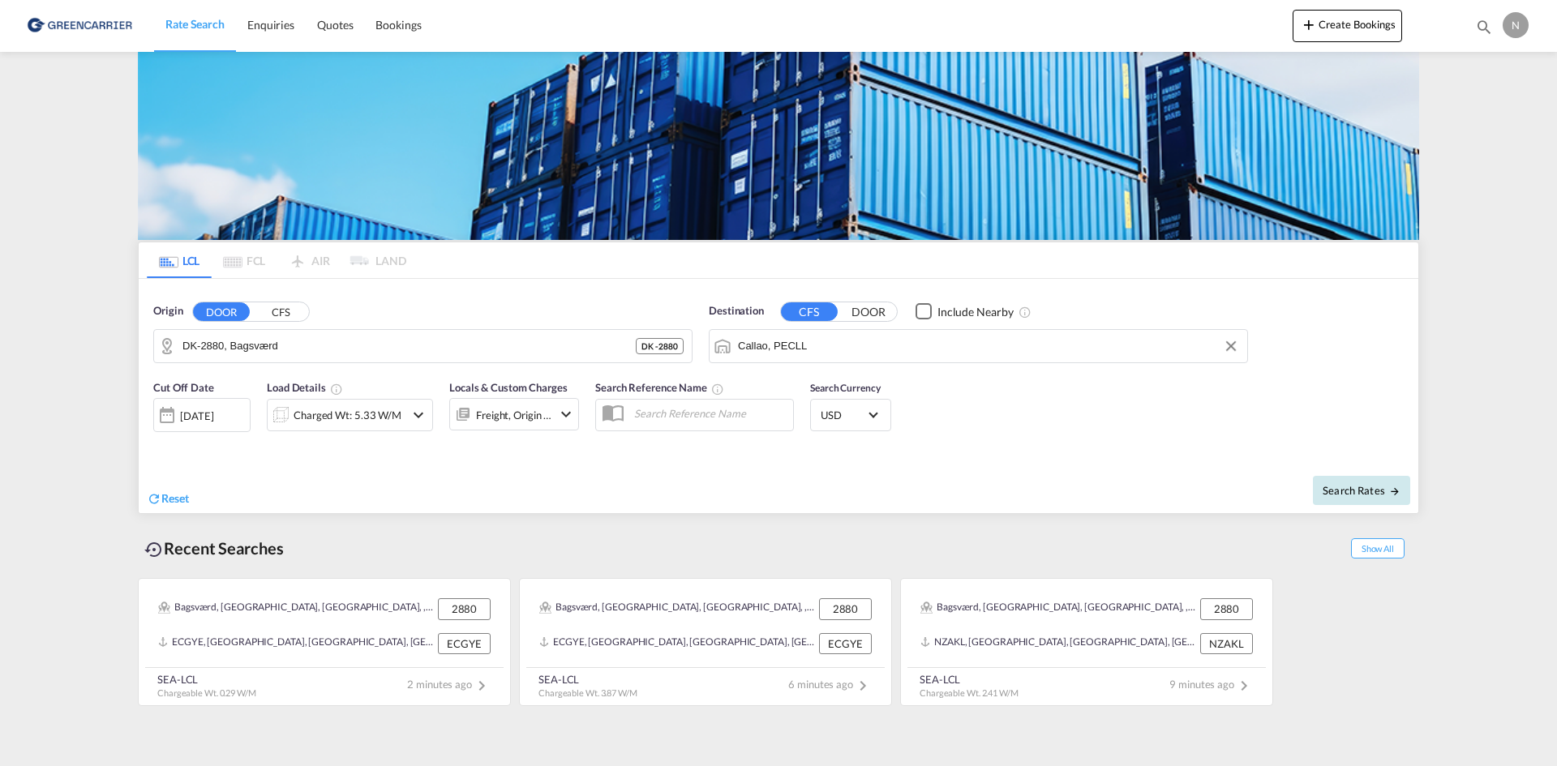
click at [1366, 491] on span "Search Rates" at bounding box center [1361, 490] width 78 height 13
type input "2880 to PECLL / 2 Sep 2025"
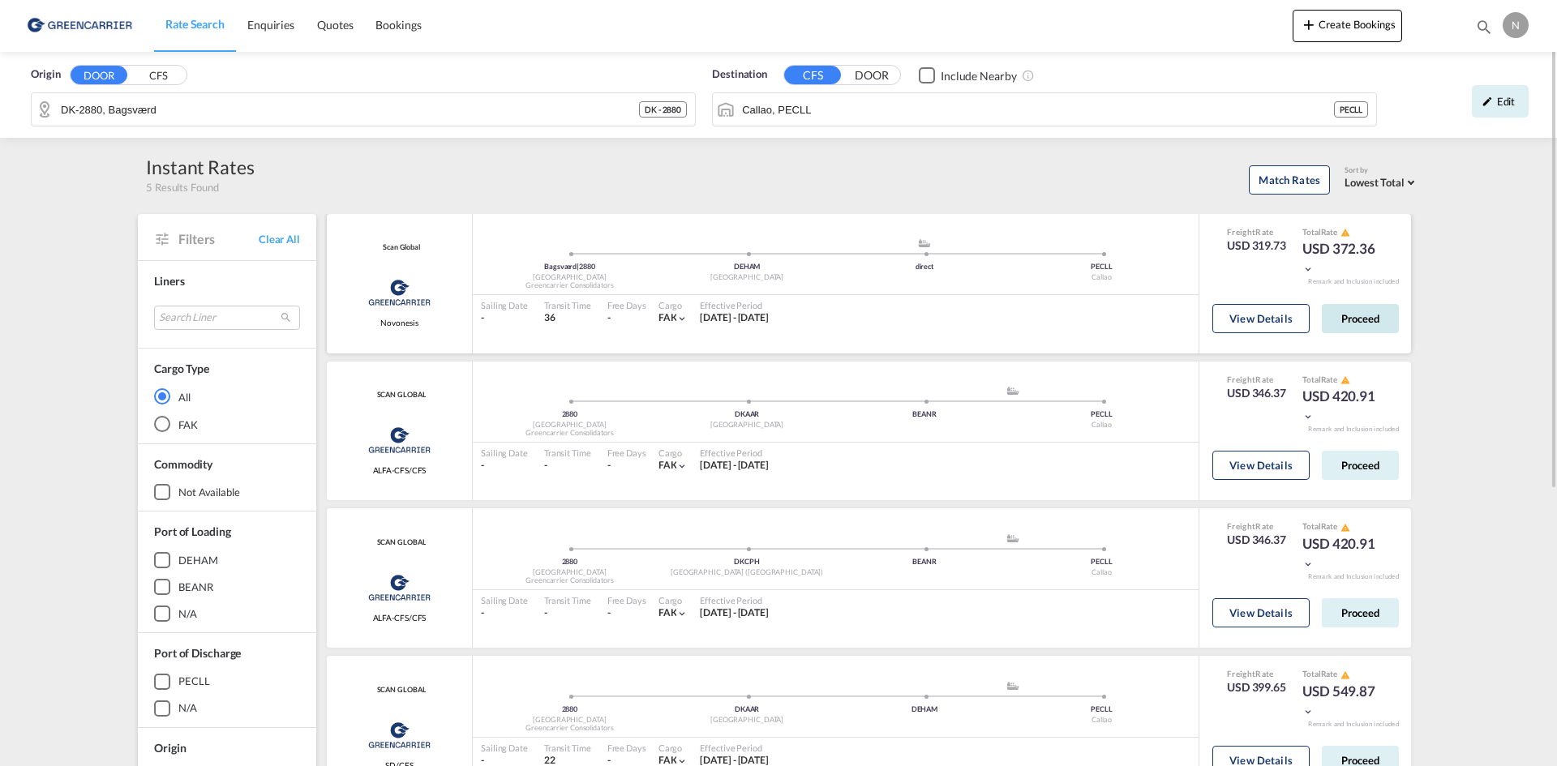
click at [1373, 324] on button "Proceed" at bounding box center [1359, 318] width 77 height 29
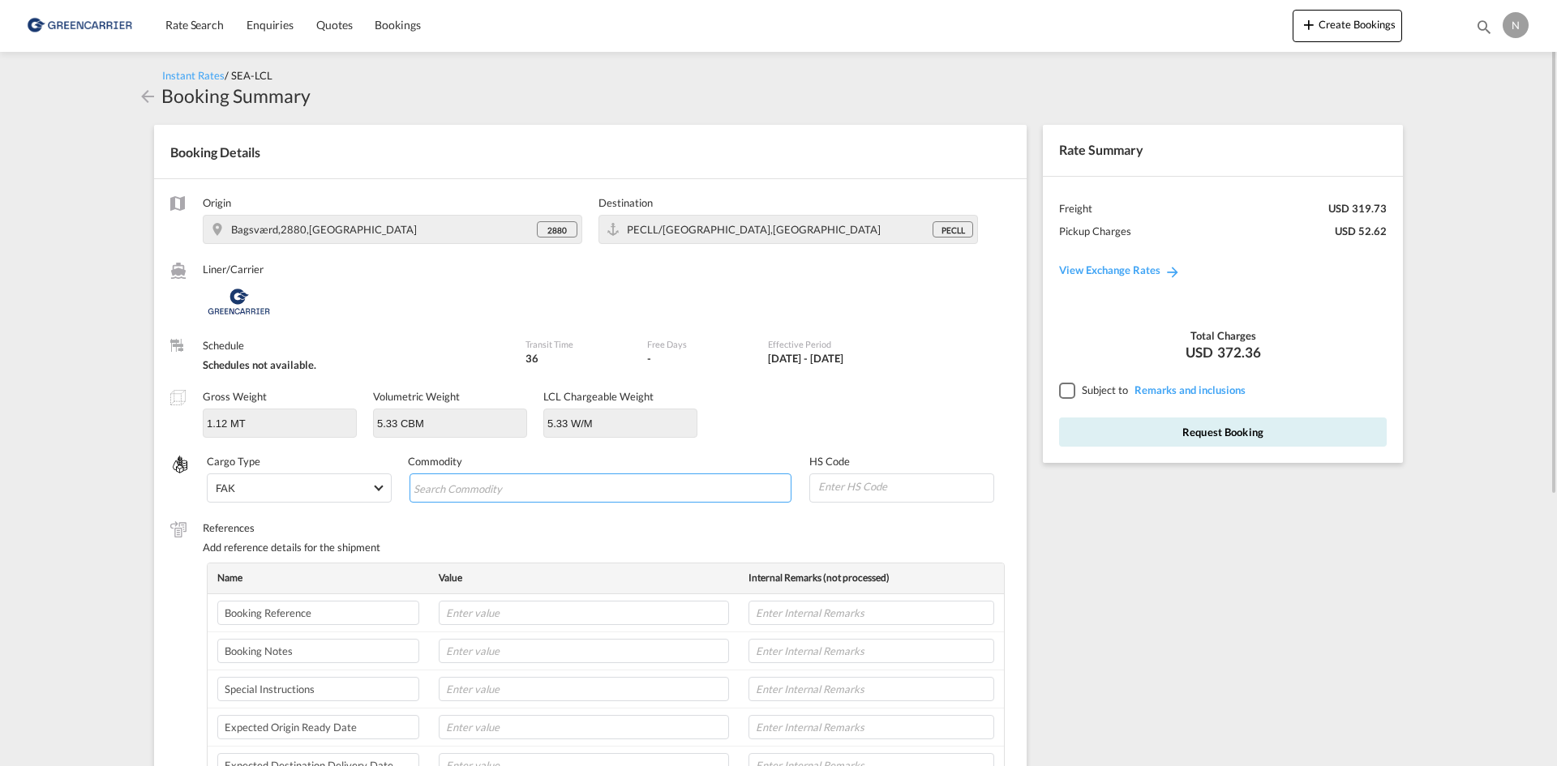
click at [517, 490] on input "Search Commodity" at bounding box center [487, 489] width 148 height 26
type input "ENZYMES"
type input "350790"
click at [513, 607] on input "text" at bounding box center [584, 613] width 290 height 24
paste input "CPH32106779"
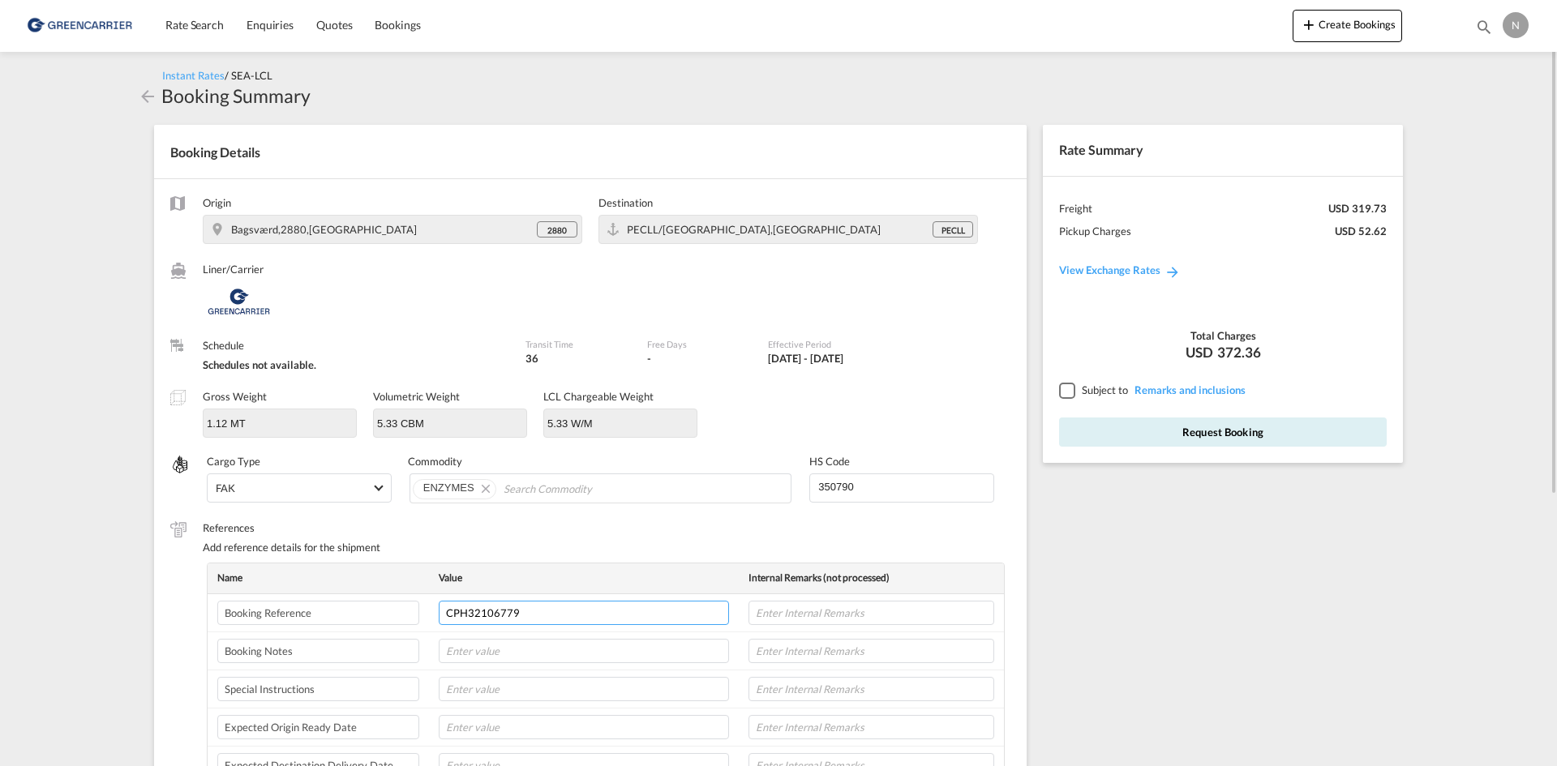
type input "CPH32106779"
type input "NOVONESIS"
type input "09-09"
type input "8L"
click at [1064, 392] on div at bounding box center [1066, 390] width 15 height 15
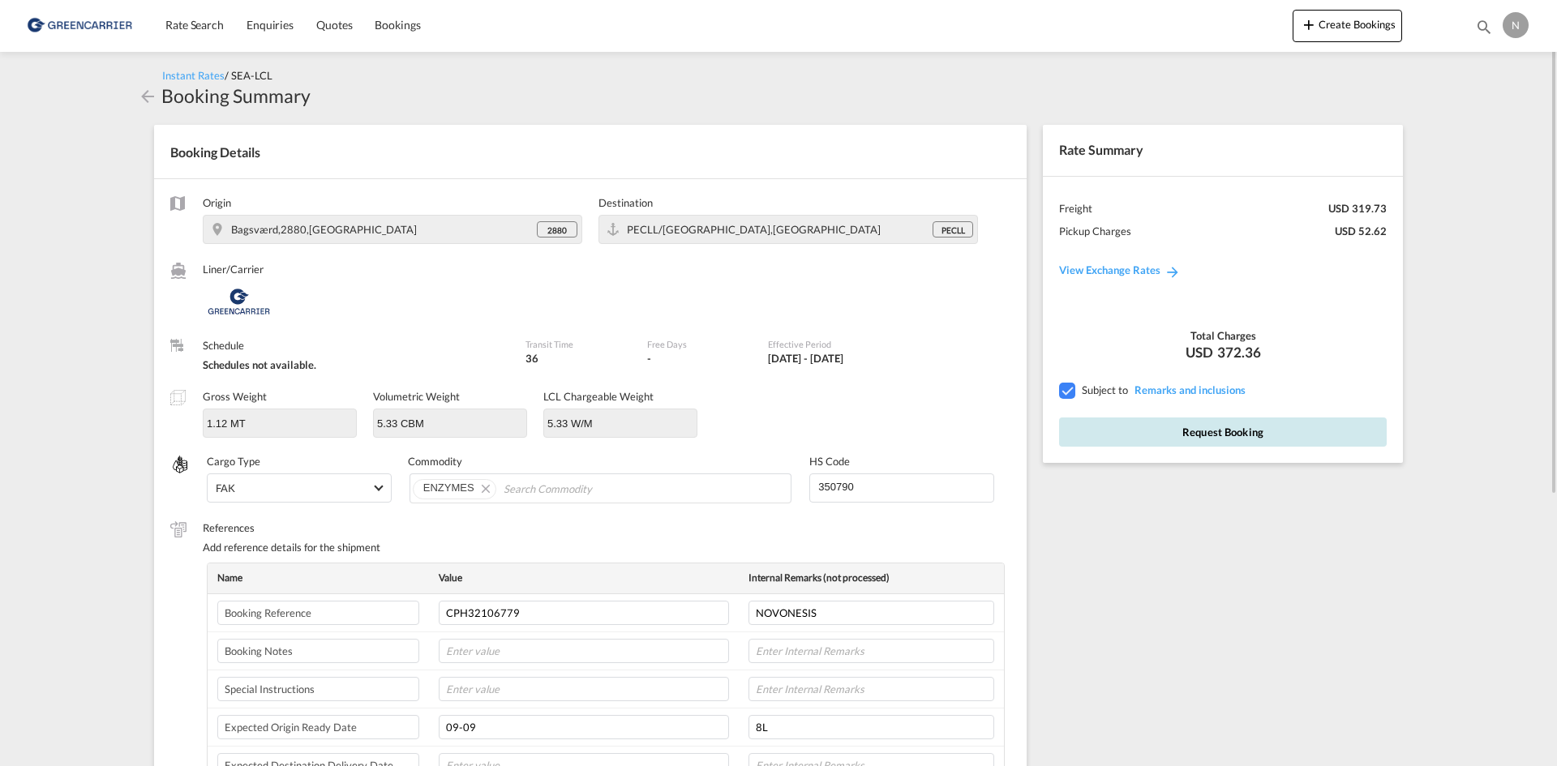
click at [1100, 446] on button "Request Booking" at bounding box center [1223, 432] width 328 height 29
